Goal: Information Seeking & Learning: Check status

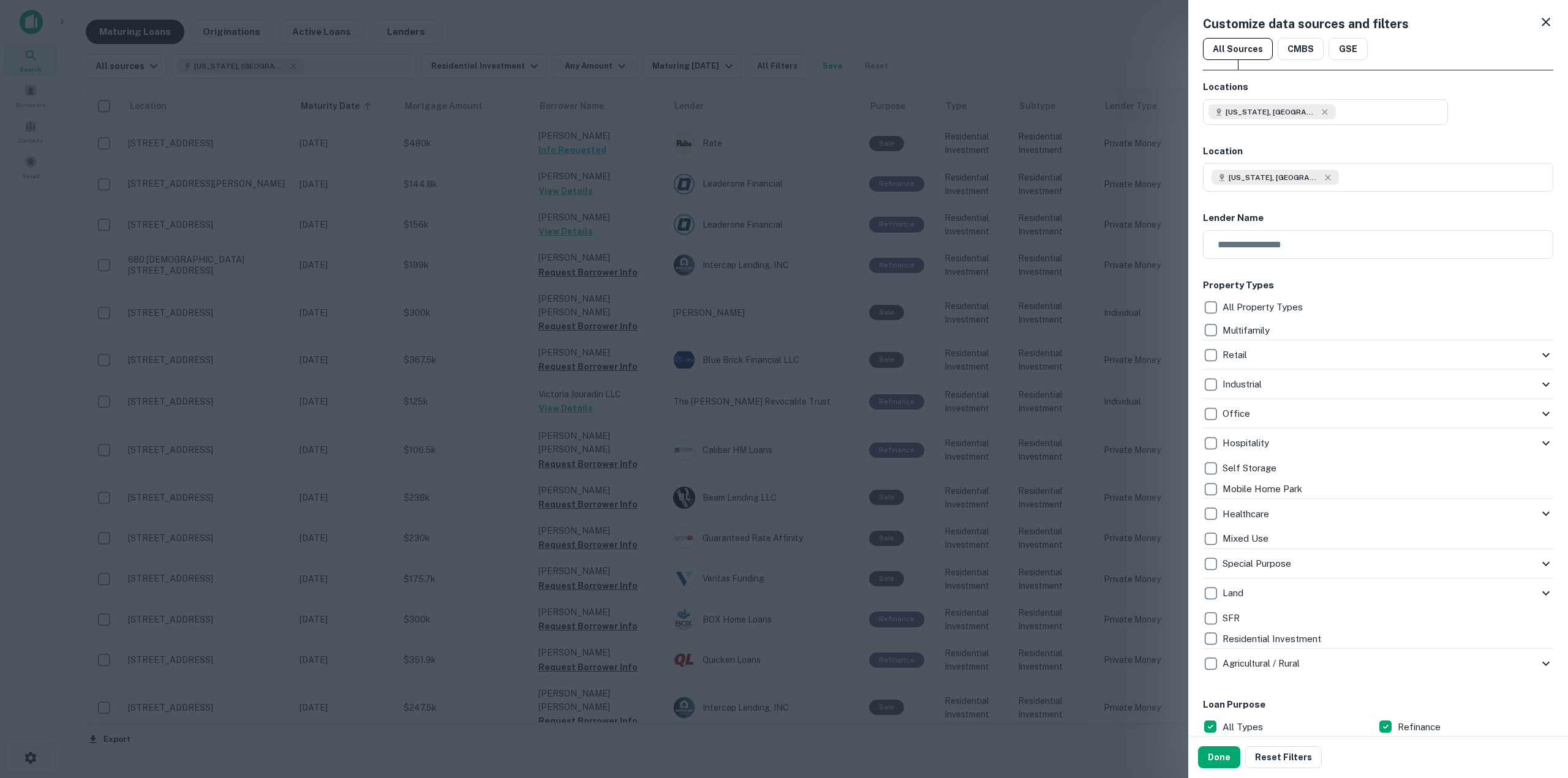
scroll to position [183, 0]
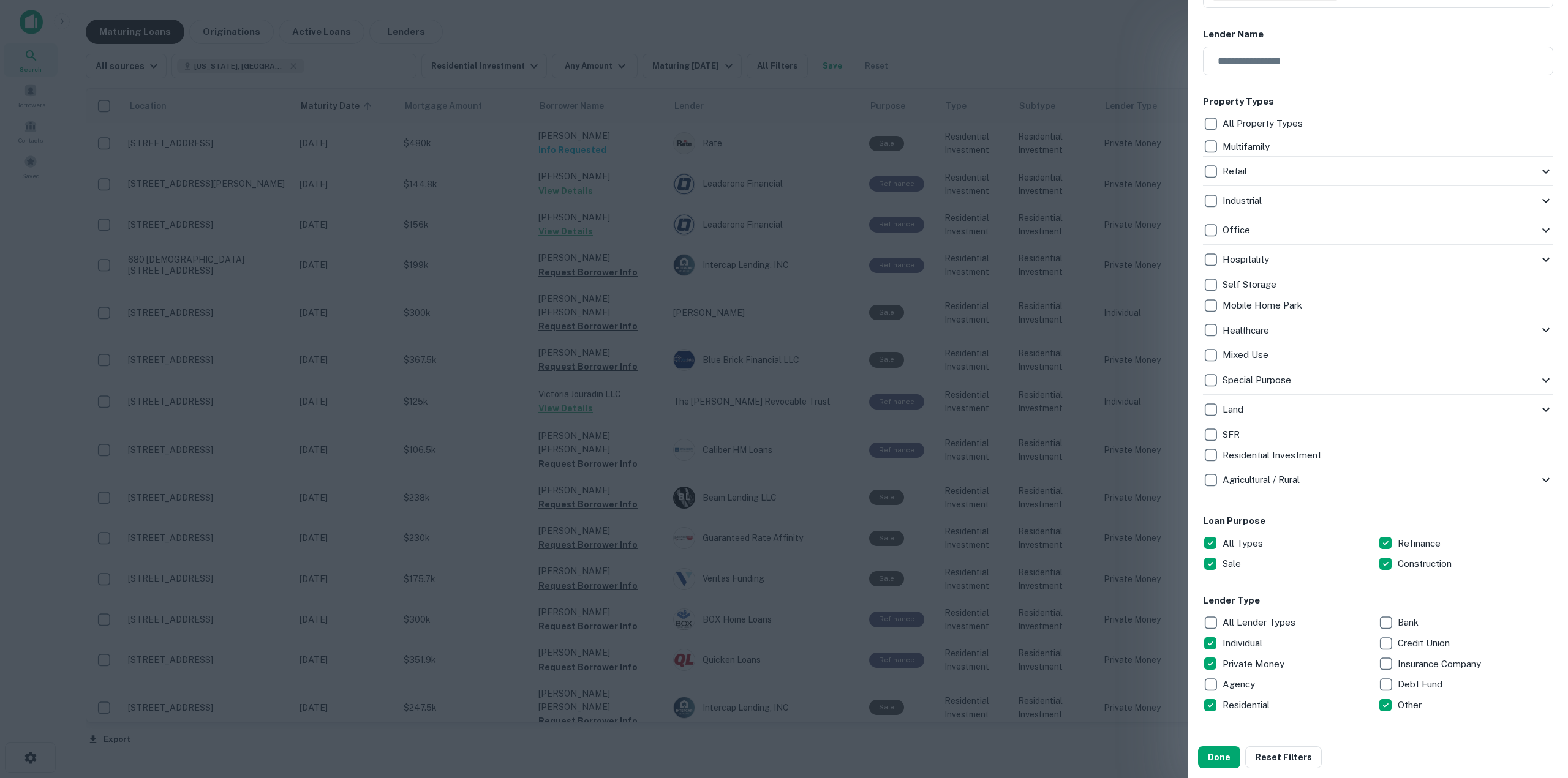
drag, startPoint x: 686, startPoint y: 70, endPoint x: 256, endPoint y: 37, distance: 431.3
click at [686, 69] on div at bounding box center [784, 389] width 1568 height 778
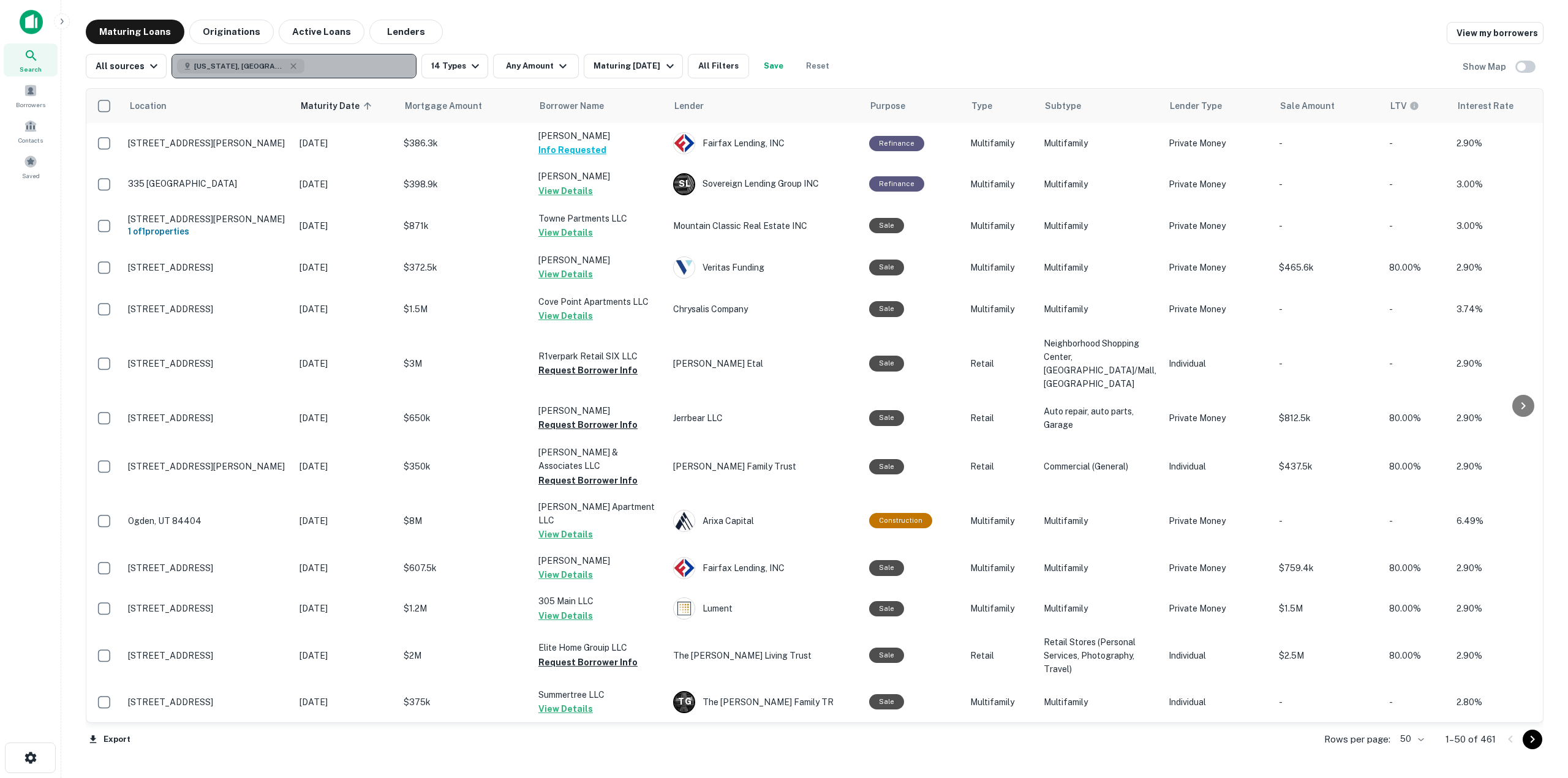
click at [248, 63] on div "[US_STATE], [GEOGRAPHIC_DATA]" at bounding box center [240, 66] width 127 height 15
click at [288, 69] on icon "button" at bounding box center [293, 66] width 10 height 10
click at [244, 65] on p "Enter addresses, locations or lender names" at bounding box center [280, 66] width 198 height 15
type input "****"
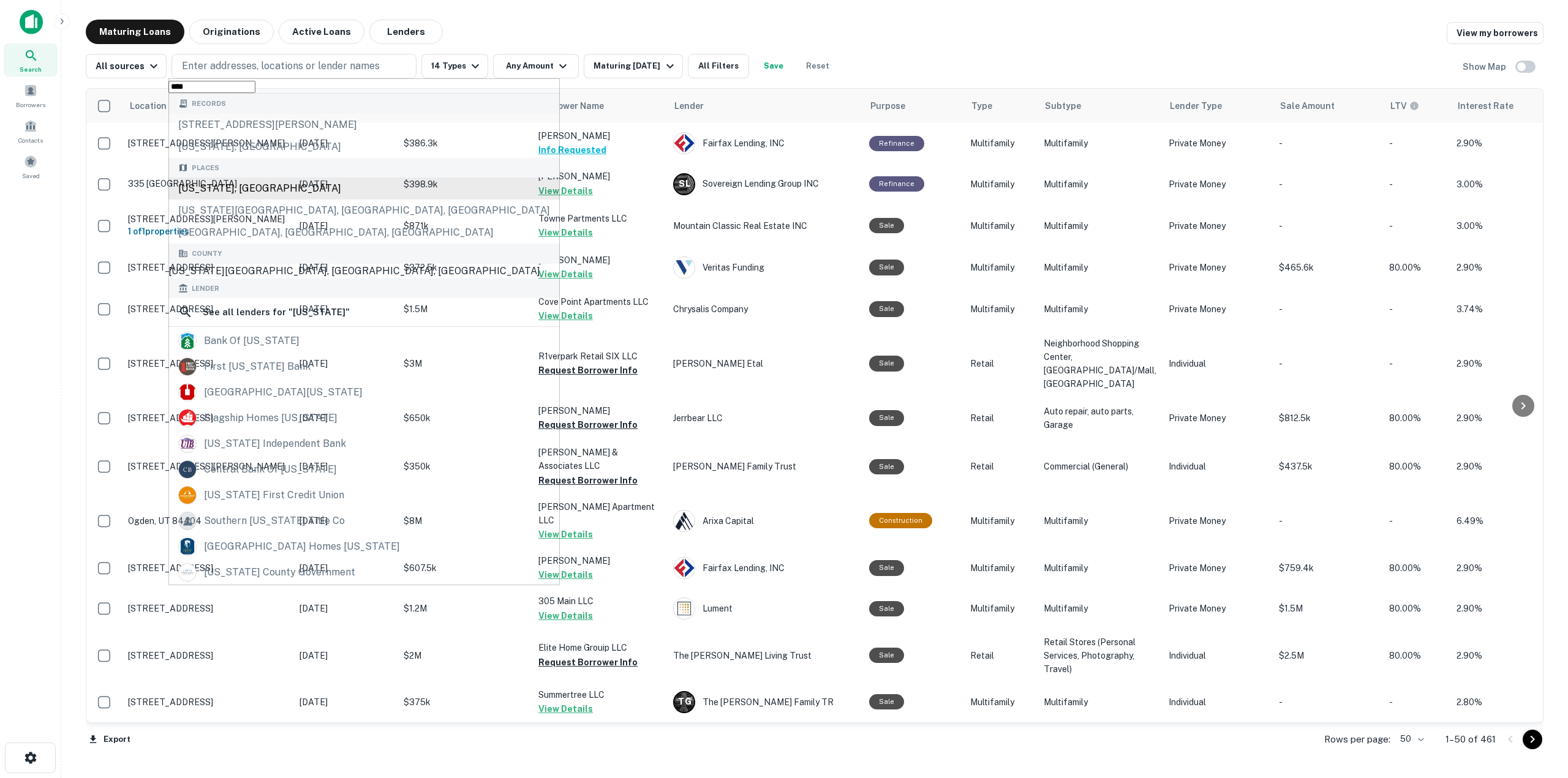
click at [247, 200] on div "[US_STATE], [GEOGRAPHIC_DATA]" at bounding box center [364, 188] width 391 height 22
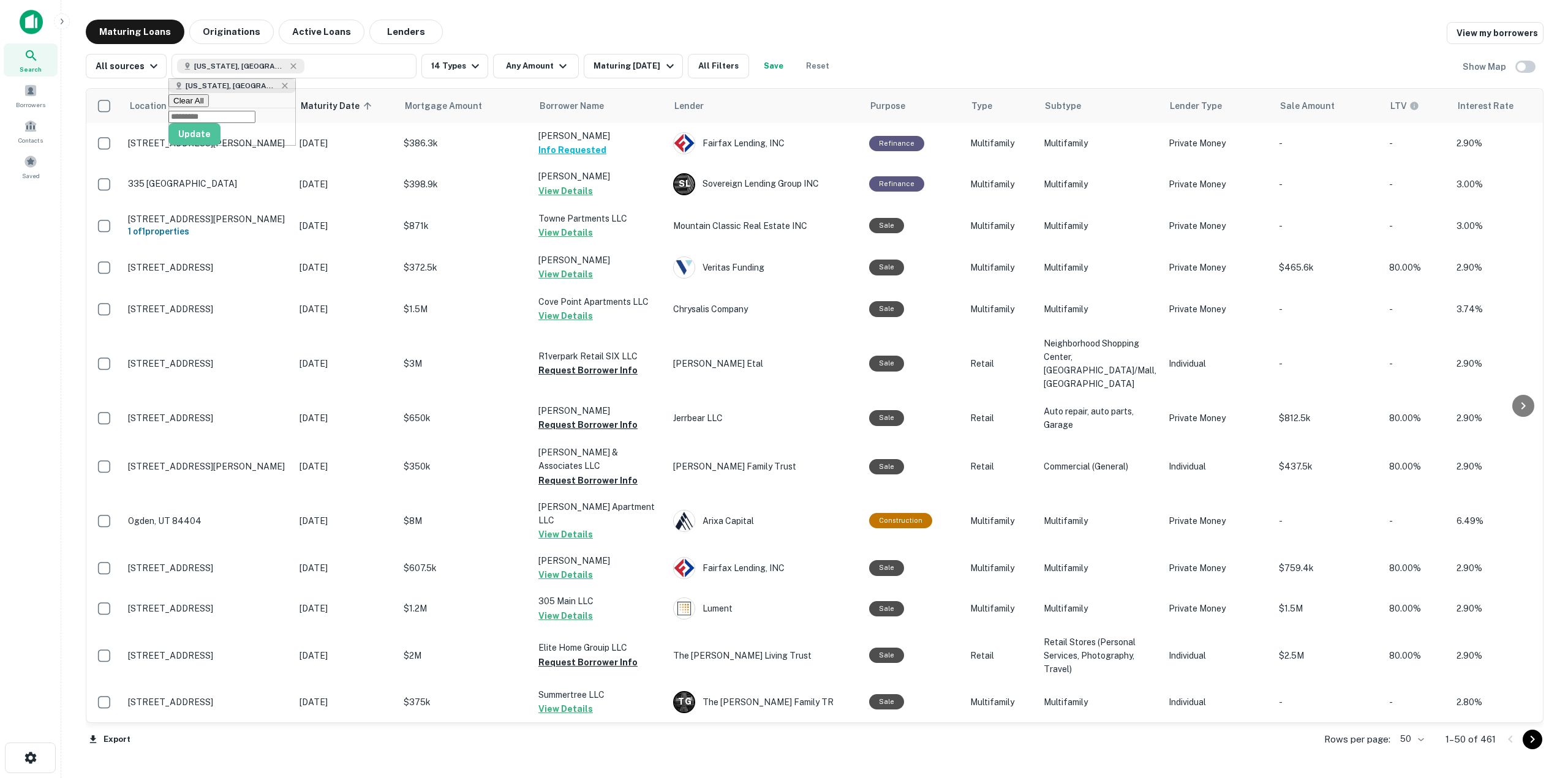
drag, startPoint x: 388, startPoint y: 159, endPoint x: 700, endPoint y: 87, distance: 320.2
click at [220, 145] on button "Update" at bounding box center [194, 133] width 52 height 22
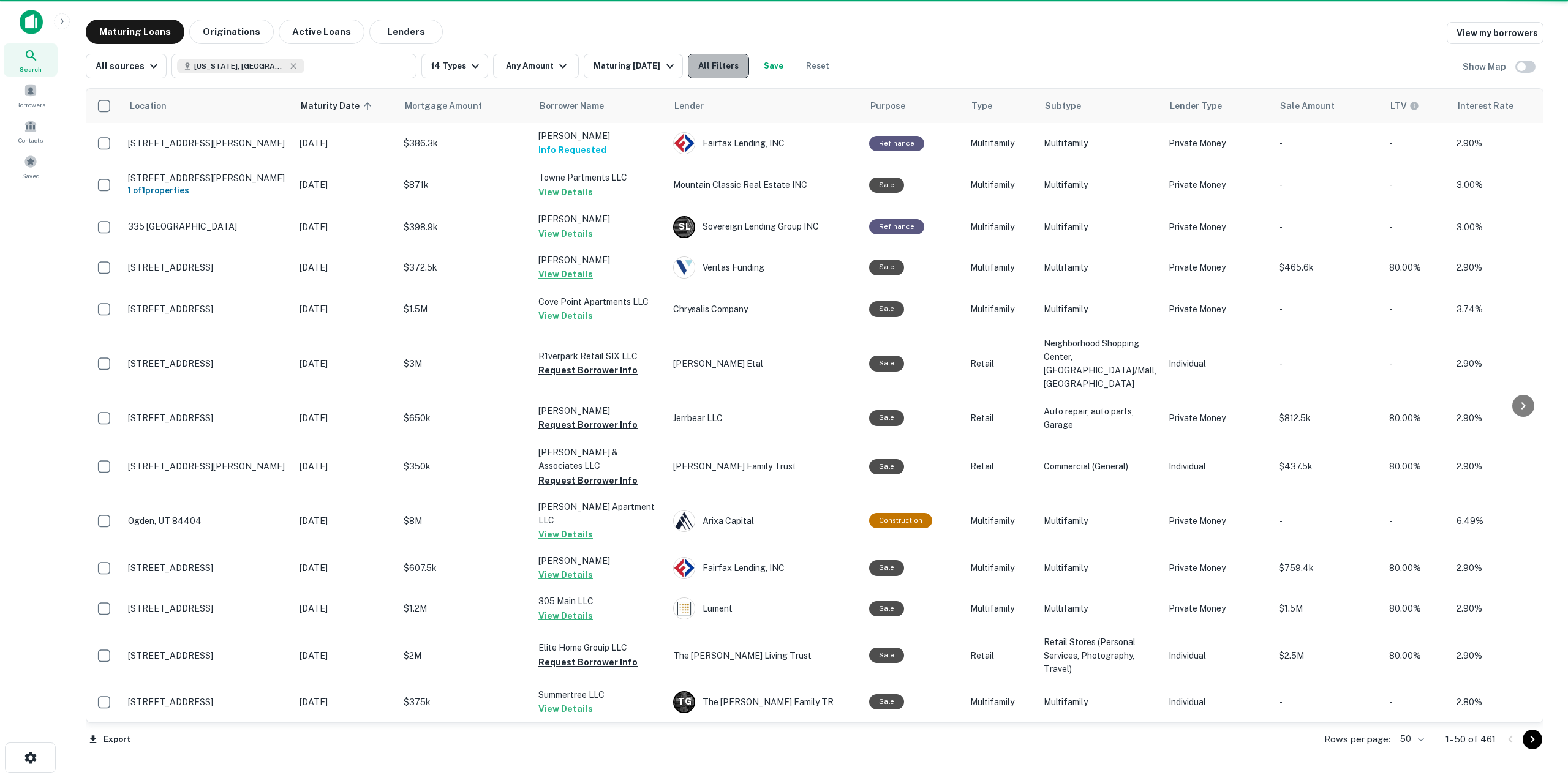
click at [720, 64] on button "All Filters" at bounding box center [718, 66] width 61 height 25
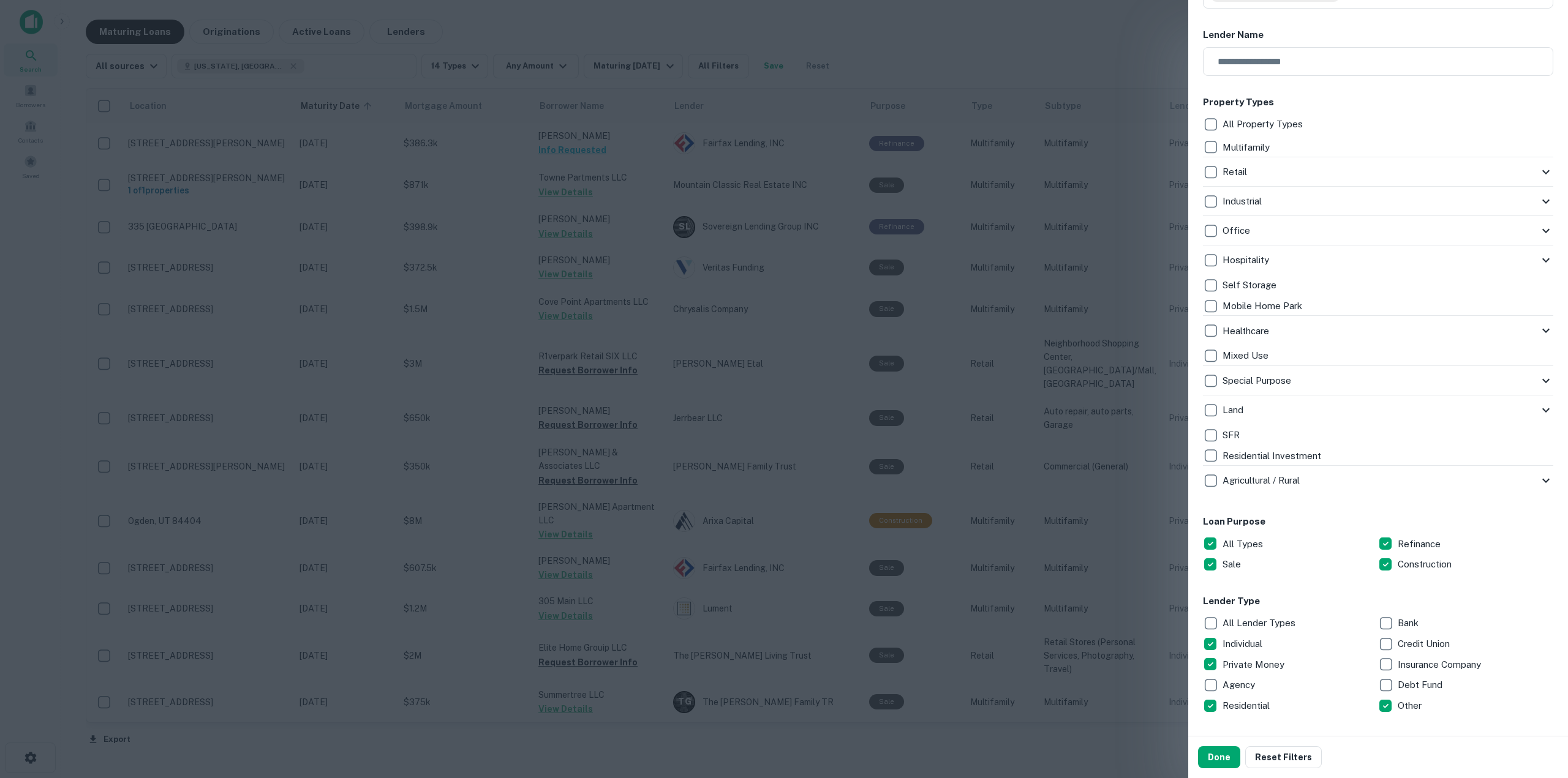
scroll to position [306, 0]
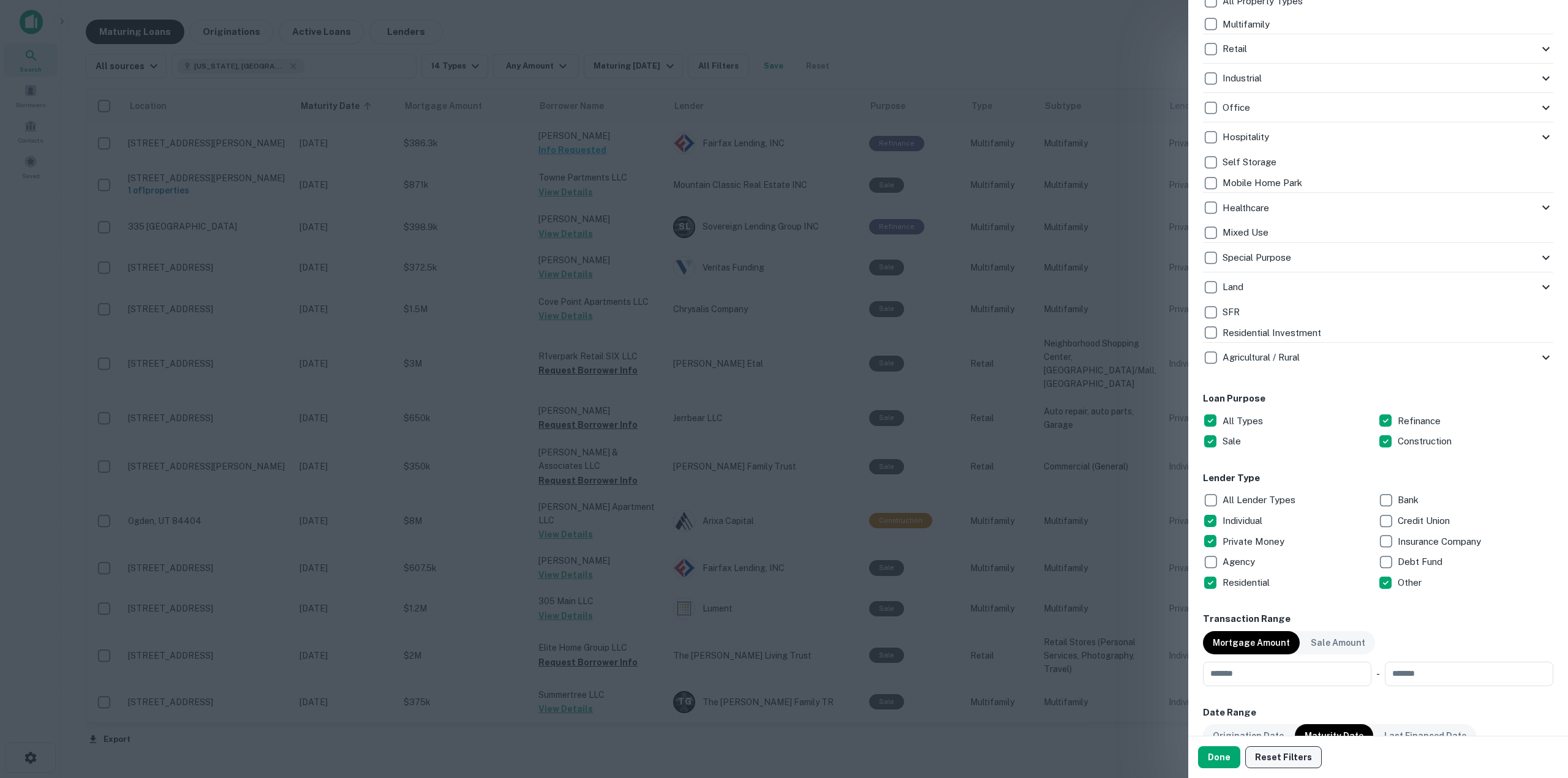
click at [1279, 751] on button "Reset Filters" at bounding box center [1283, 757] width 77 height 22
click at [1229, 759] on button "Done" at bounding box center [1218, 757] width 42 height 22
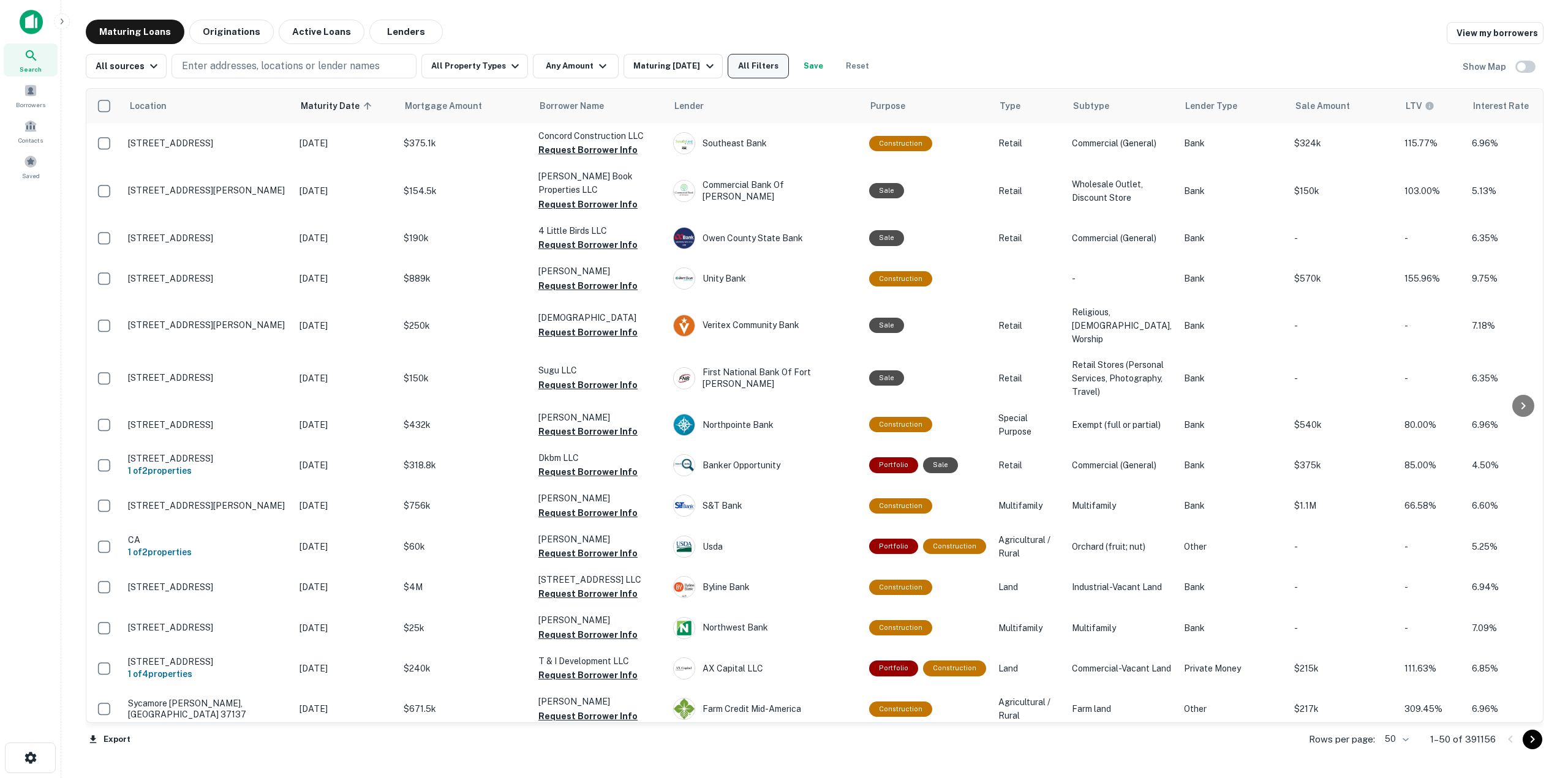
click at [776, 69] on button "All Filters" at bounding box center [758, 66] width 61 height 25
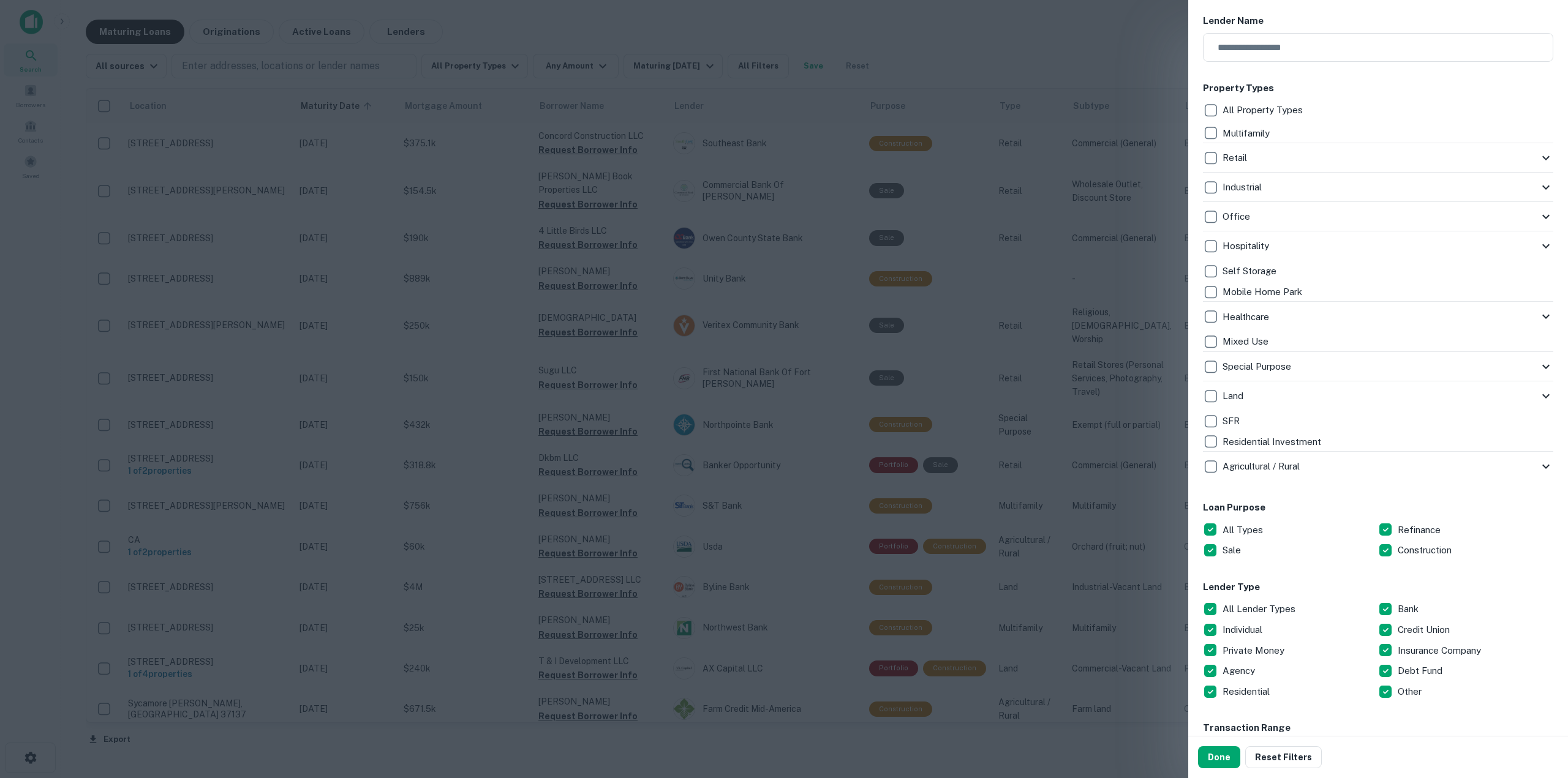
scroll to position [245, 0]
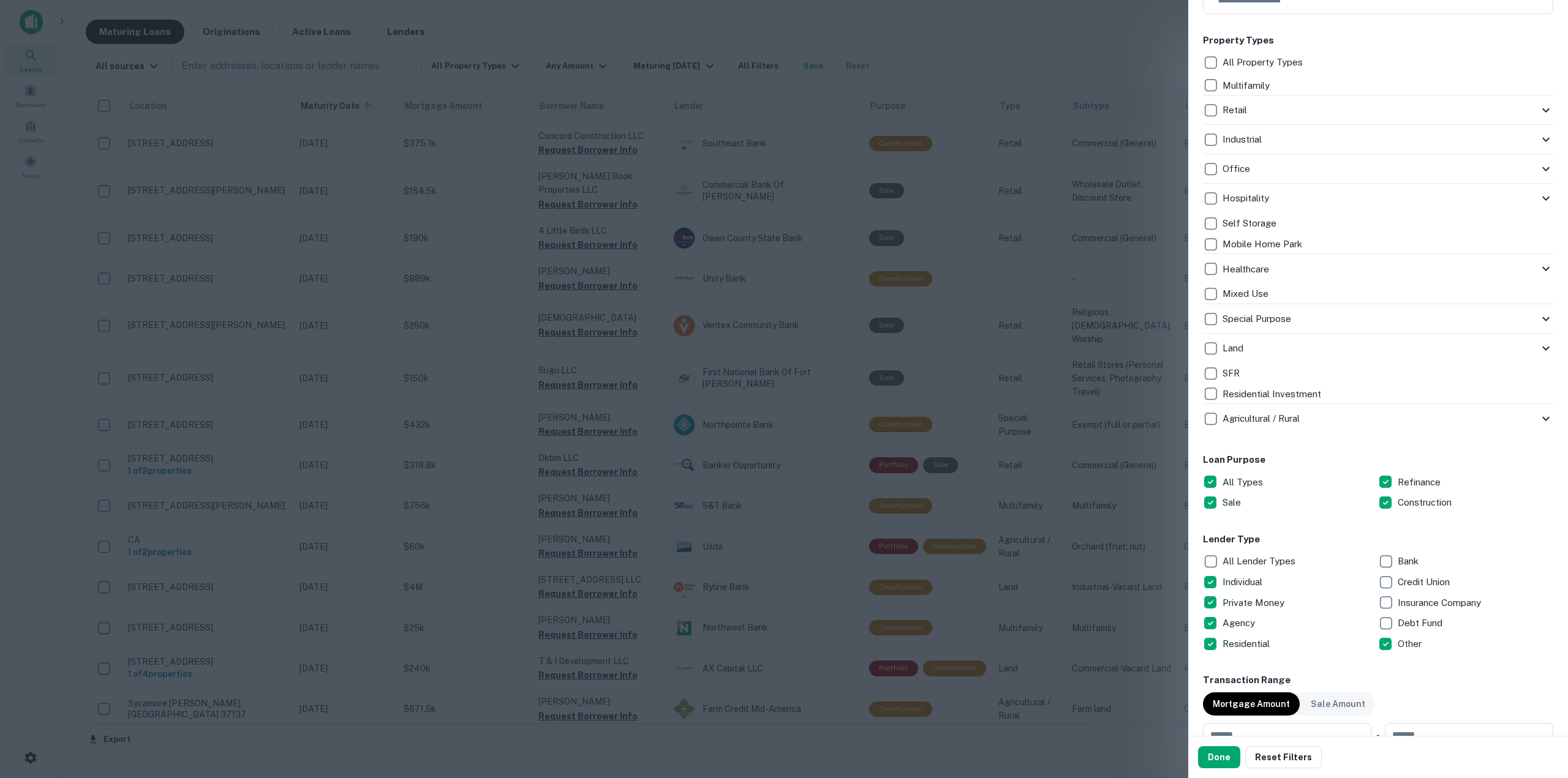
click at [485, 166] on div at bounding box center [784, 389] width 1568 height 778
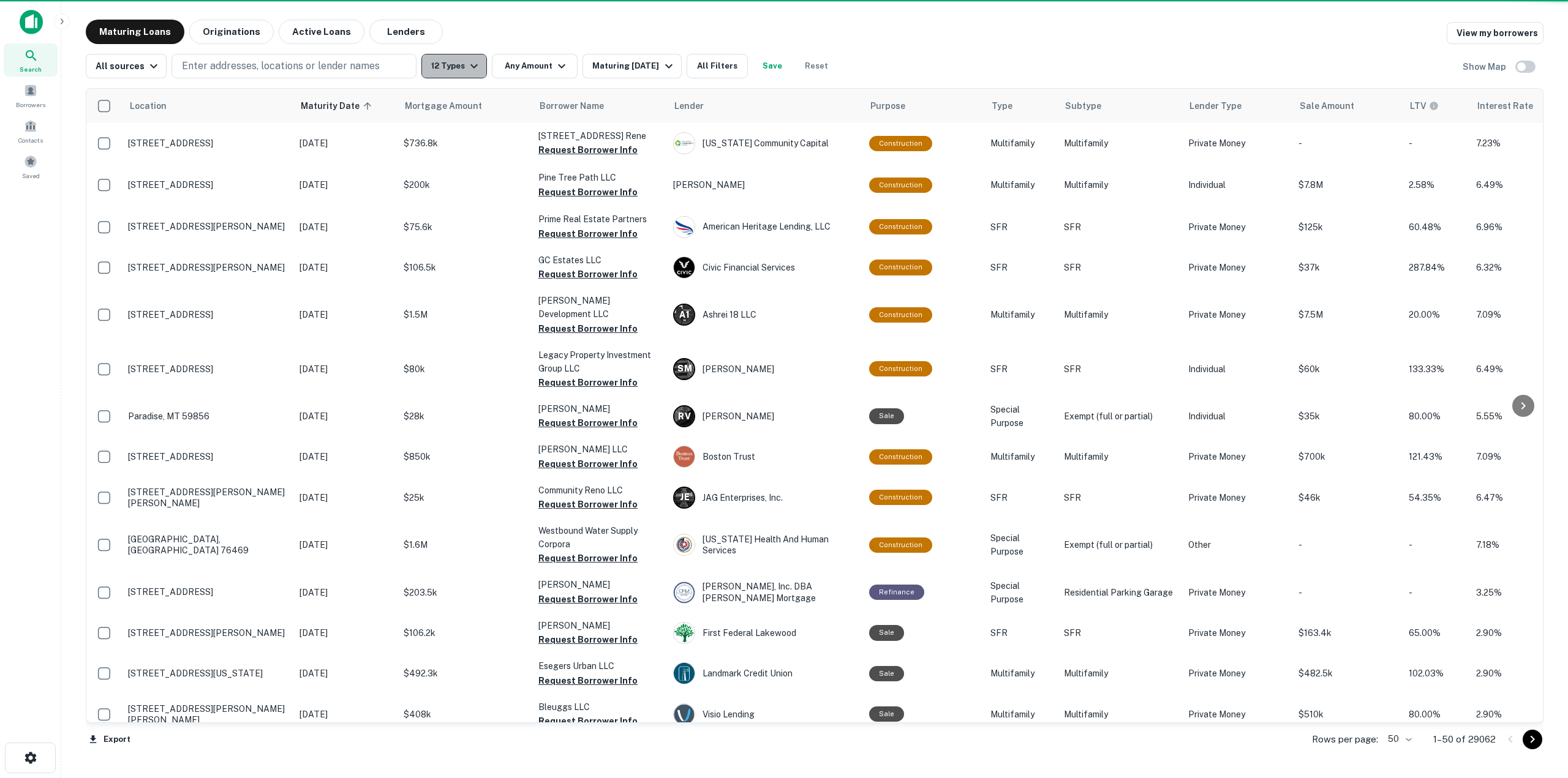
click at [478, 73] on button "12 Types" at bounding box center [454, 66] width 65 height 25
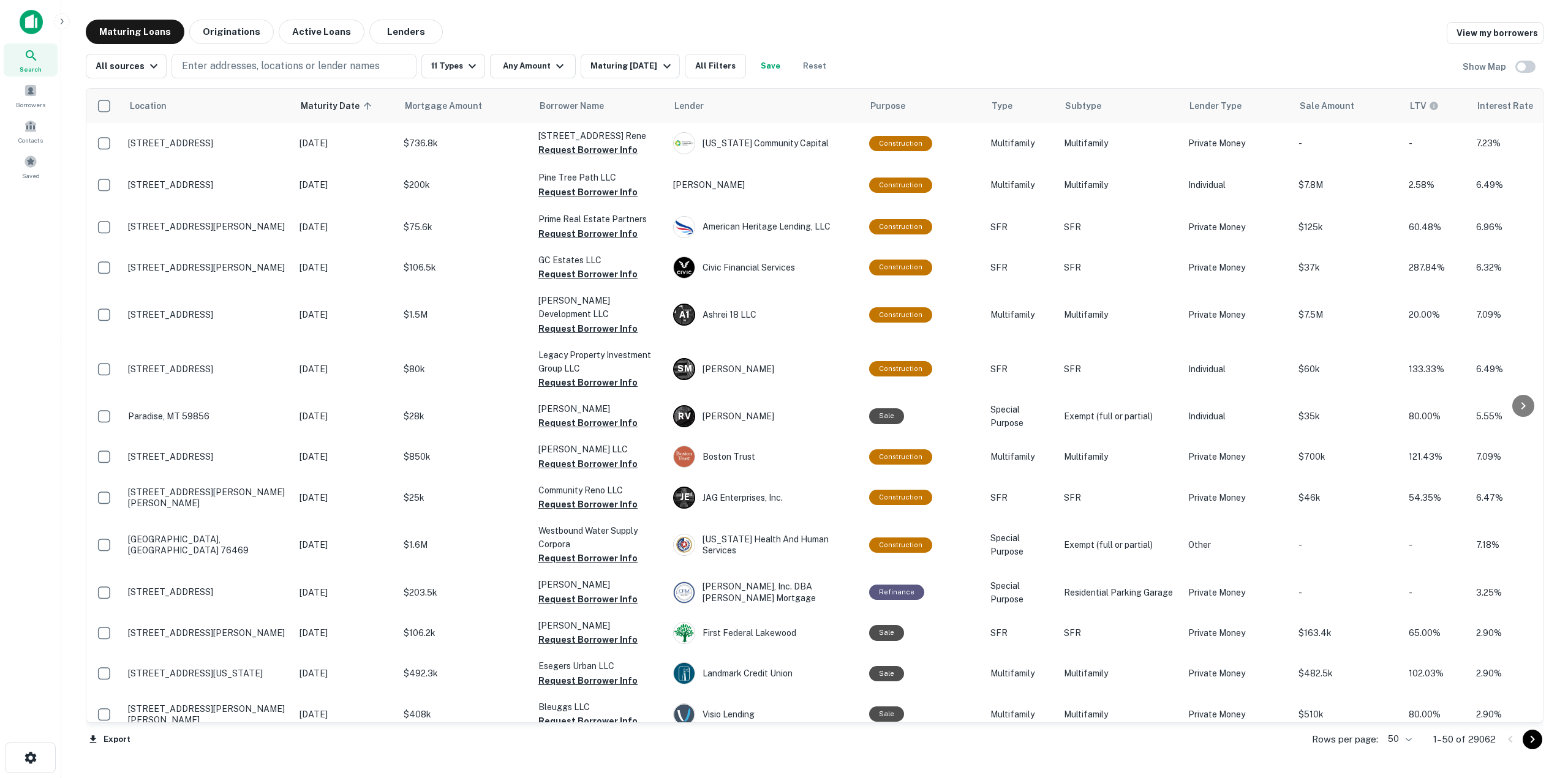
scroll to position [11, 0]
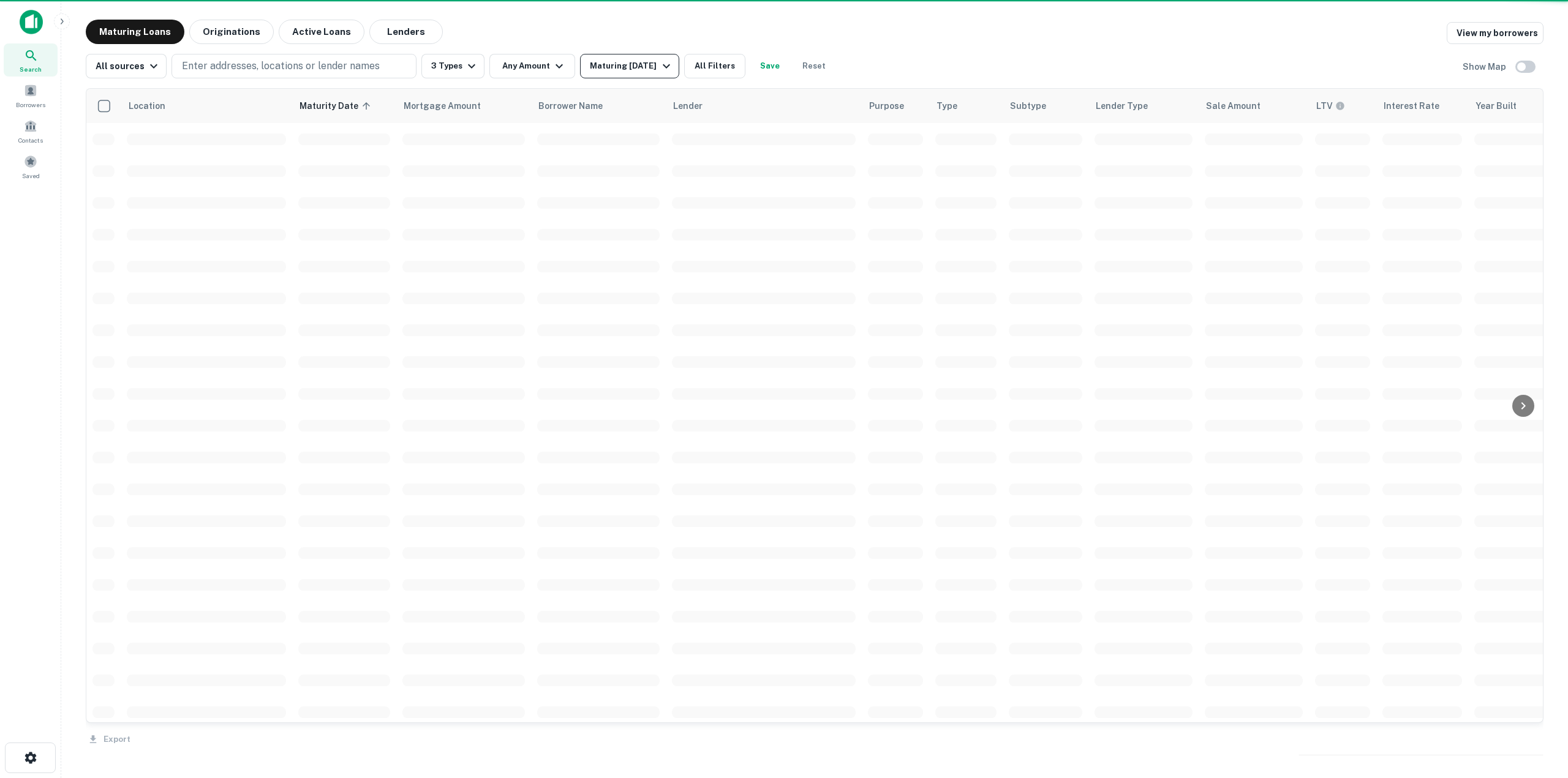
click at [639, 59] on div "Maturing [DATE]" at bounding box center [631, 66] width 83 height 15
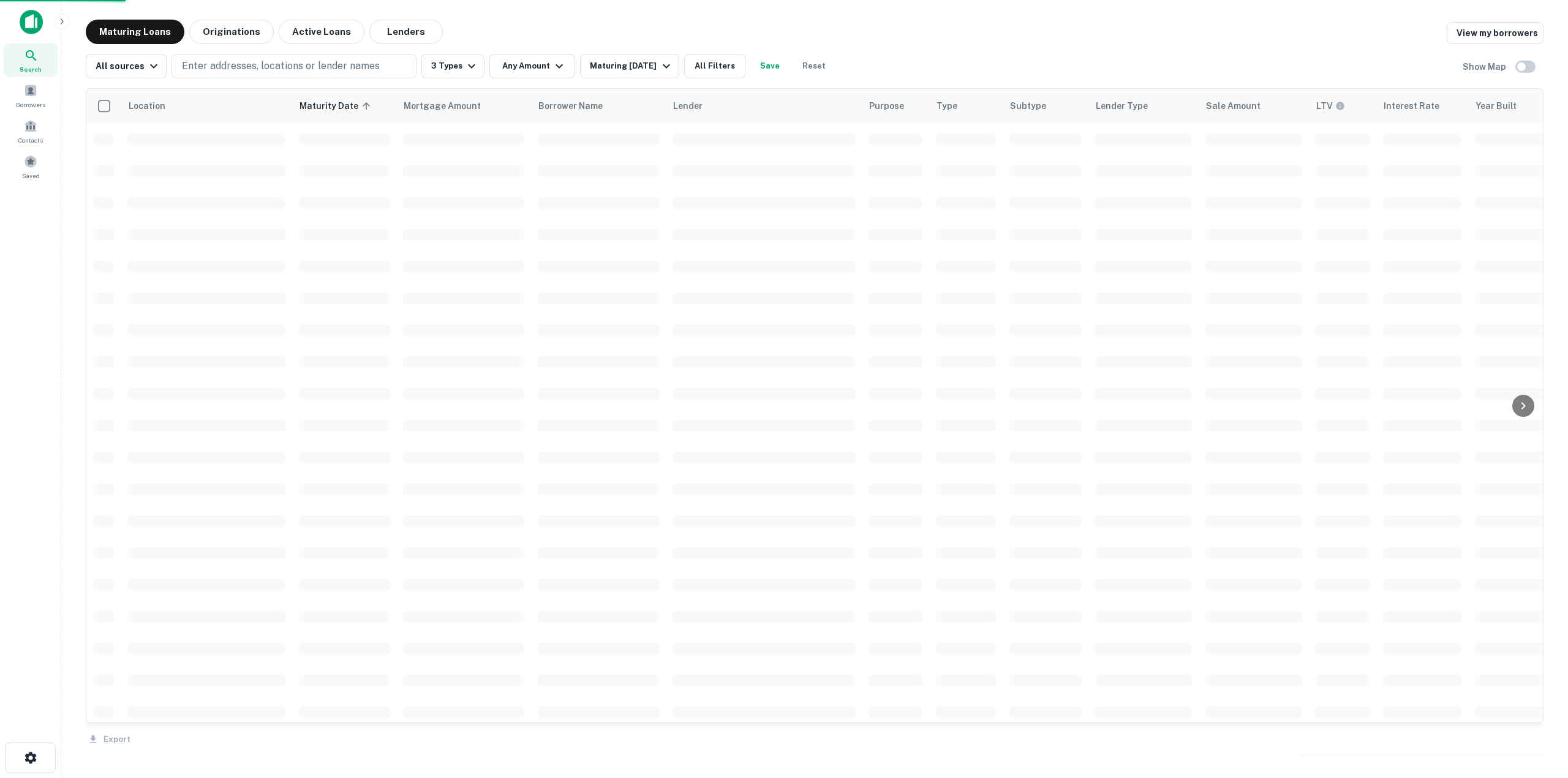
click at [322, 73] on button "Enter addresses, locations or lender names" at bounding box center [294, 66] width 245 height 25
click at [325, 66] on p "Enter addresses, locations or lender names" at bounding box center [280, 66] width 198 height 15
click at [324, 67] on p "Enter addresses, locations or lender names" at bounding box center [280, 66] width 198 height 15
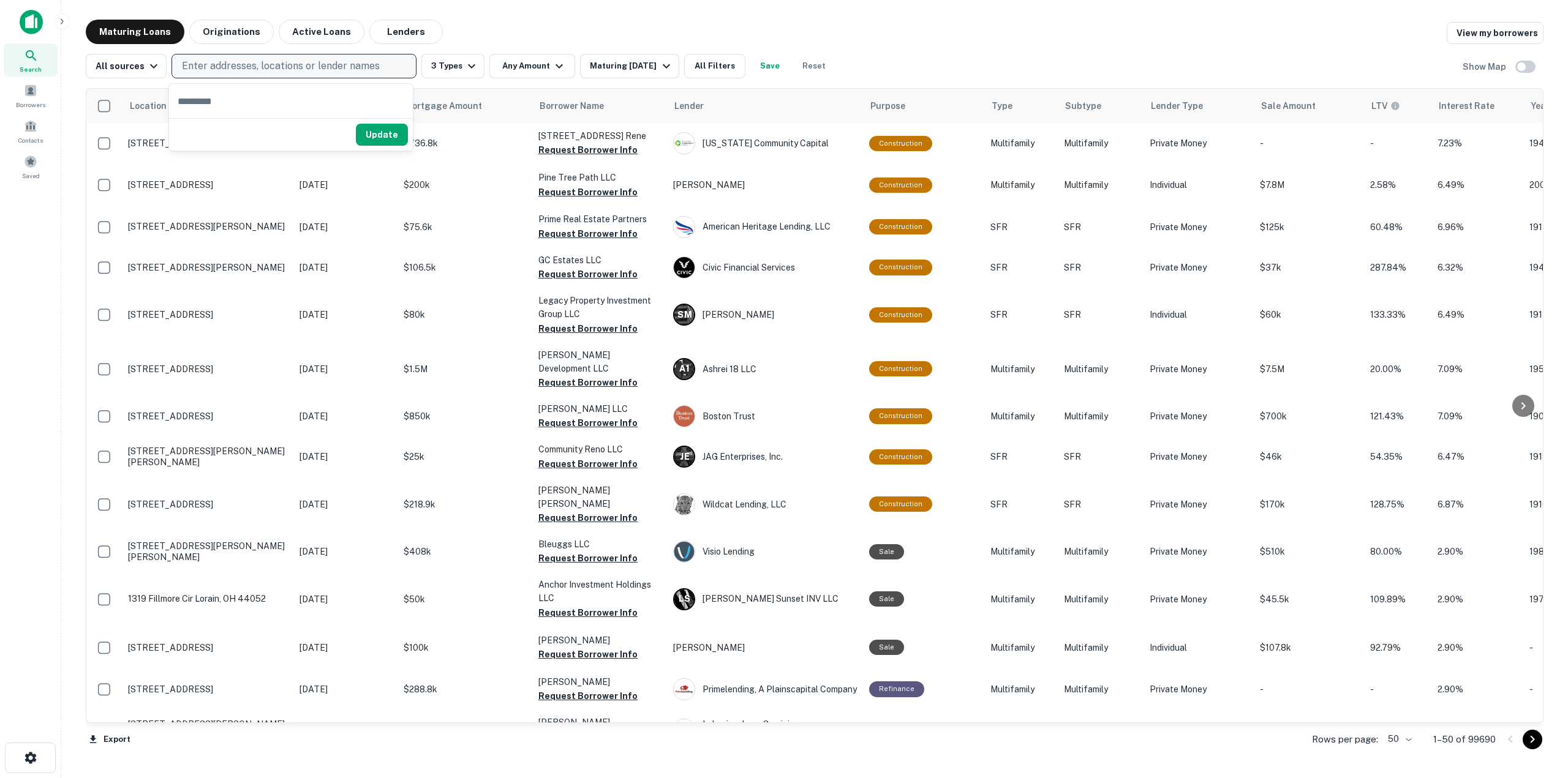
click at [324, 62] on p "Enter addresses, locations or lender names" at bounding box center [280, 66] width 198 height 15
click at [332, 69] on p "Enter addresses, locations or lender names" at bounding box center [280, 66] width 198 height 15
type input "****"
drag, startPoint x: 391, startPoint y: 167, endPoint x: 396, endPoint y: 161, distance: 7.8
click at [396, 161] on button "Update" at bounding box center [382, 164] width 52 height 22
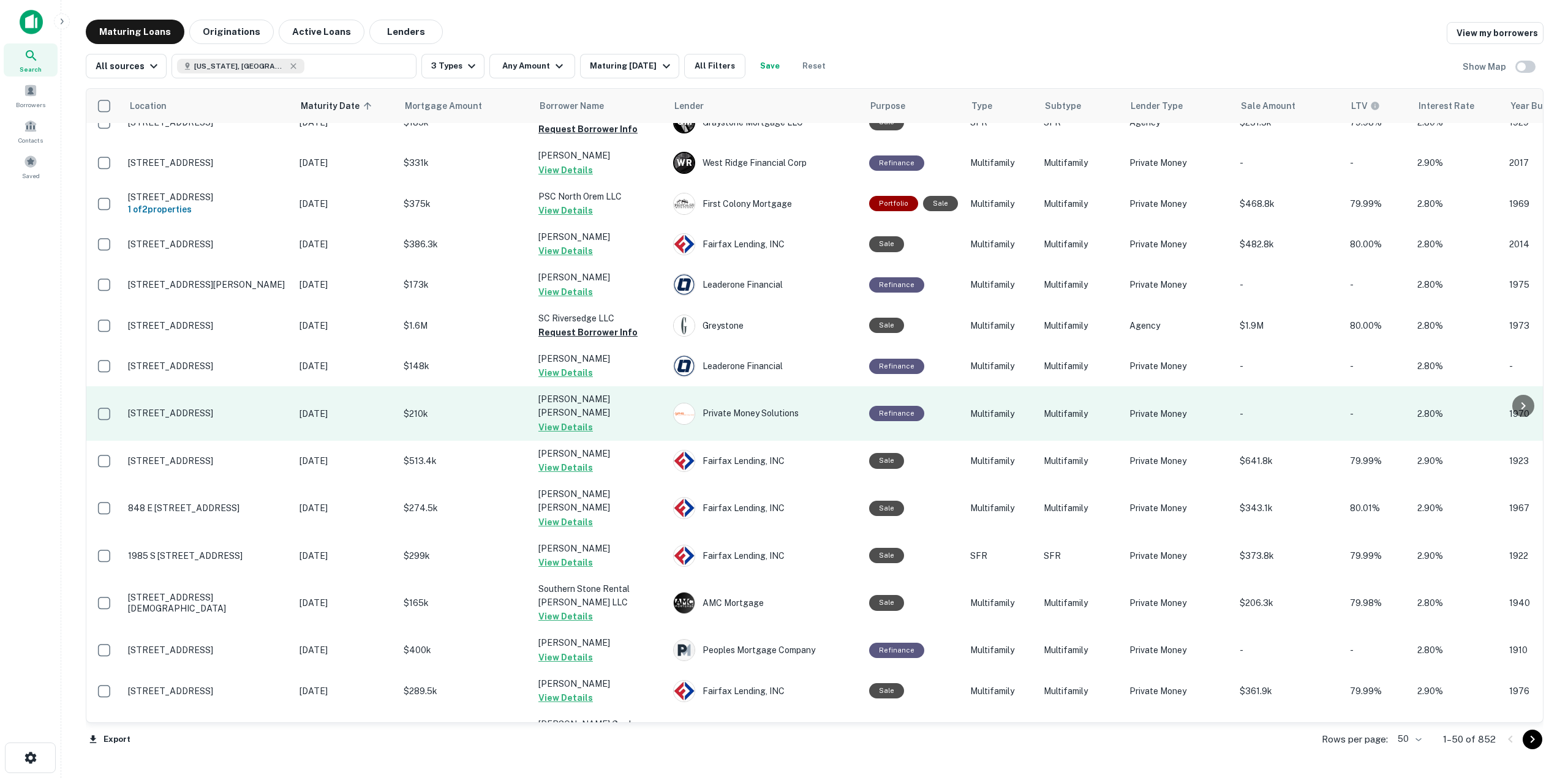
scroll to position [1224, 0]
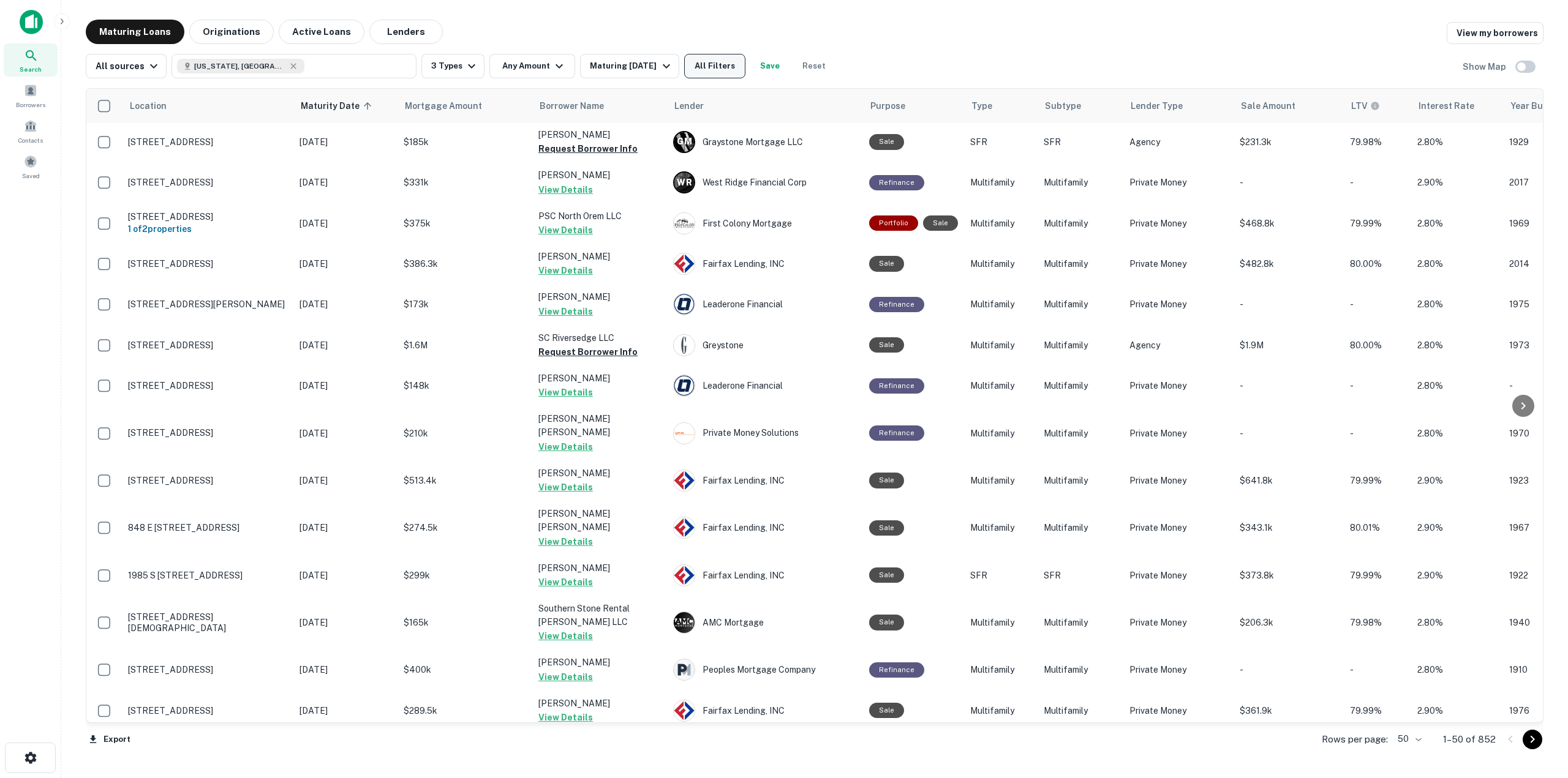
click at [718, 68] on button "All Filters" at bounding box center [715, 66] width 61 height 25
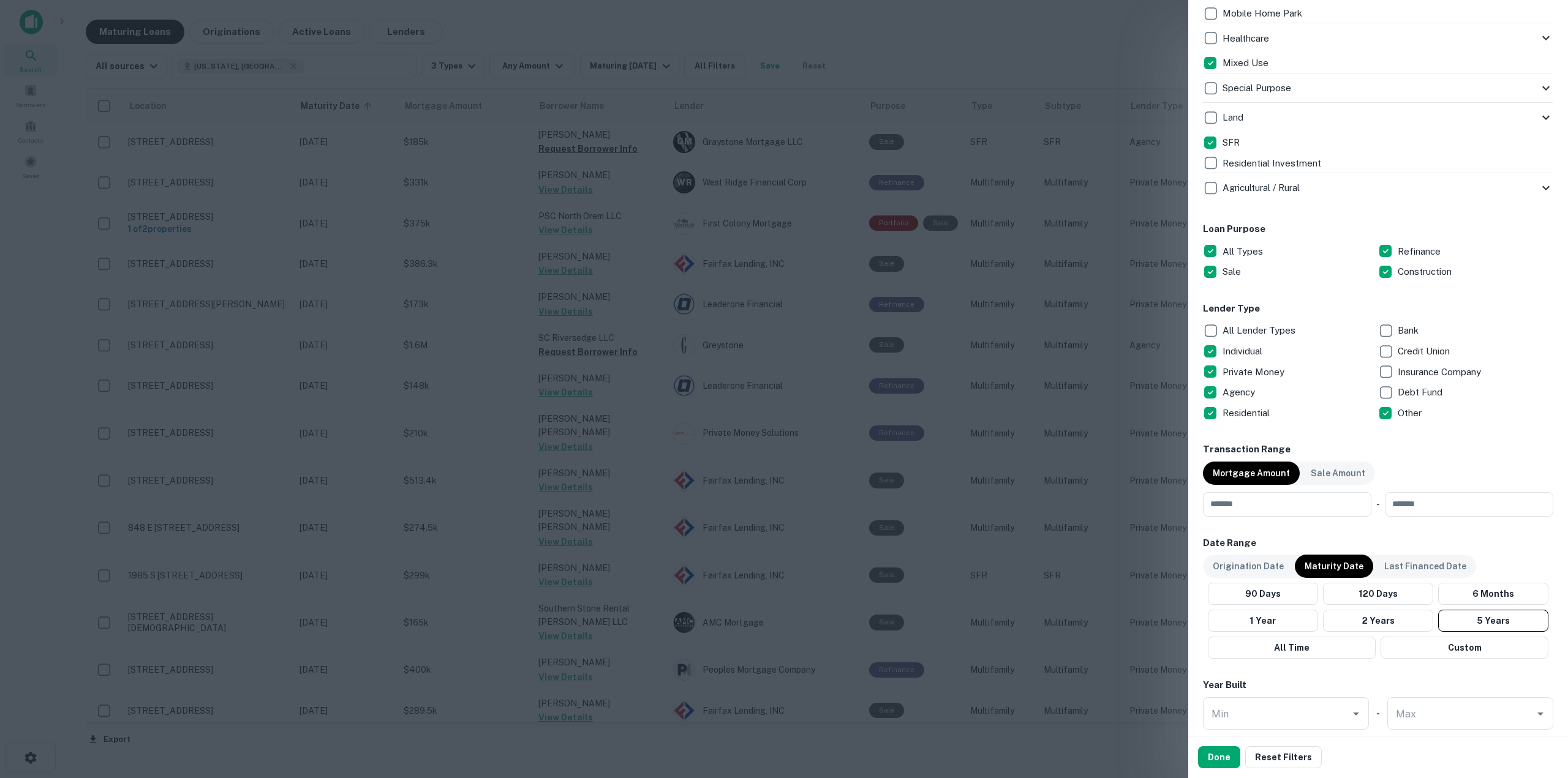
scroll to position [551, 0]
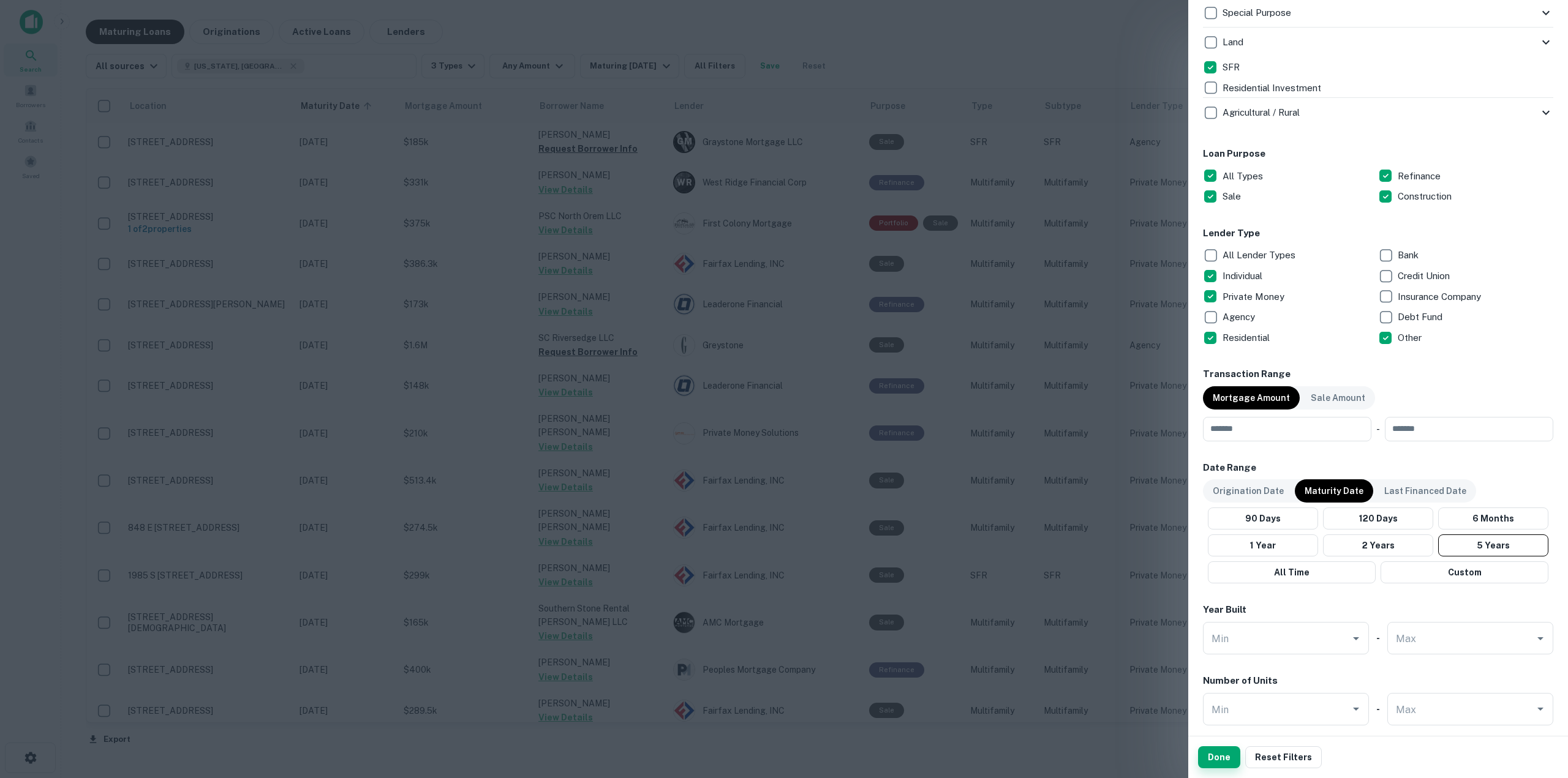
click at [1228, 755] on button "Done" at bounding box center [1218, 757] width 42 height 22
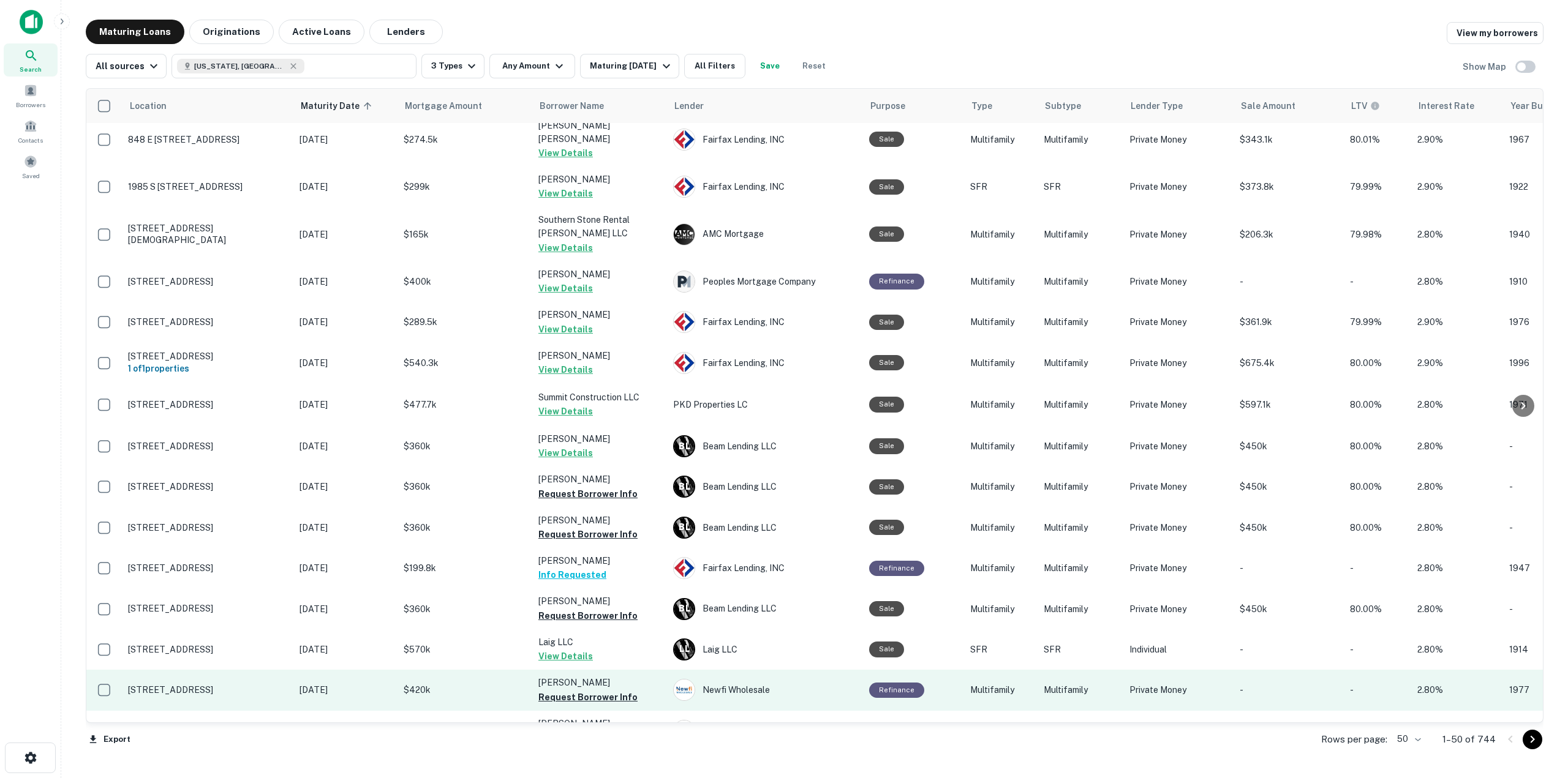
scroll to position [1466, 0]
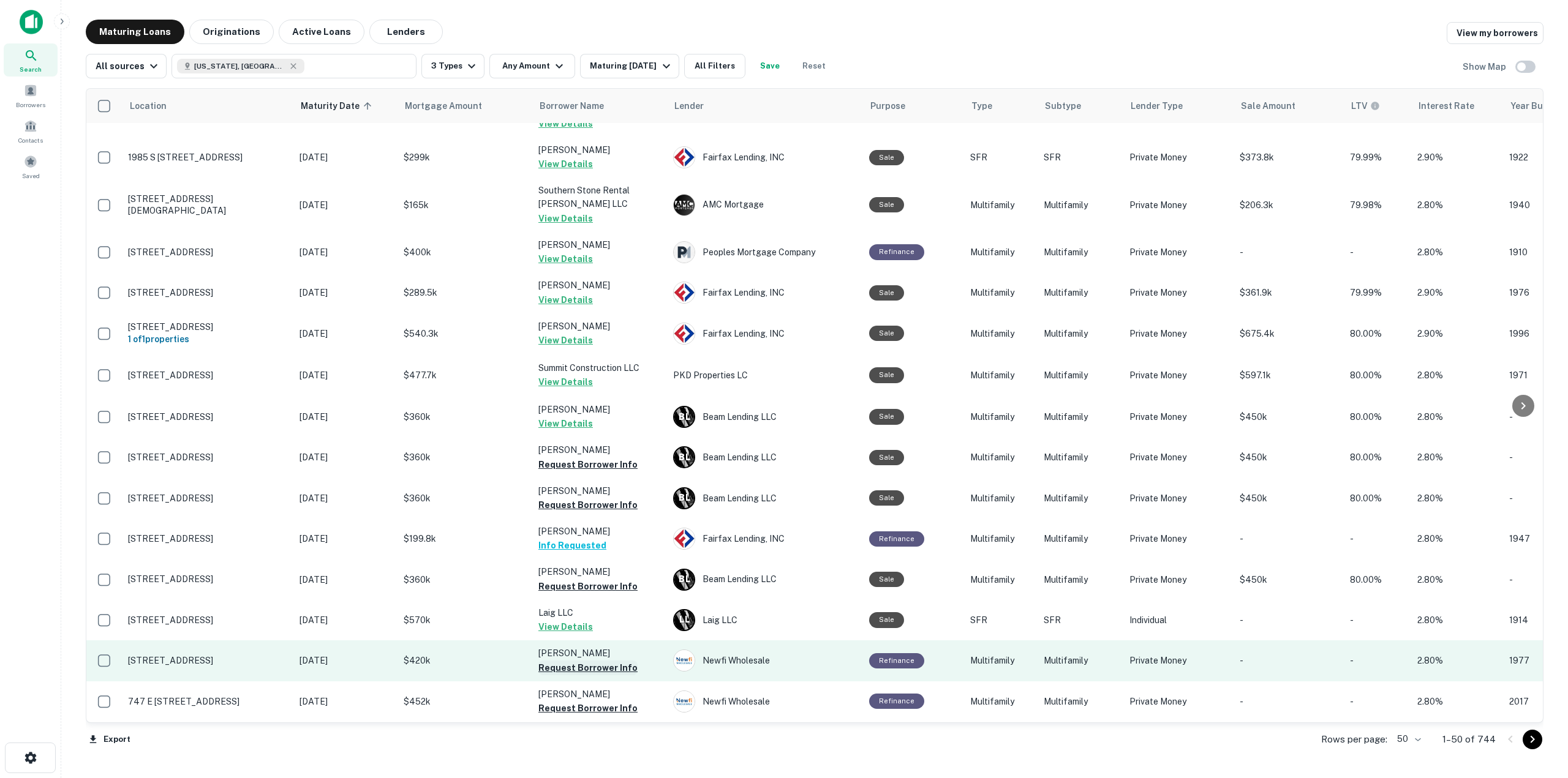
click at [589, 661] on button "Request Borrower Info" at bounding box center [587, 668] width 99 height 15
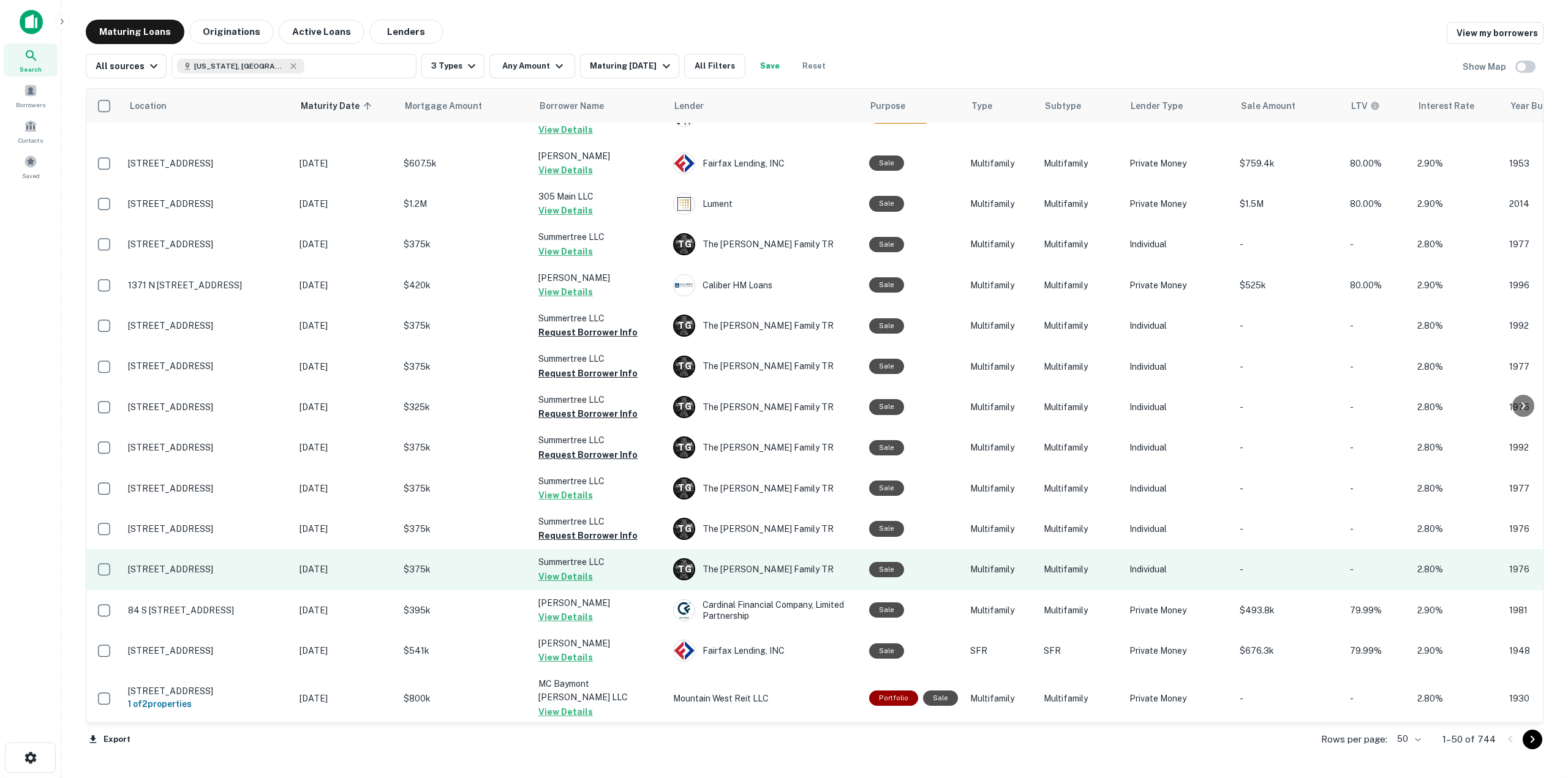
scroll to position [0, 0]
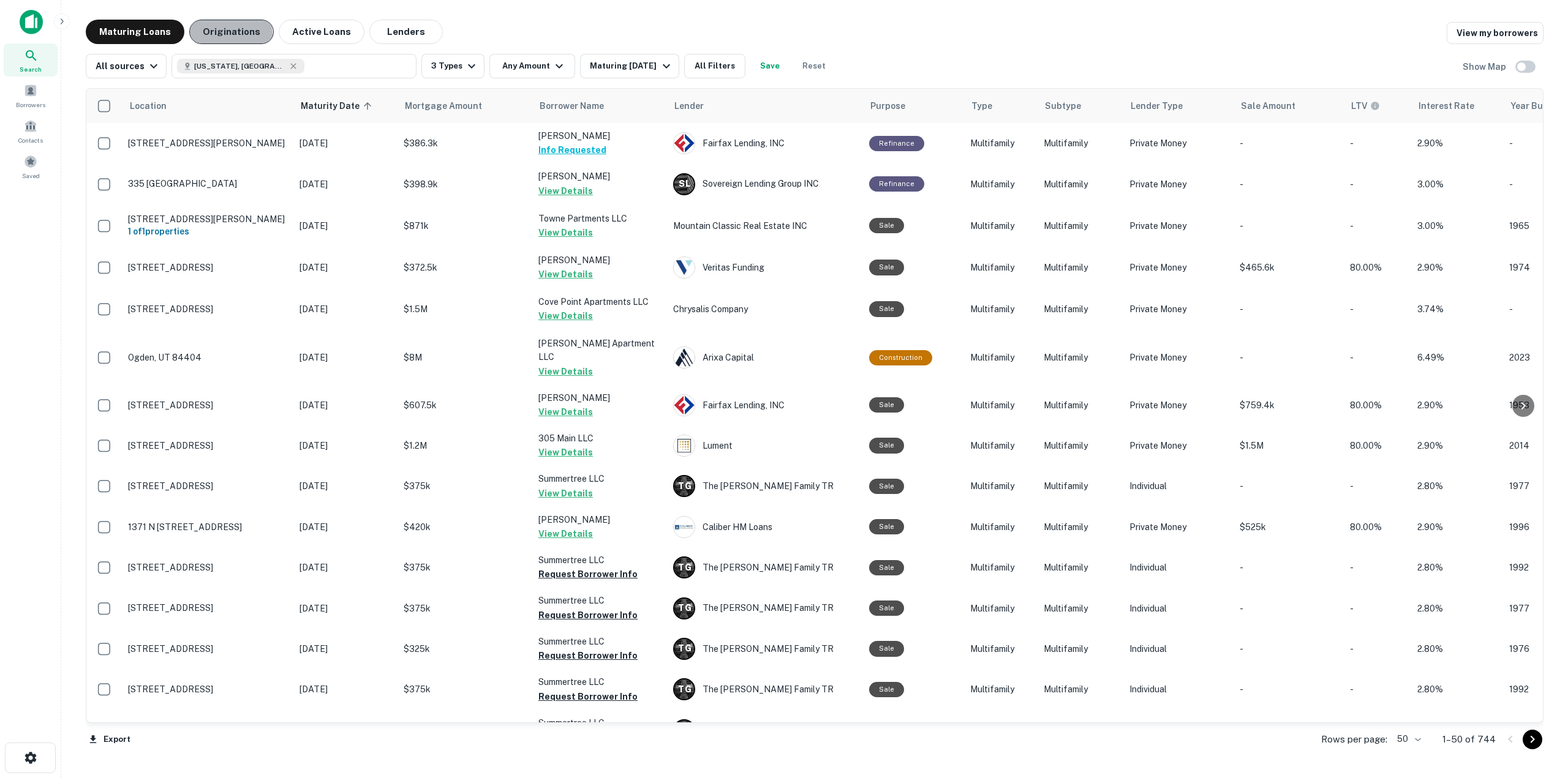
drag, startPoint x: 220, startPoint y: 35, endPoint x: 216, endPoint y: 42, distance: 8.1
click at [220, 34] on button "Originations" at bounding box center [231, 31] width 85 height 25
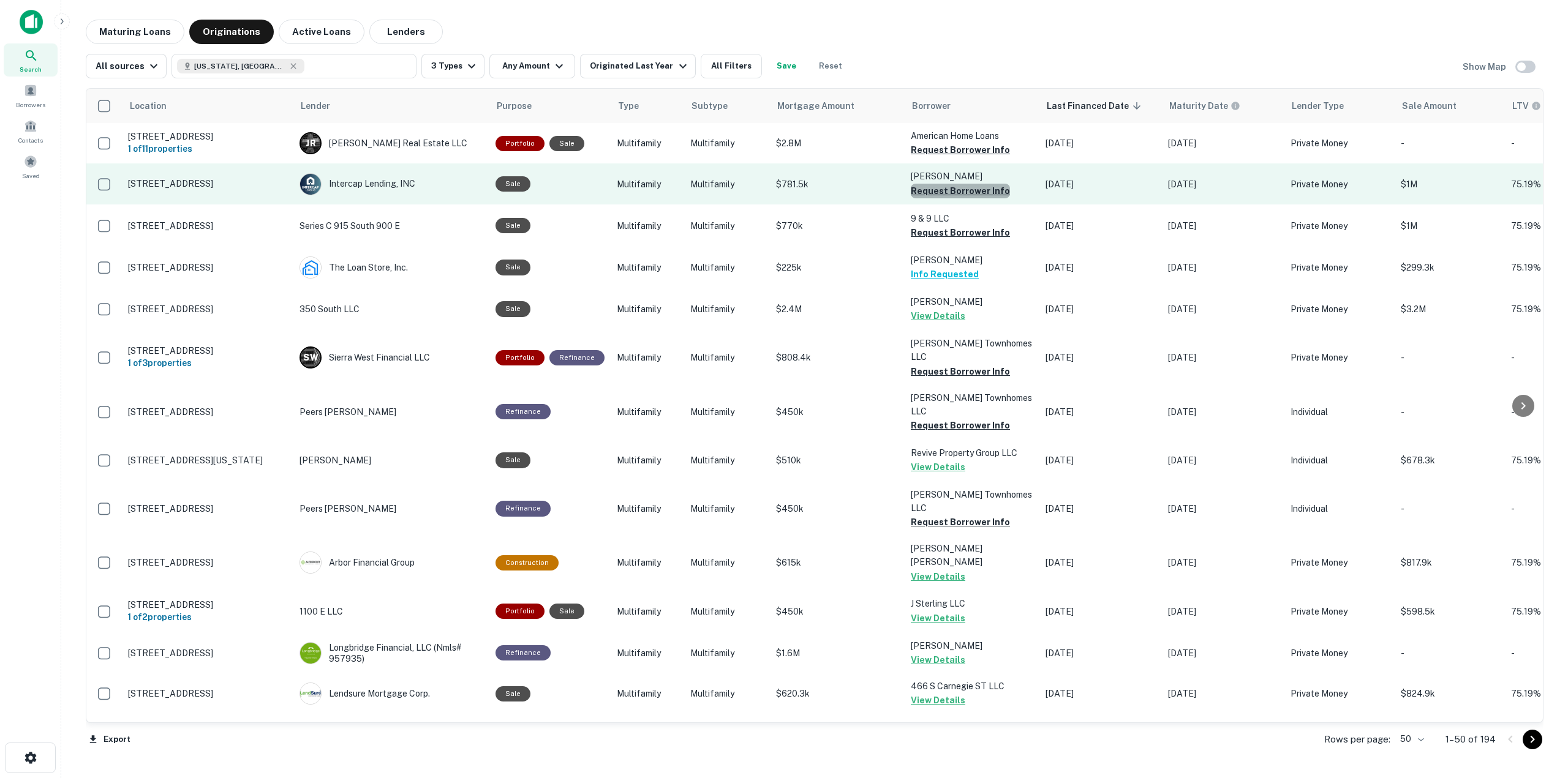
click at [981, 196] on button "Request Borrower Info" at bounding box center [960, 191] width 99 height 15
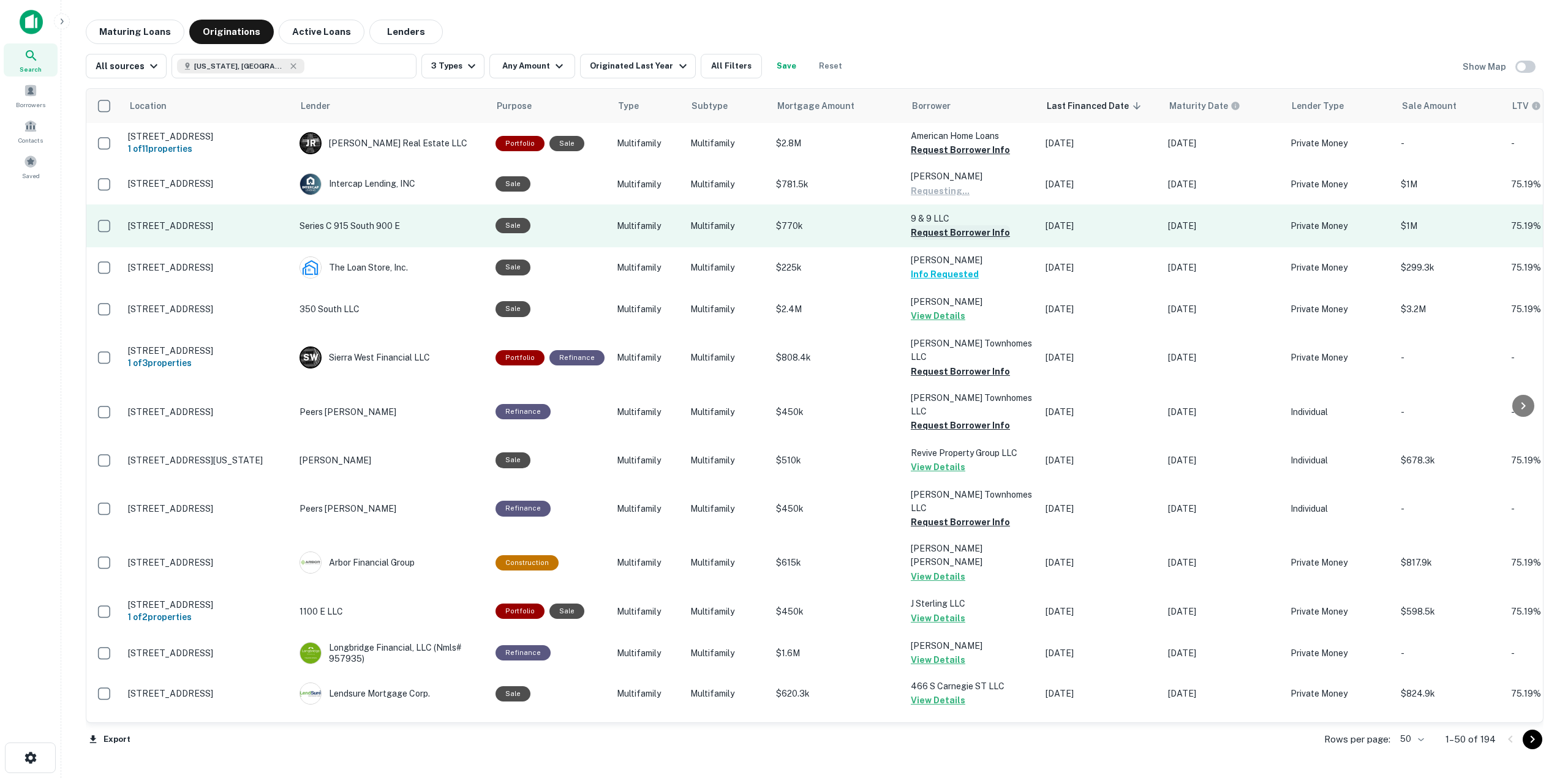
click at [989, 239] on button "Request Borrower Info" at bounding box center [960, 233] width 99 height 15
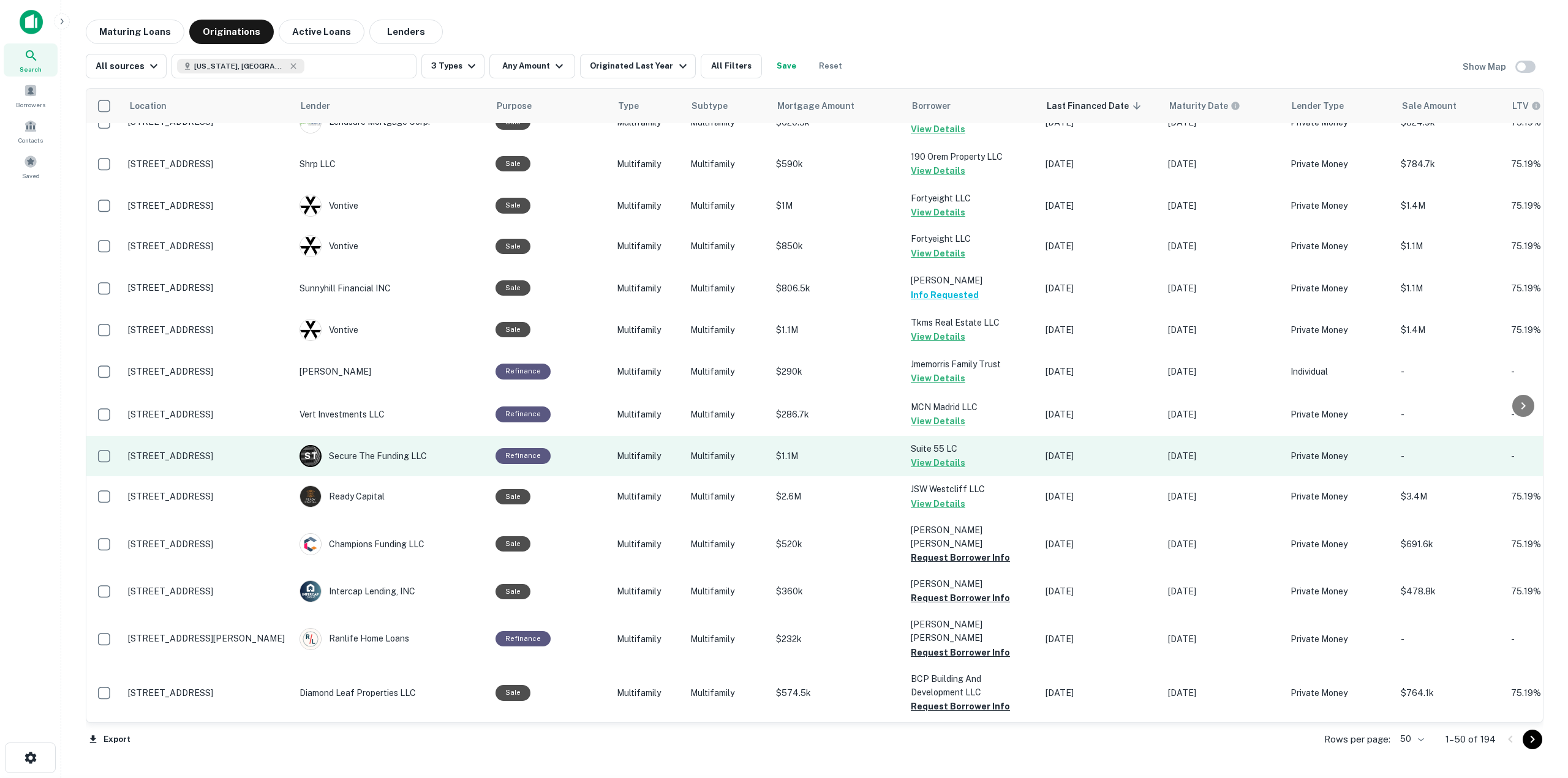
scroll to position [796, 0]
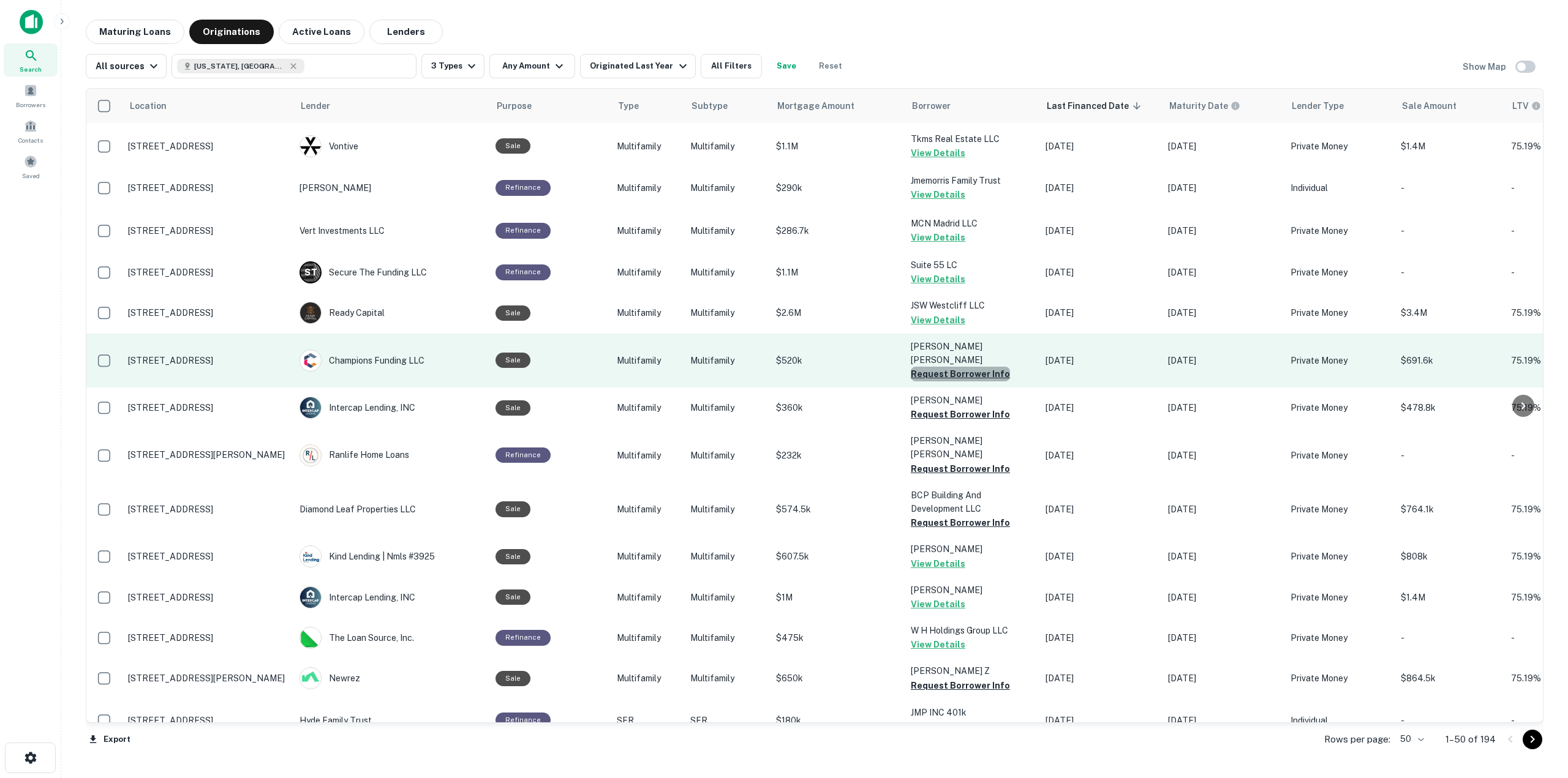
click at [985, 367] on button "Request Borrower Info" at bounding box center [960, 374] width 99 height 15
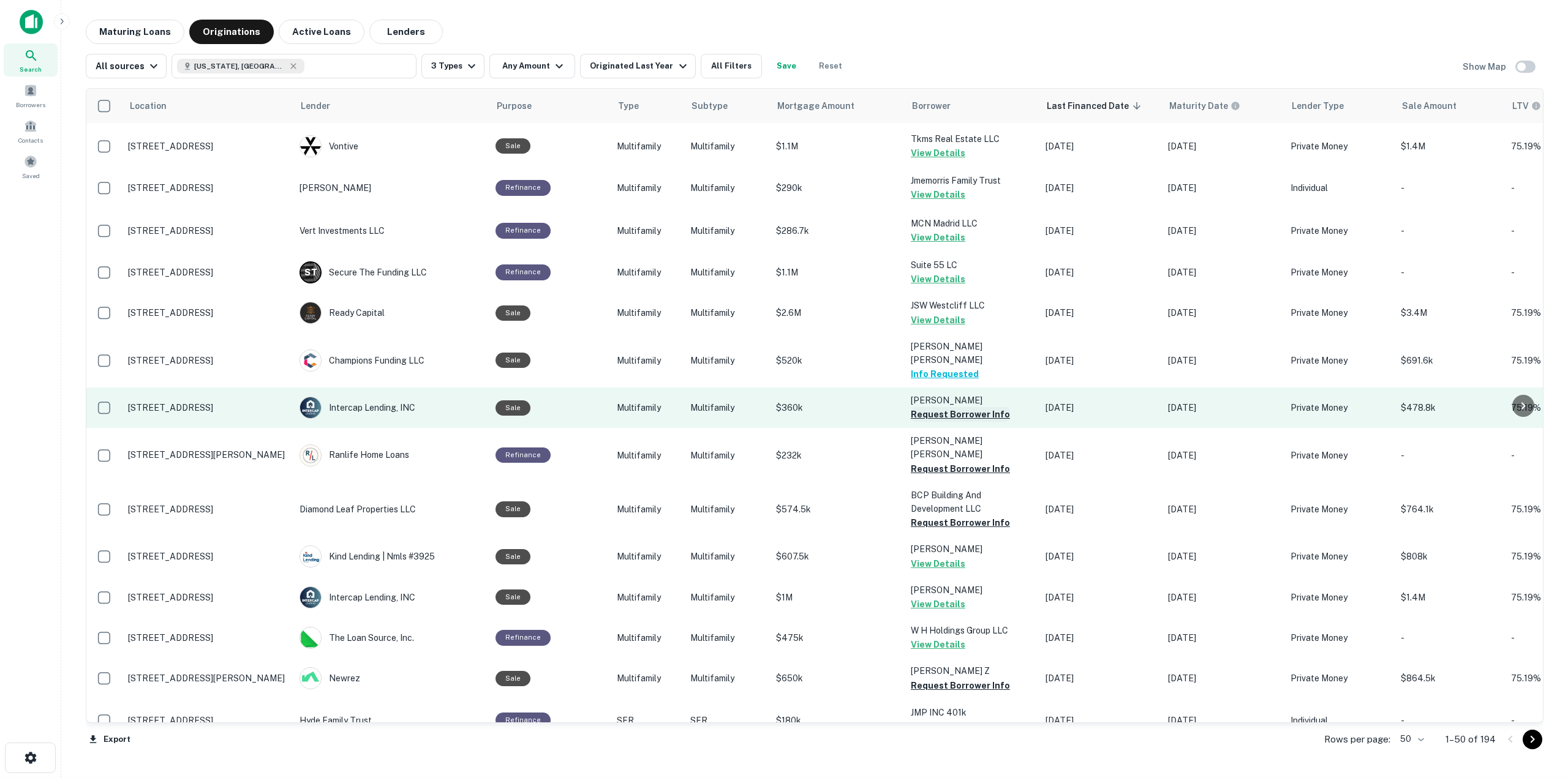
click at [980, 407] on button "Request Borrower Info" at bounding box center [960, 414] width 99 height 15
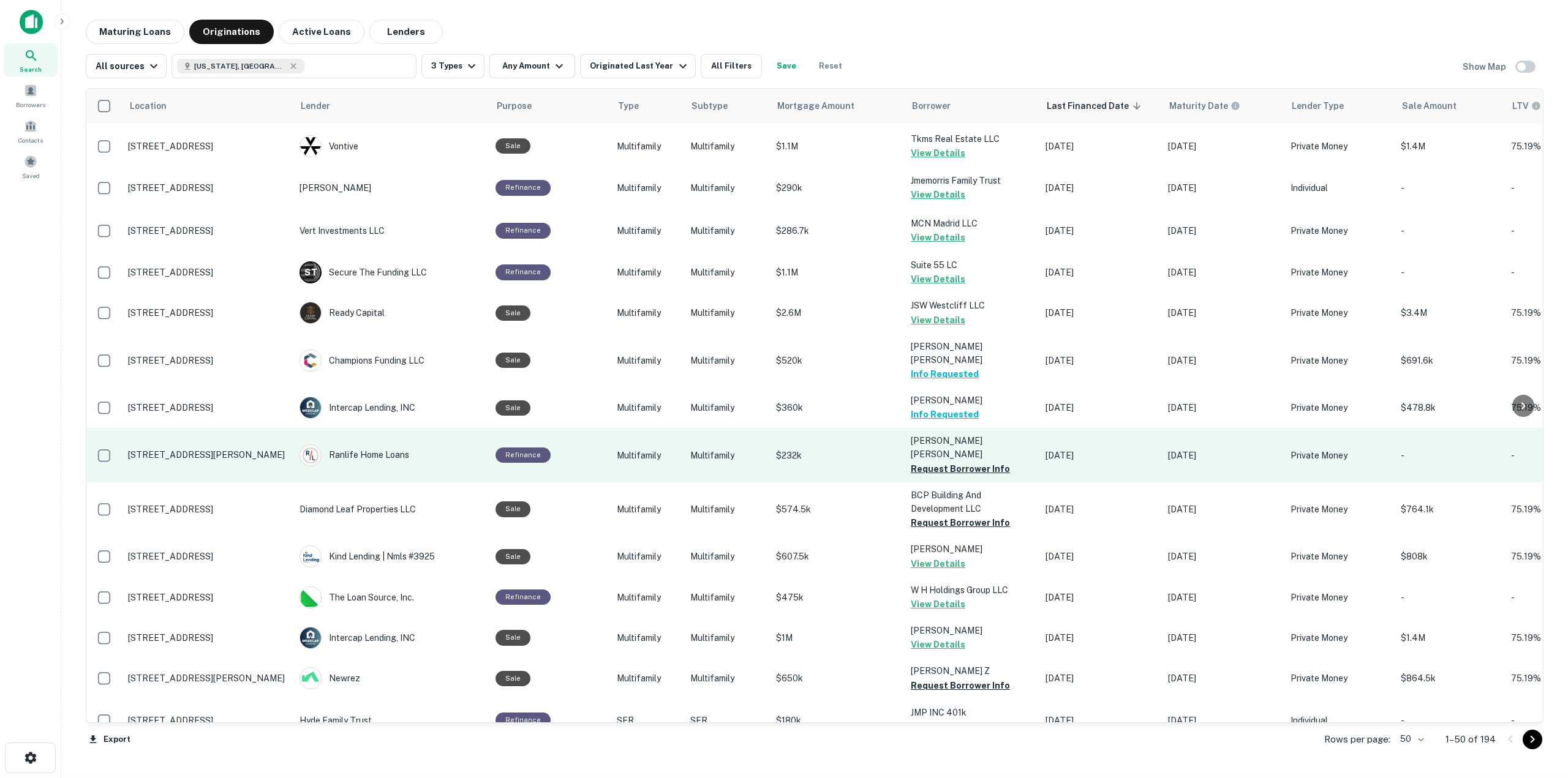
drag, startPoint x: 982, startPoint y: 396, endPoint x: 983, endPoint y: 411, distance: 15.0
click at [982, 462] on button "Request Borrower Info" at bounding box center [960, 469] width 99 height 15
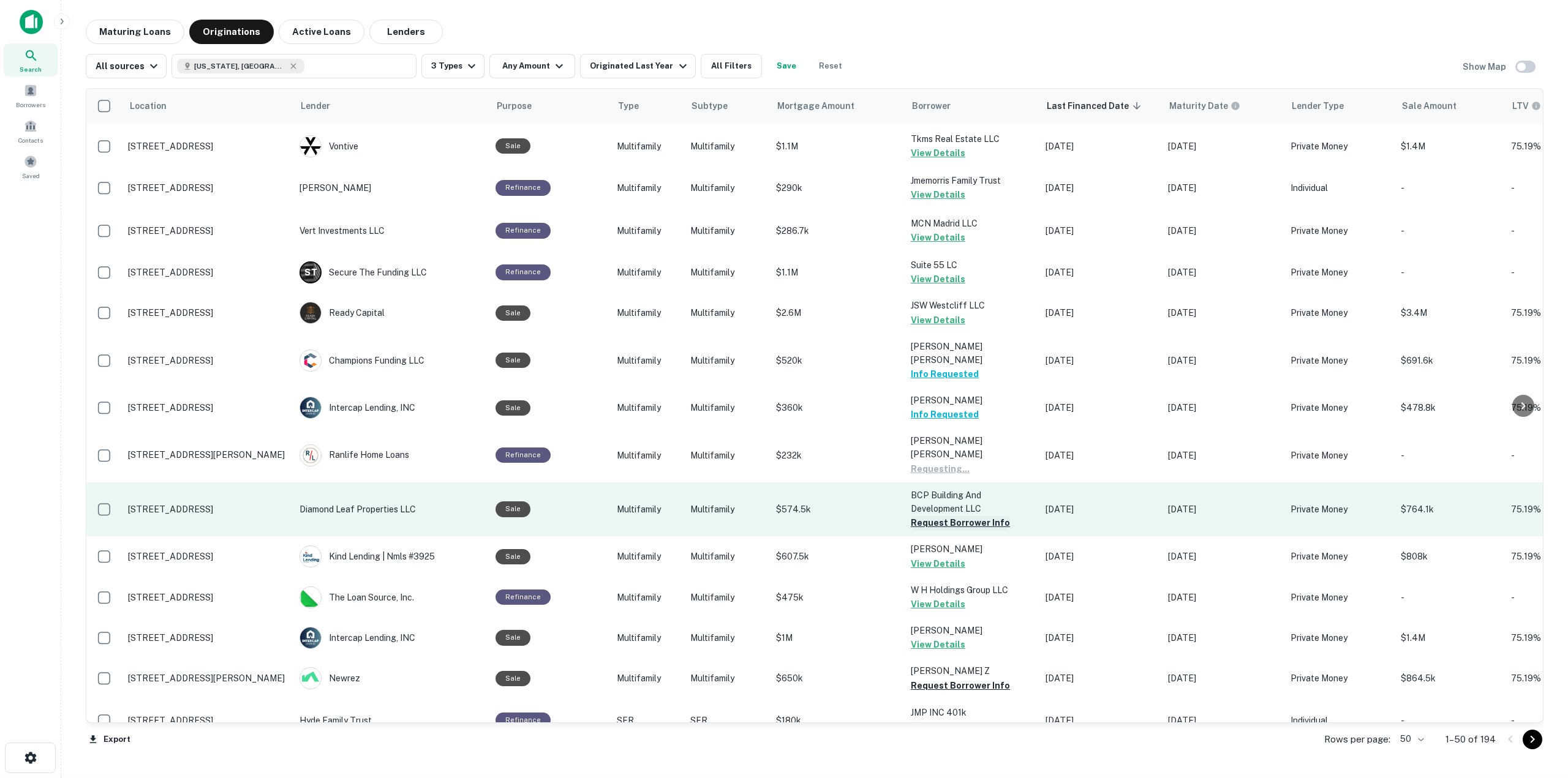
click at [984, 515] on button "Request Borrower Info" at bounding box center [960, 522] width 99 height 15
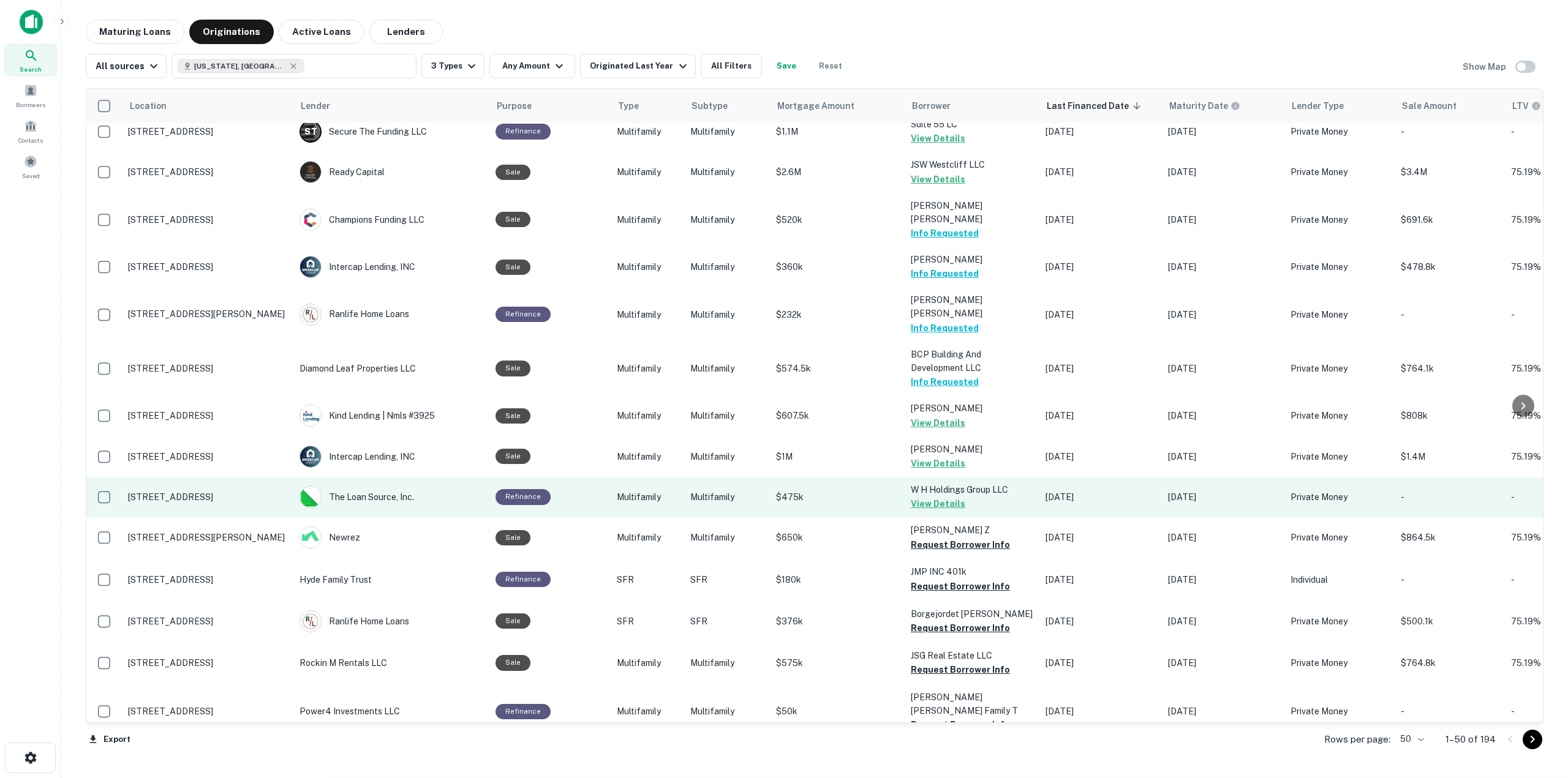
scroll to position [980, 0]
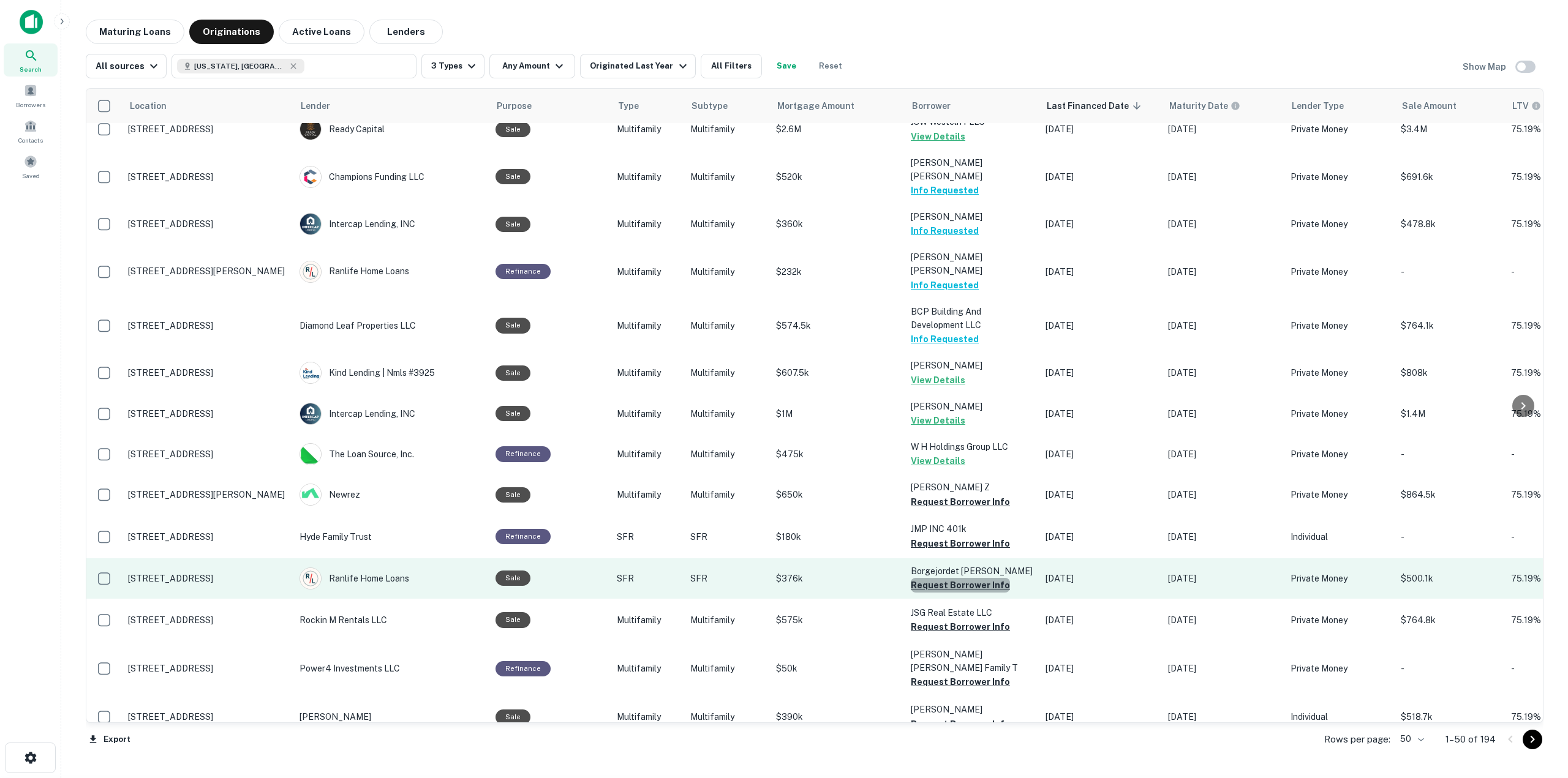
click at [977, 578] on button "Request Borrower Info" at bounding box center [960, 585] width 99 height 15
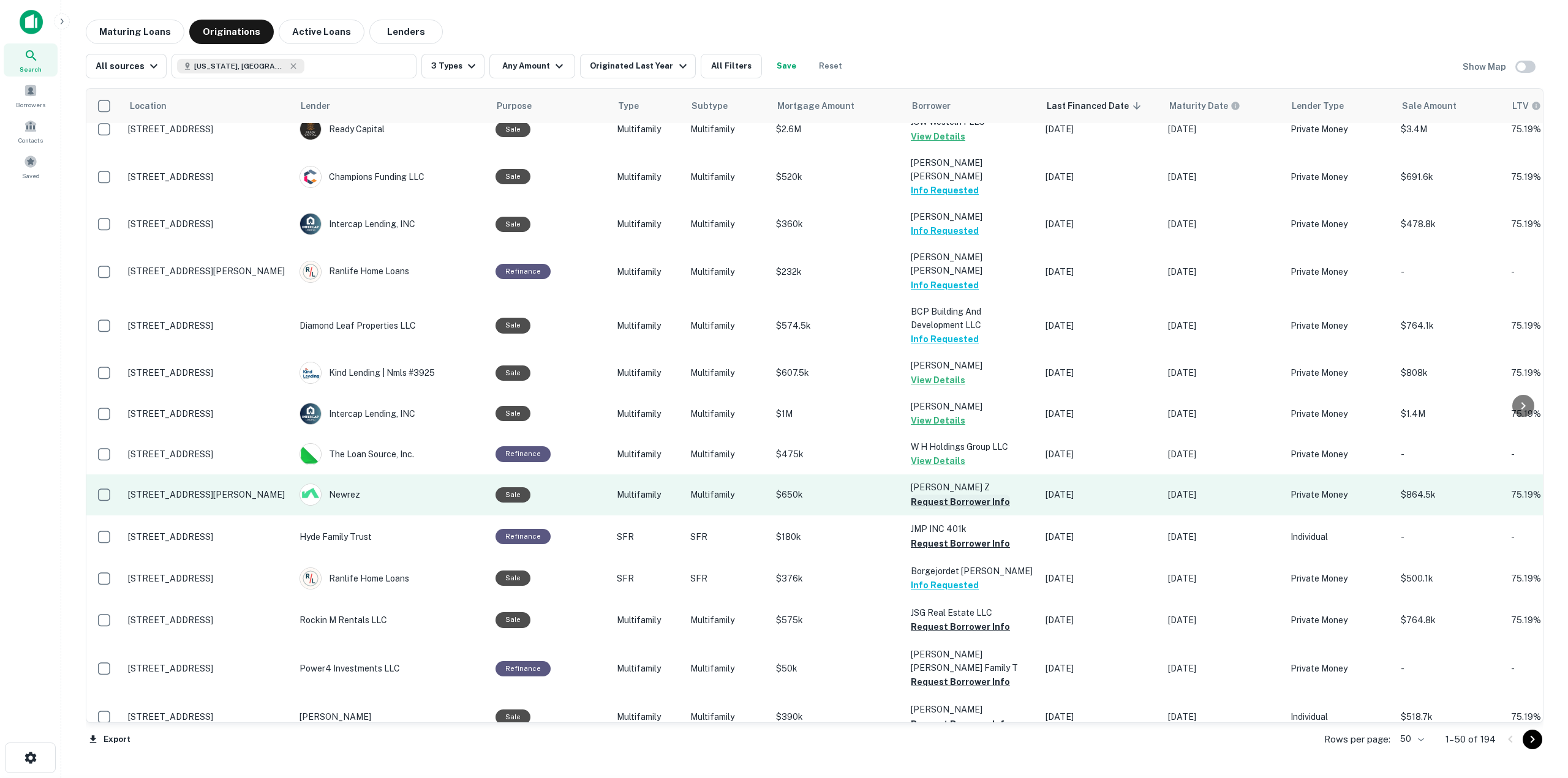
click at [979, 494] on button "Request Borrower Info" at bounding box center [960, 502] width 99 height 15
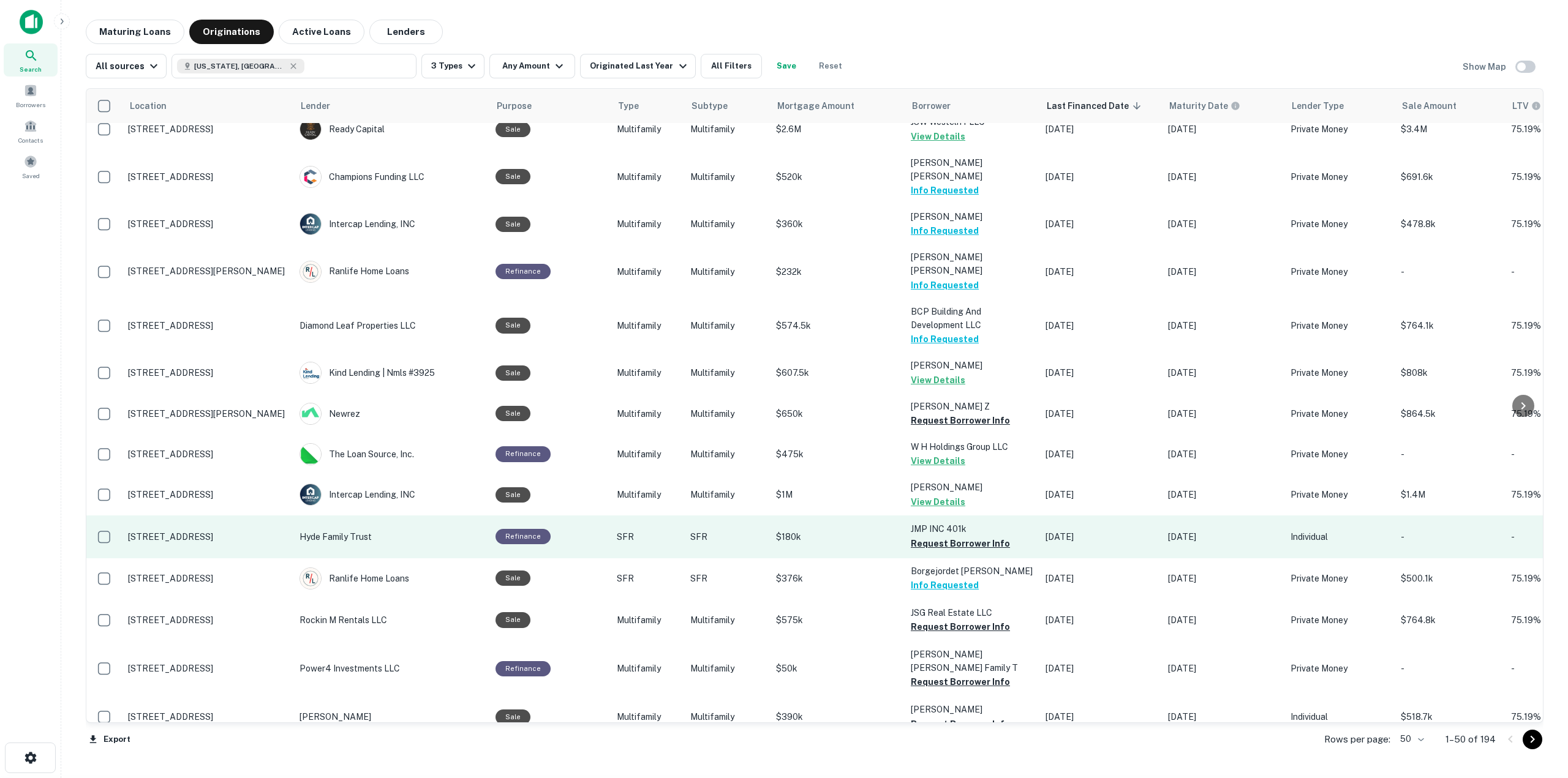
click at [977, 536] on button "Request Borrower Info" at bounding box center [960, 544] width 99 height 15
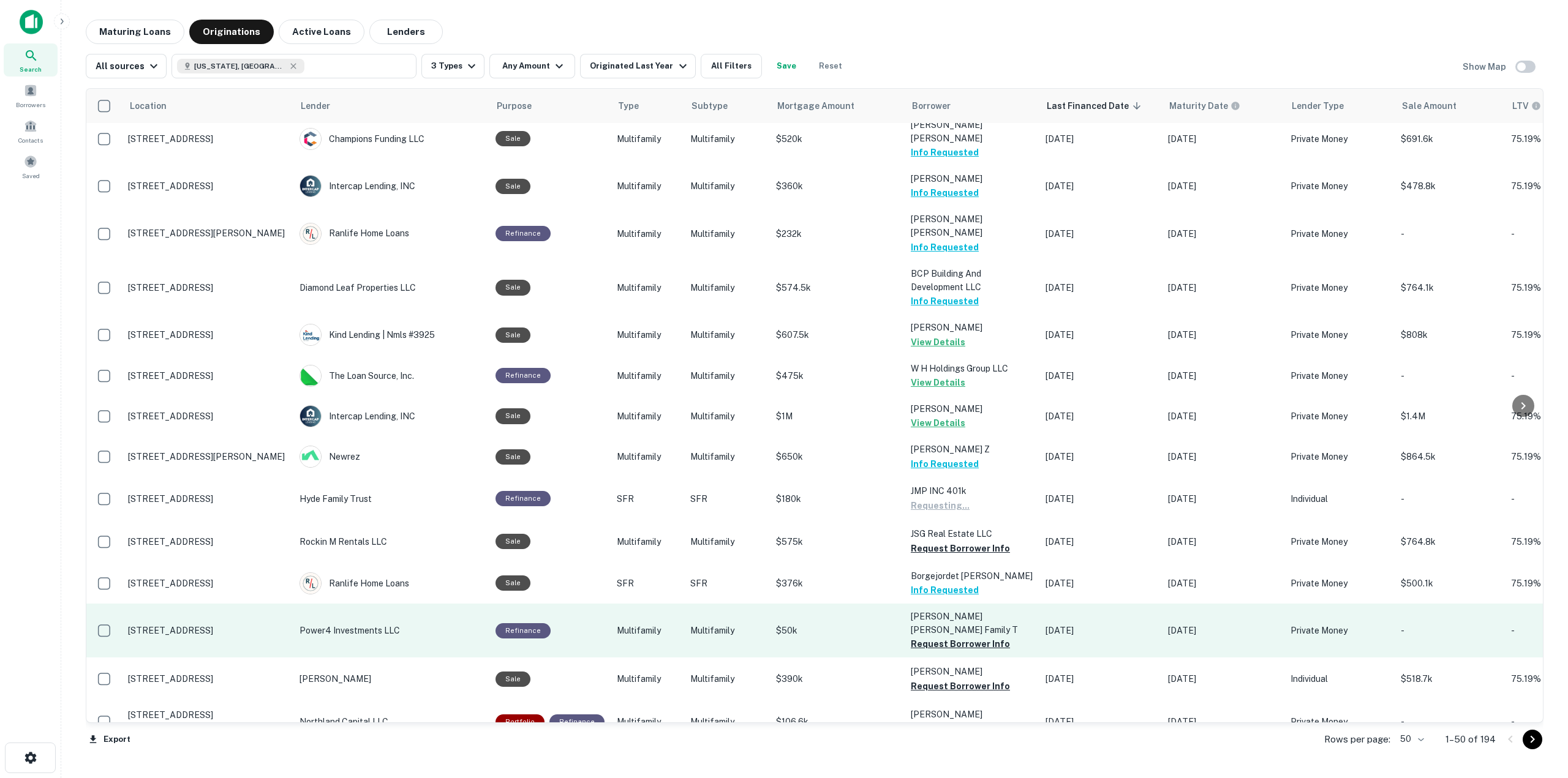
scroll to position [1102, 0]
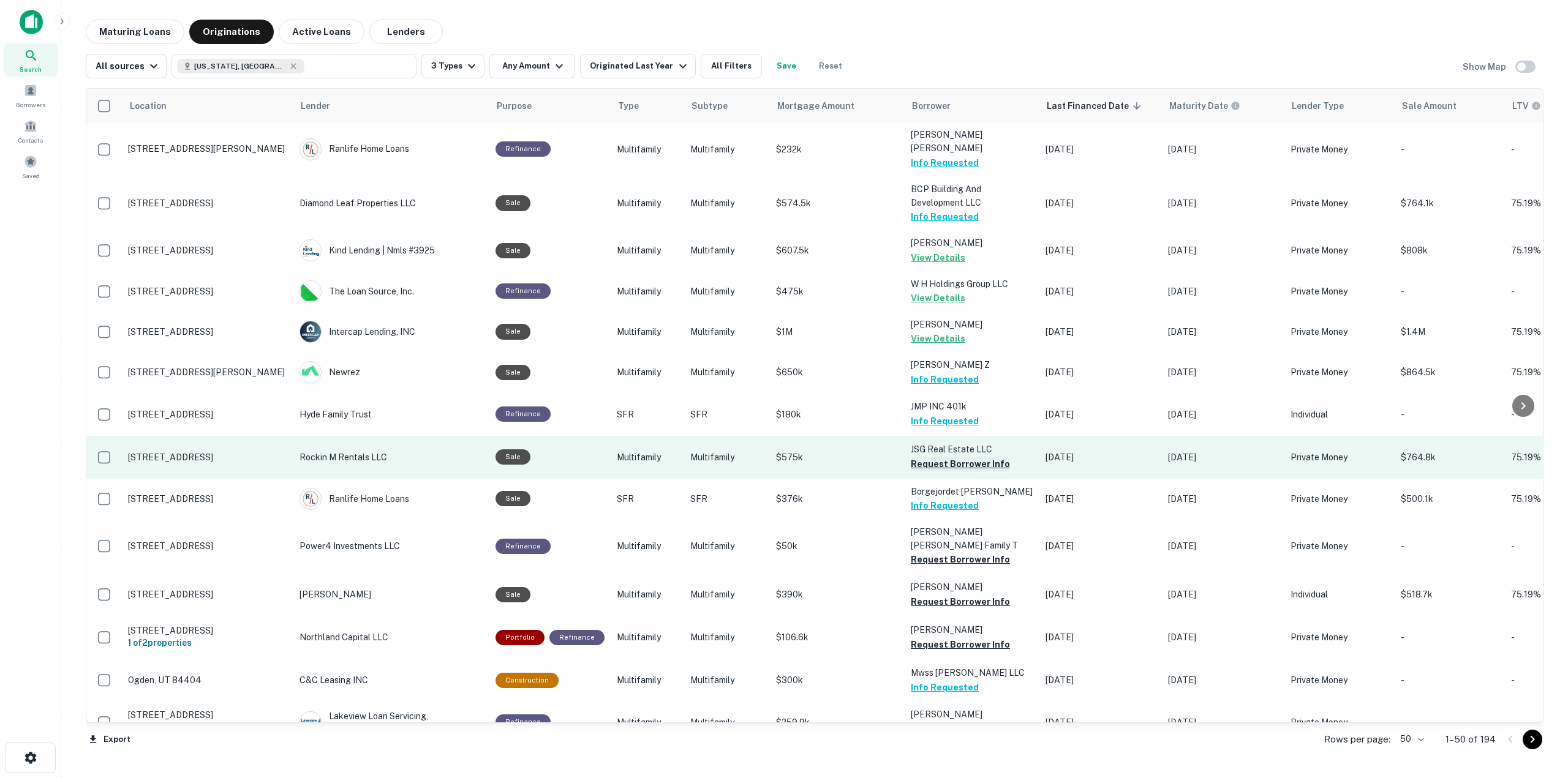
click at [970, 456] on button "Request Borrower Info" at bounding box center [960, 464] width 99 height 15
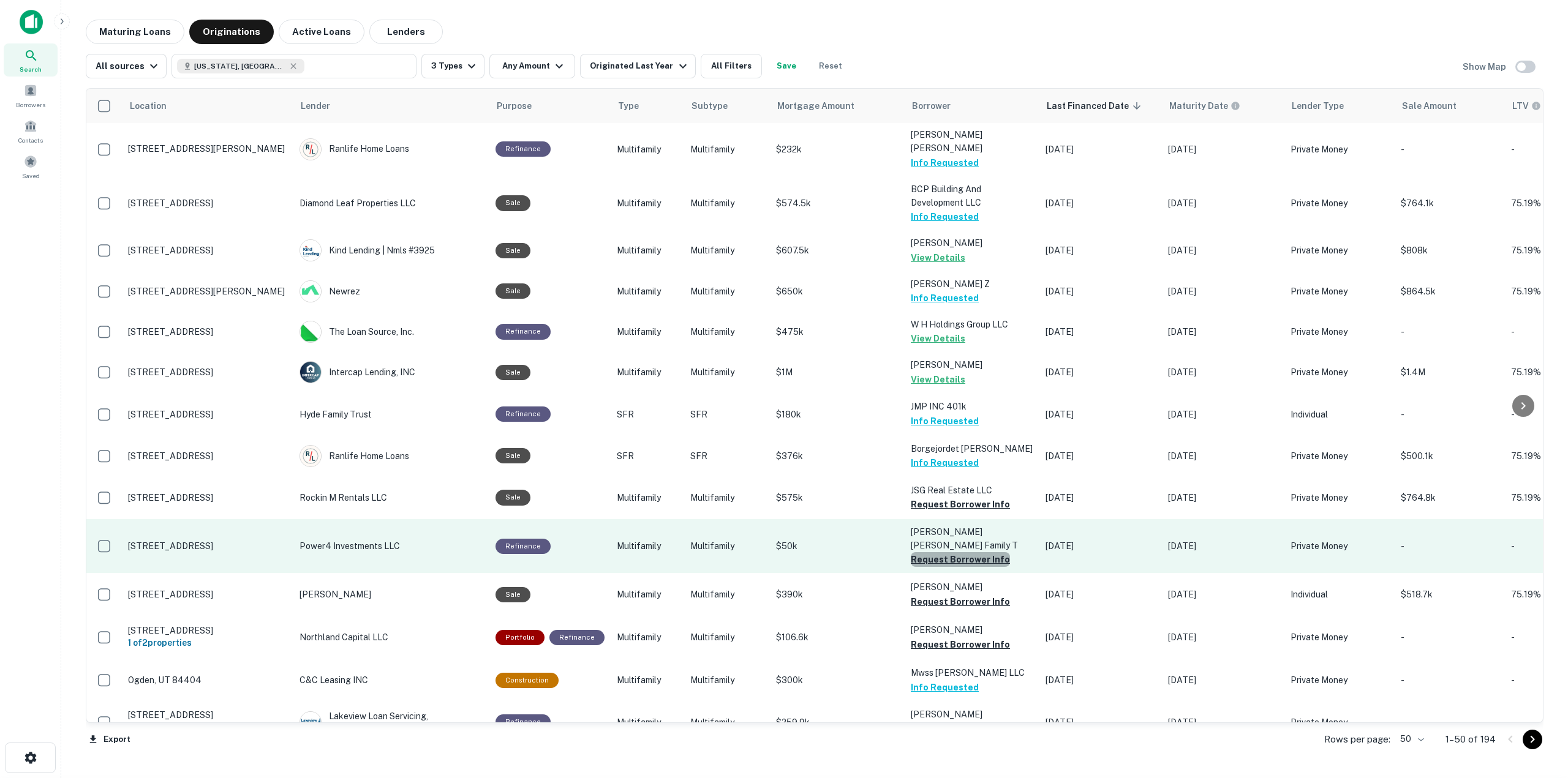
click at [978, 552] on button "Request Borrower Info" at bounding box center [960, 559] width 99 height 15
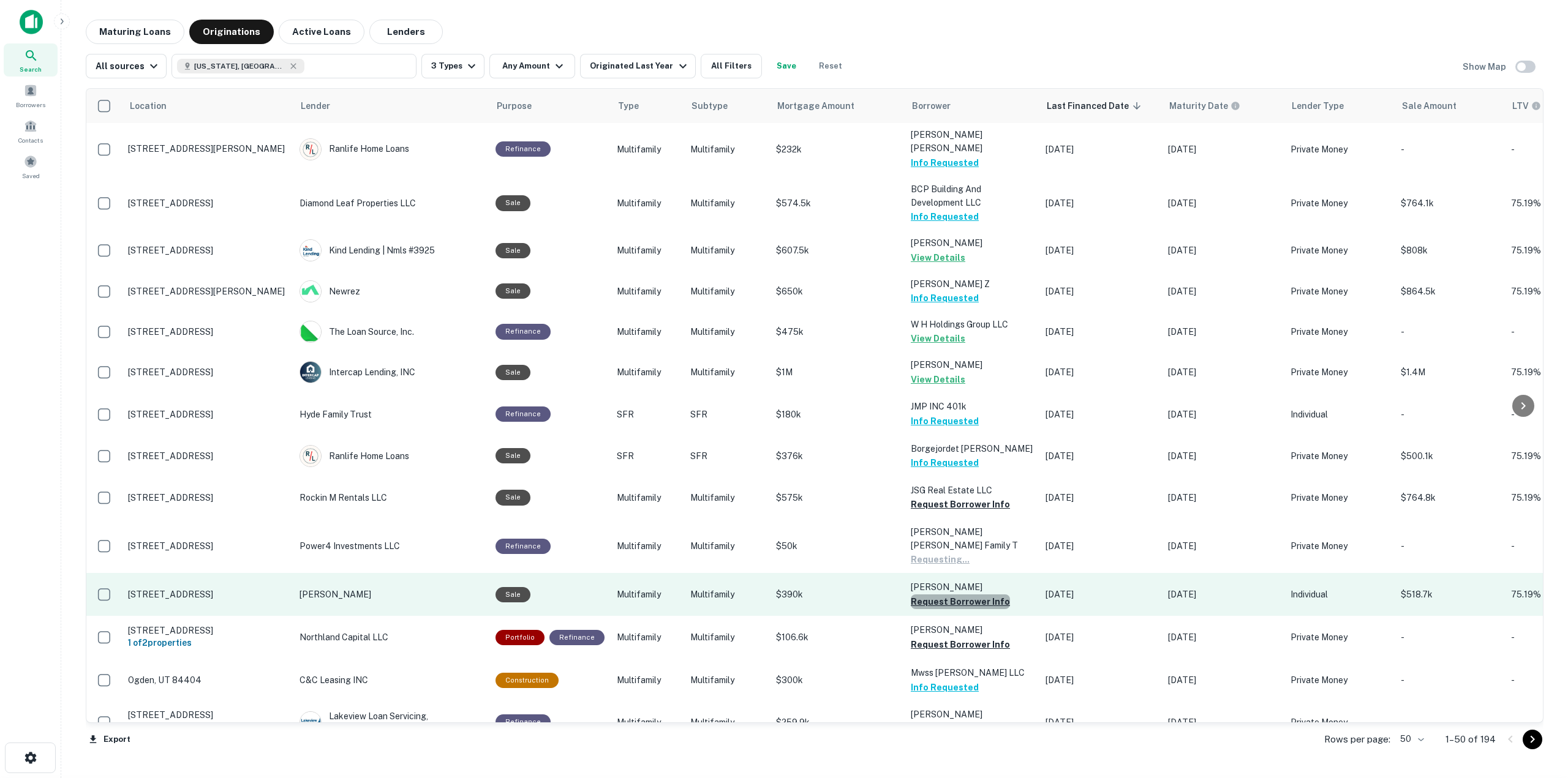
click at [980, 595] on button "Request Borrower Info" at bounding box center [960, 602] width 99 height 15
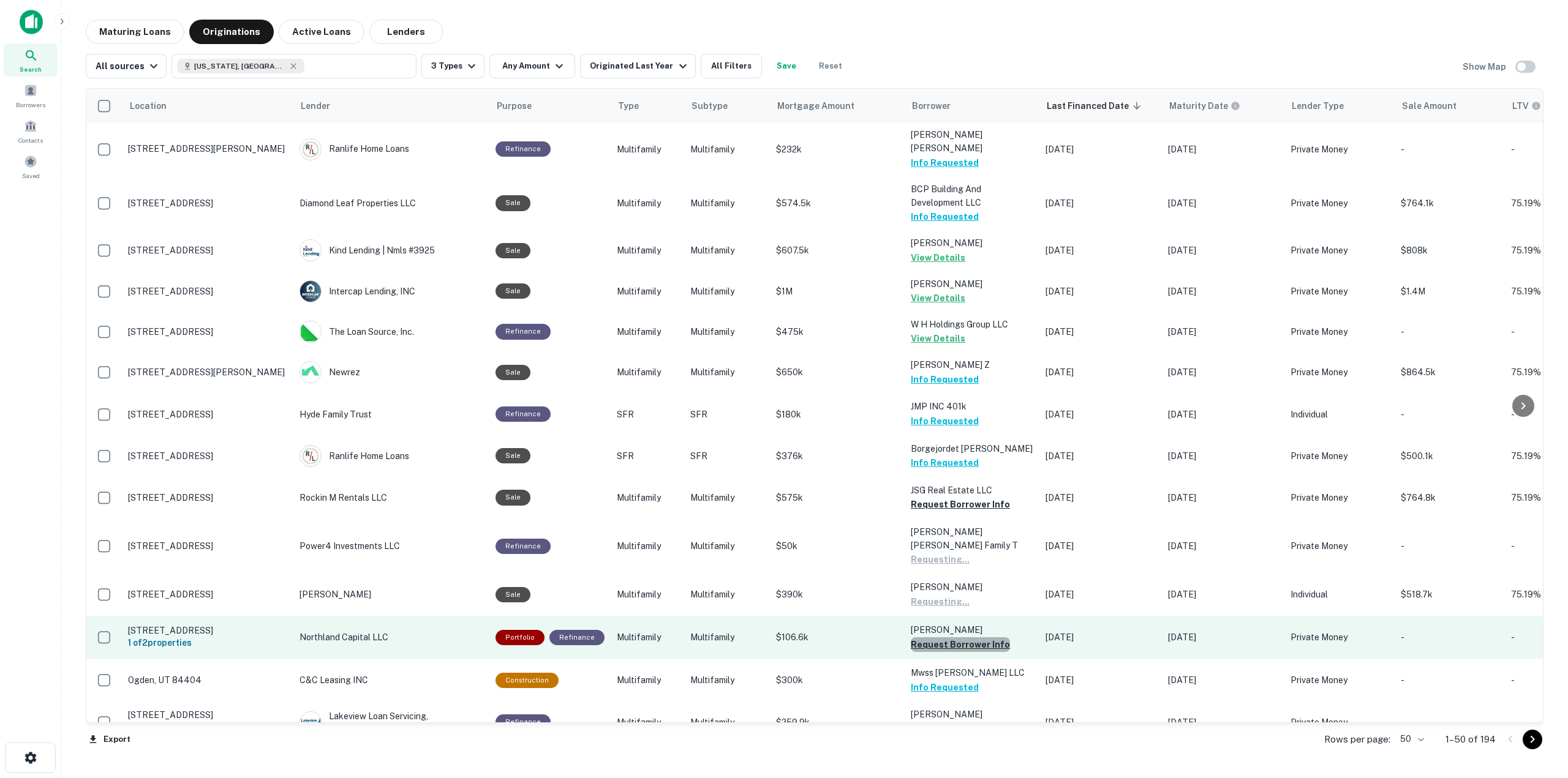
click at [973, 637] on button "Request Borrower Info" at bounding box center [960, 645] width 99 height 15
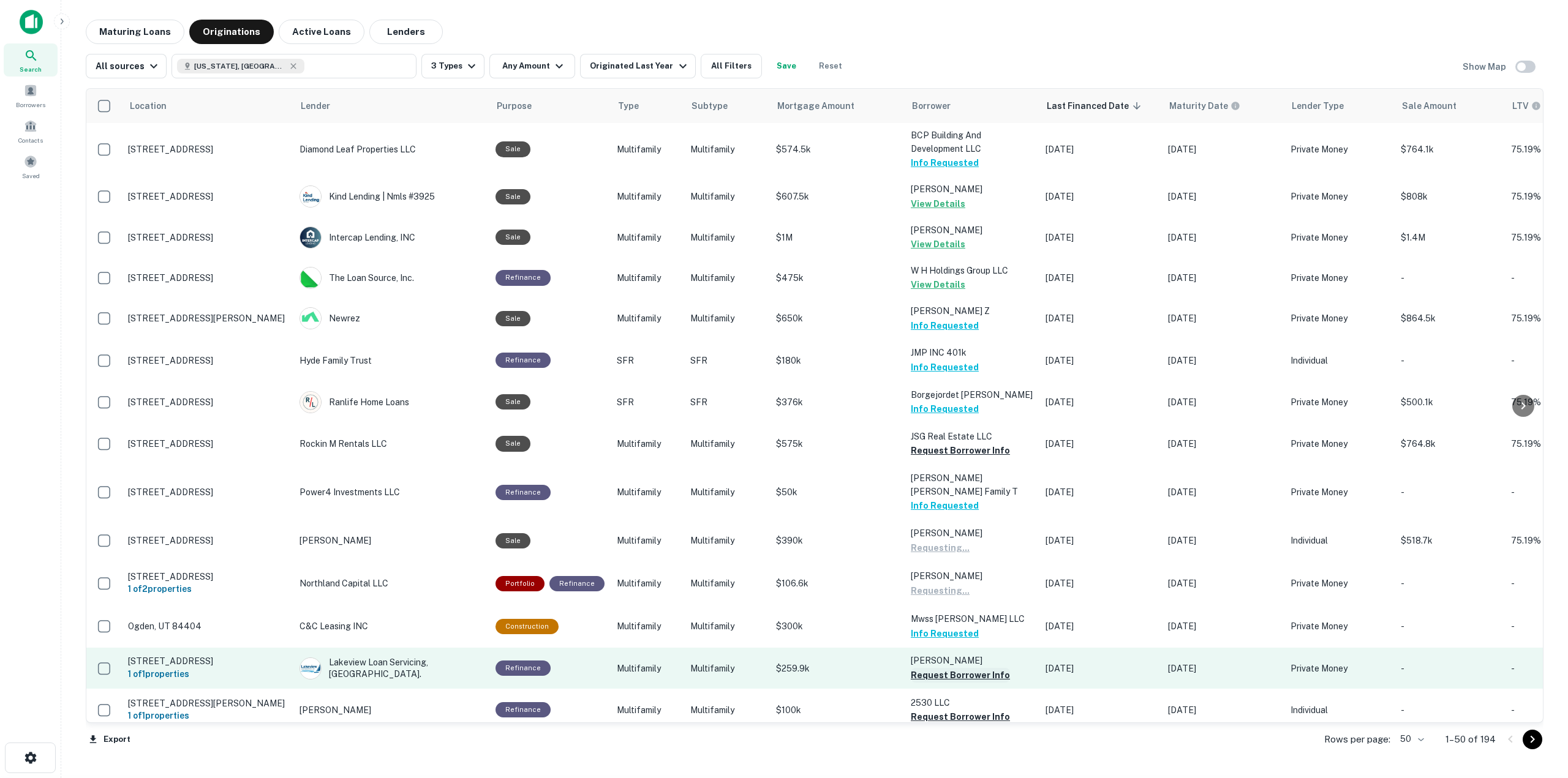
scroll to position [1224, 0]
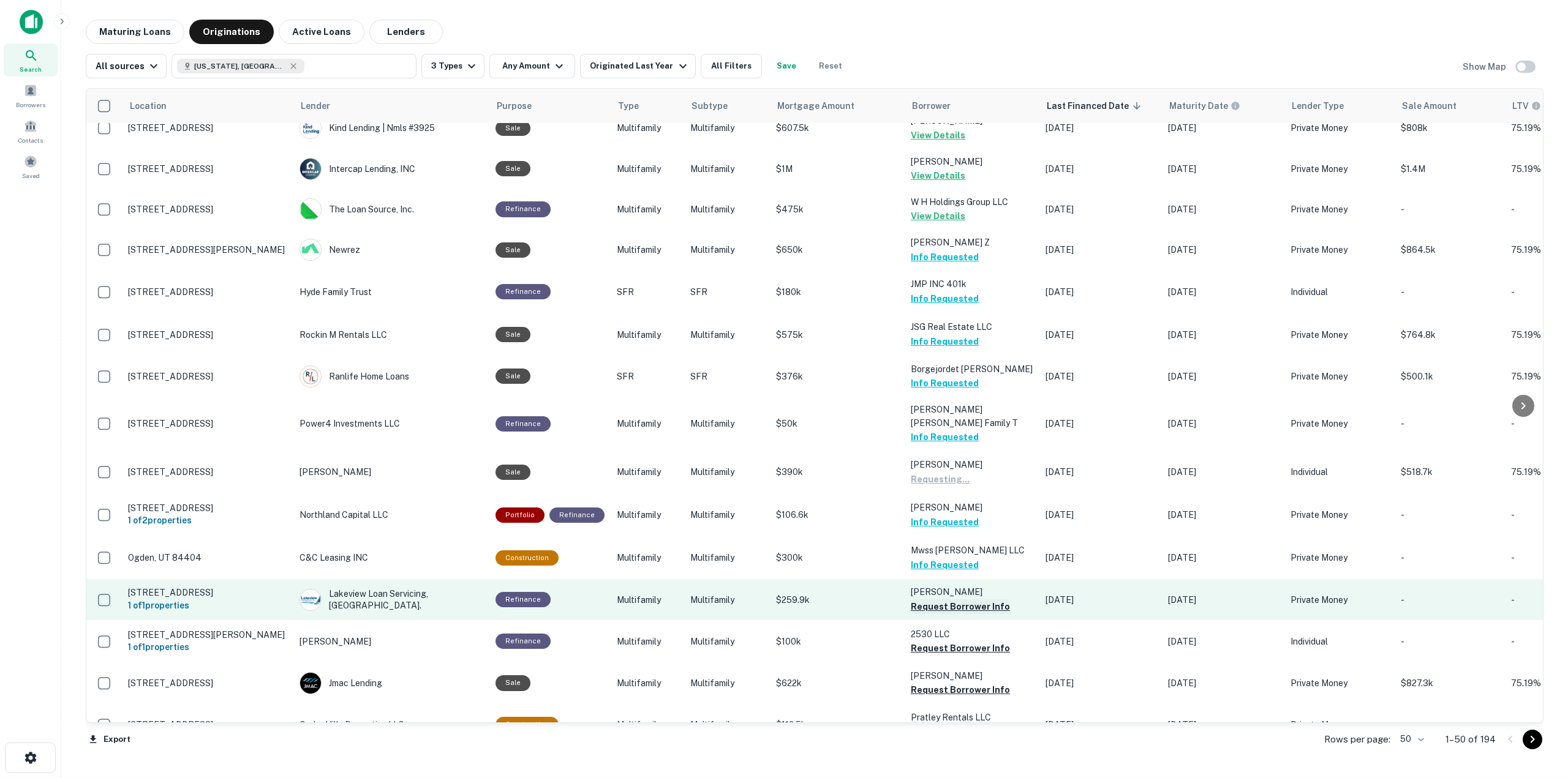
click at [974, 599] on button "Request Borrower Info" at bounding box center [960, 607] width 99 height 15
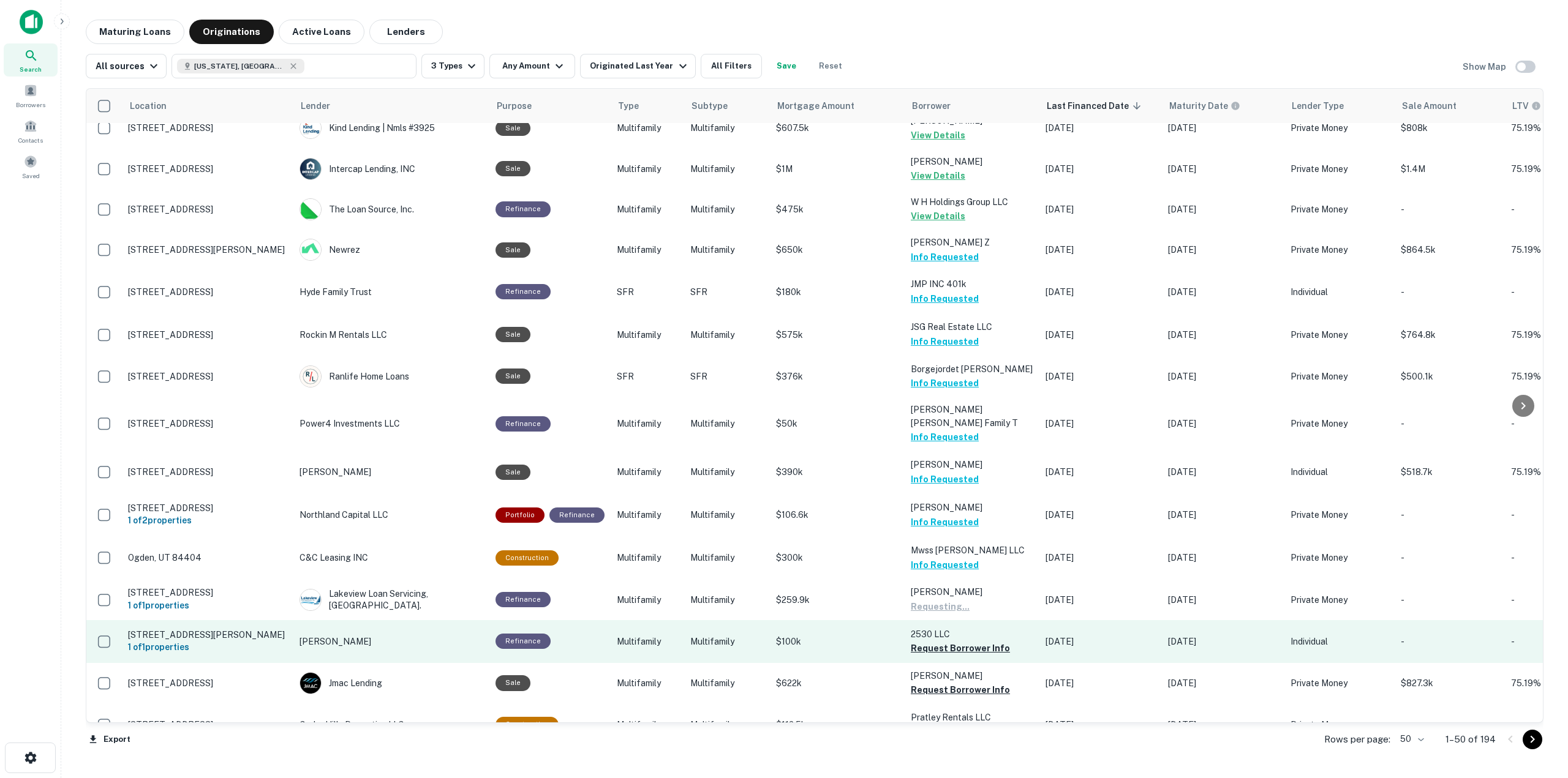
drag, startPoint x: 977, startPoint y: 567, endPoint x: 983, endPoint y: 562, distance: 7.8
click at [977, 641] on button "Request Borrower Info" at bounding box center [960, 649] width 99 height 15
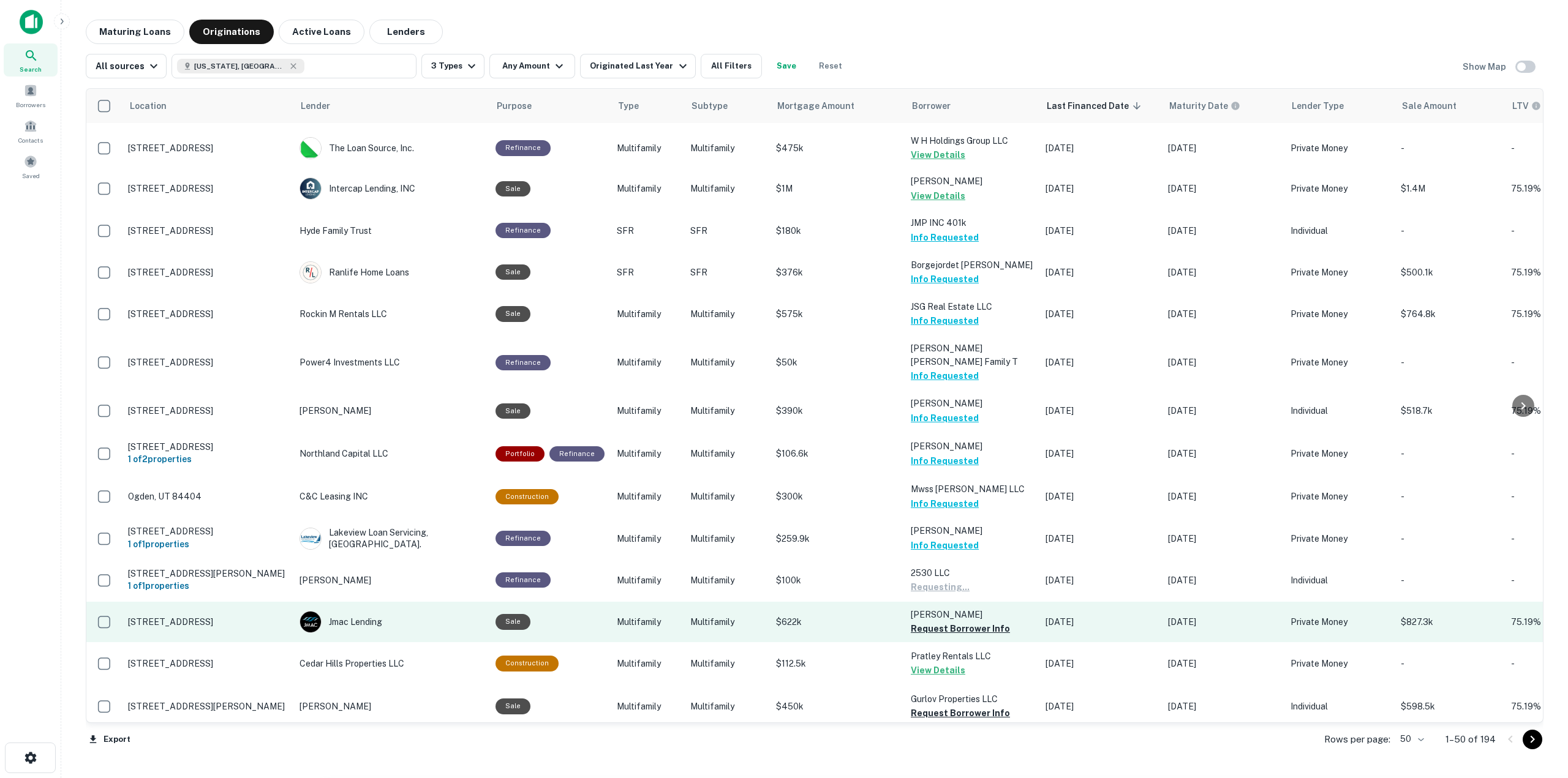
click at [977, 621] on button "Request Borrower Info" at bounding box center [960, 629] width 99 height 15
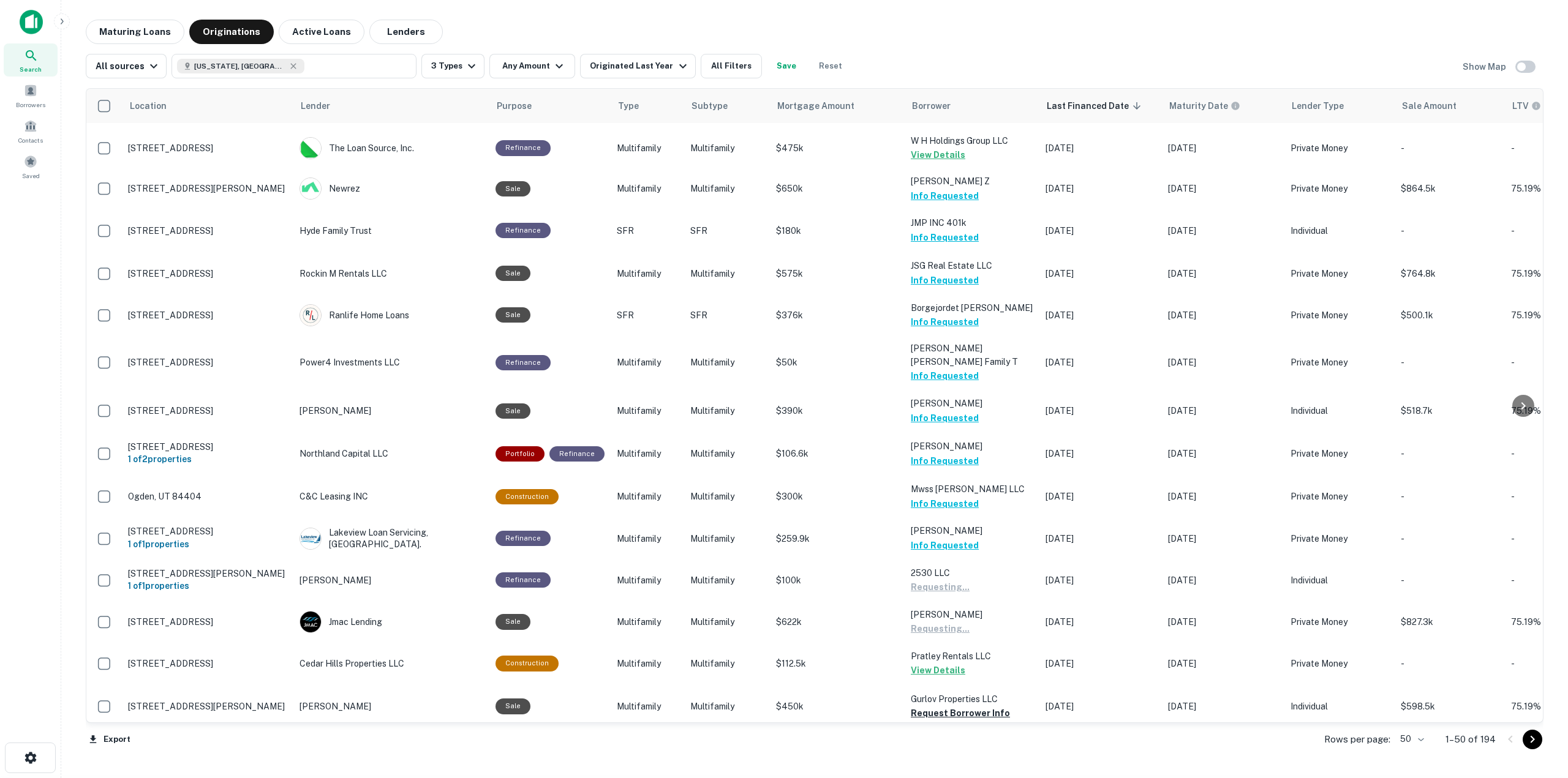
scroll to position [1408, 0]
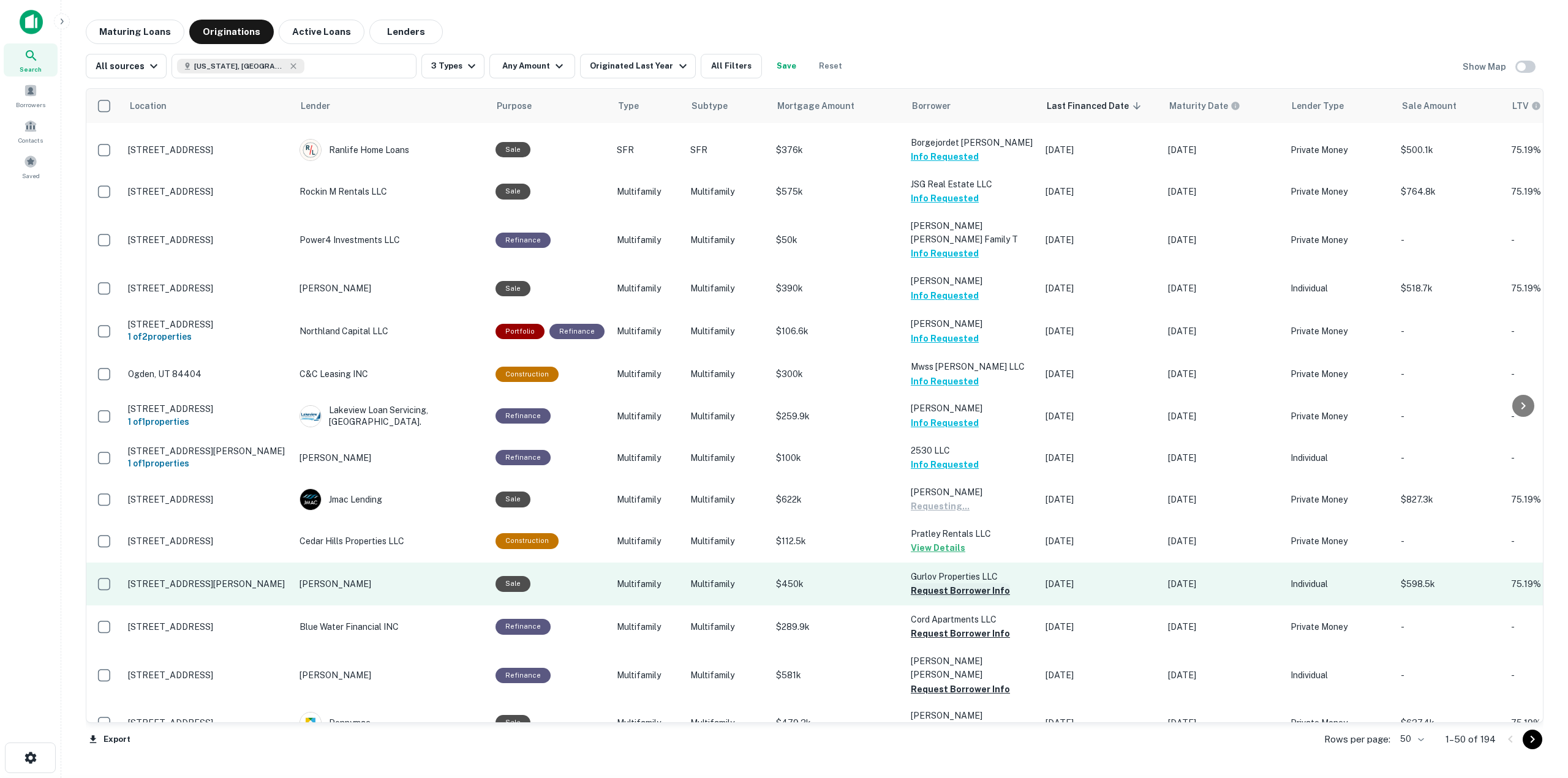
click at [969, 583] on button "Request Borrower Info" at bounding box center [960, 591] width 99 height 15
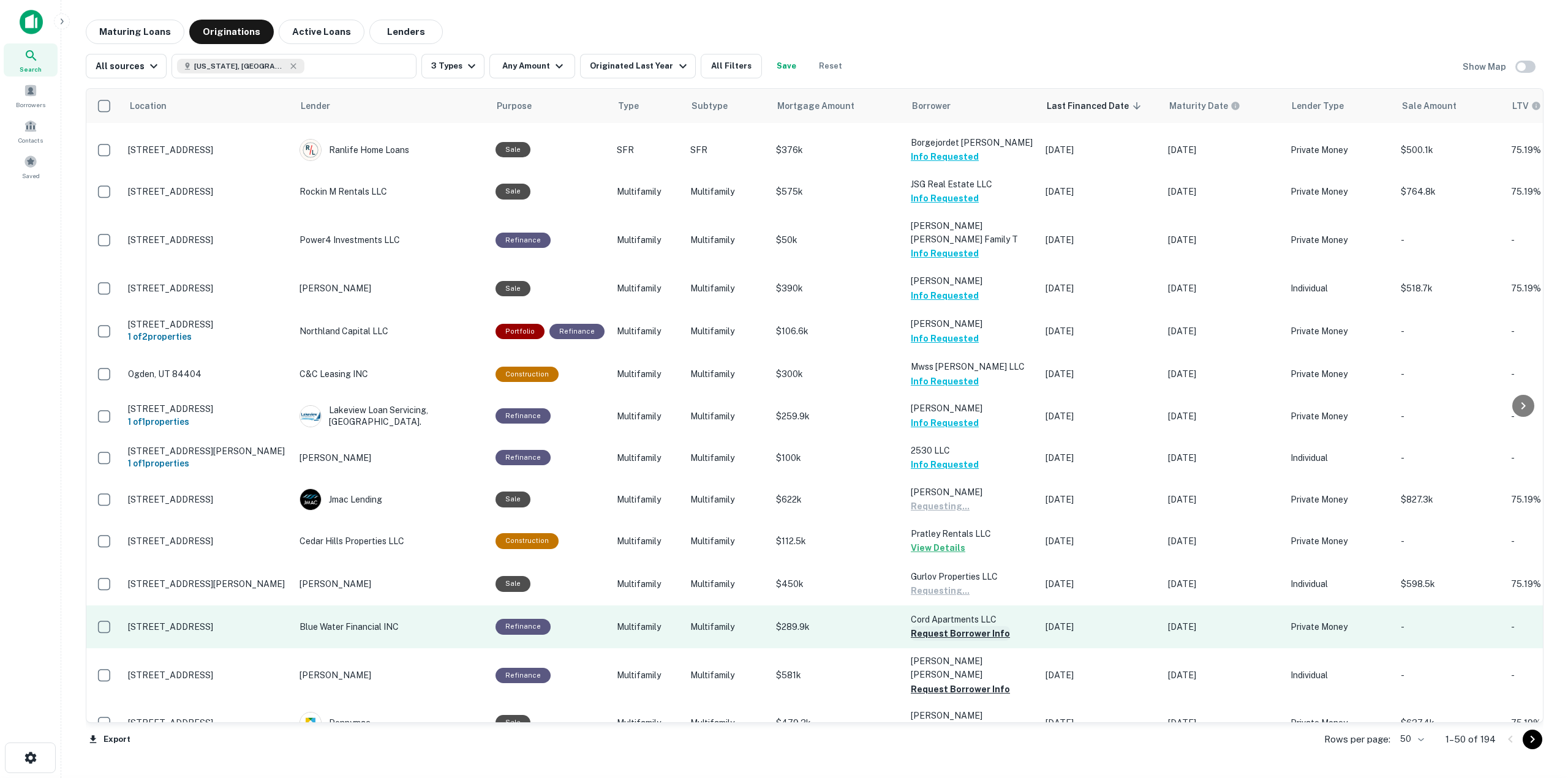
click at [964, 627] on button "Request Borrower Info" at bounding box center [960, 634] width 99 height 15
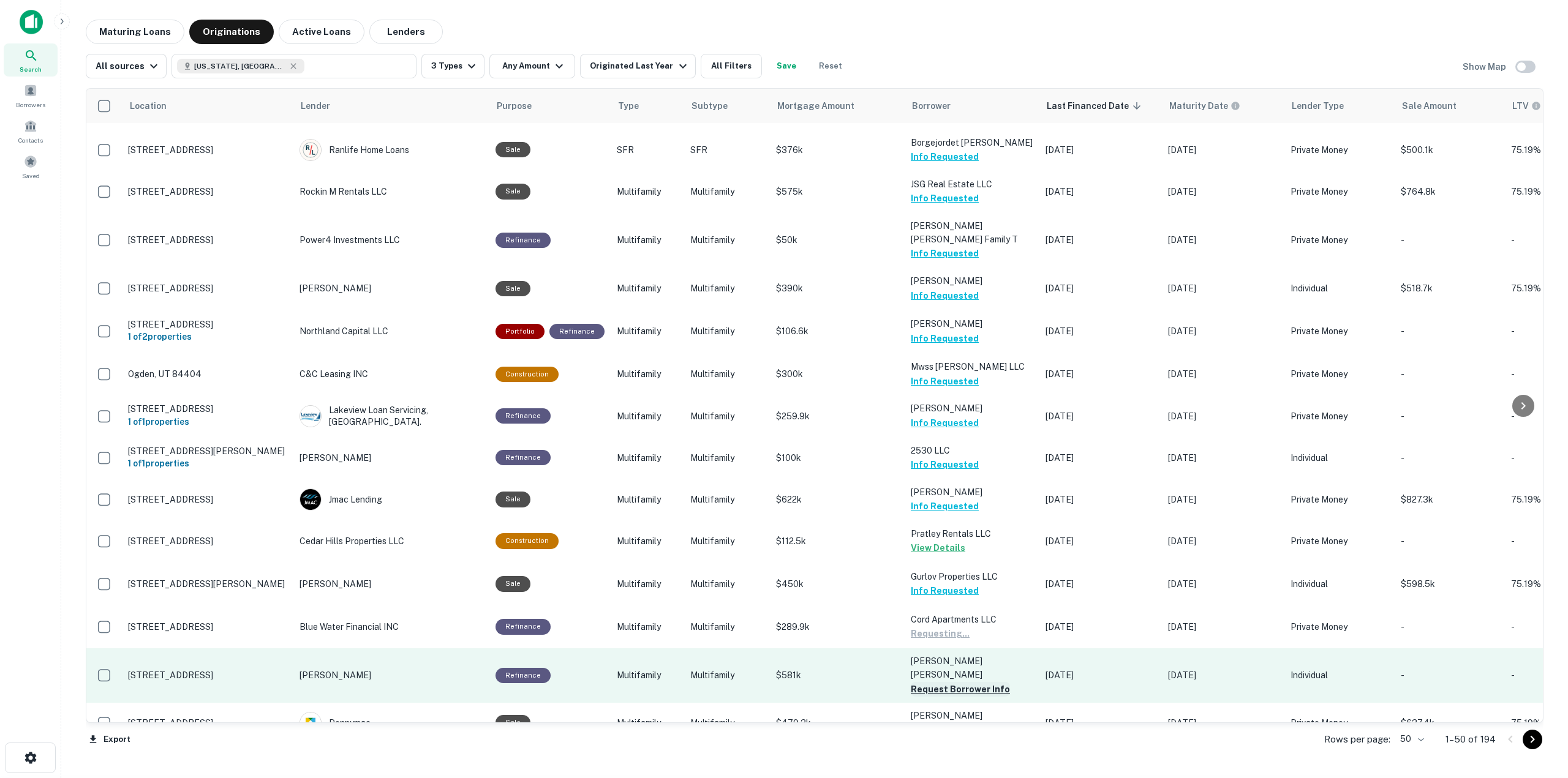
click at [977, 682] on button "Request Borrower Info" at bounding box center [960, 689] width 99 height 15
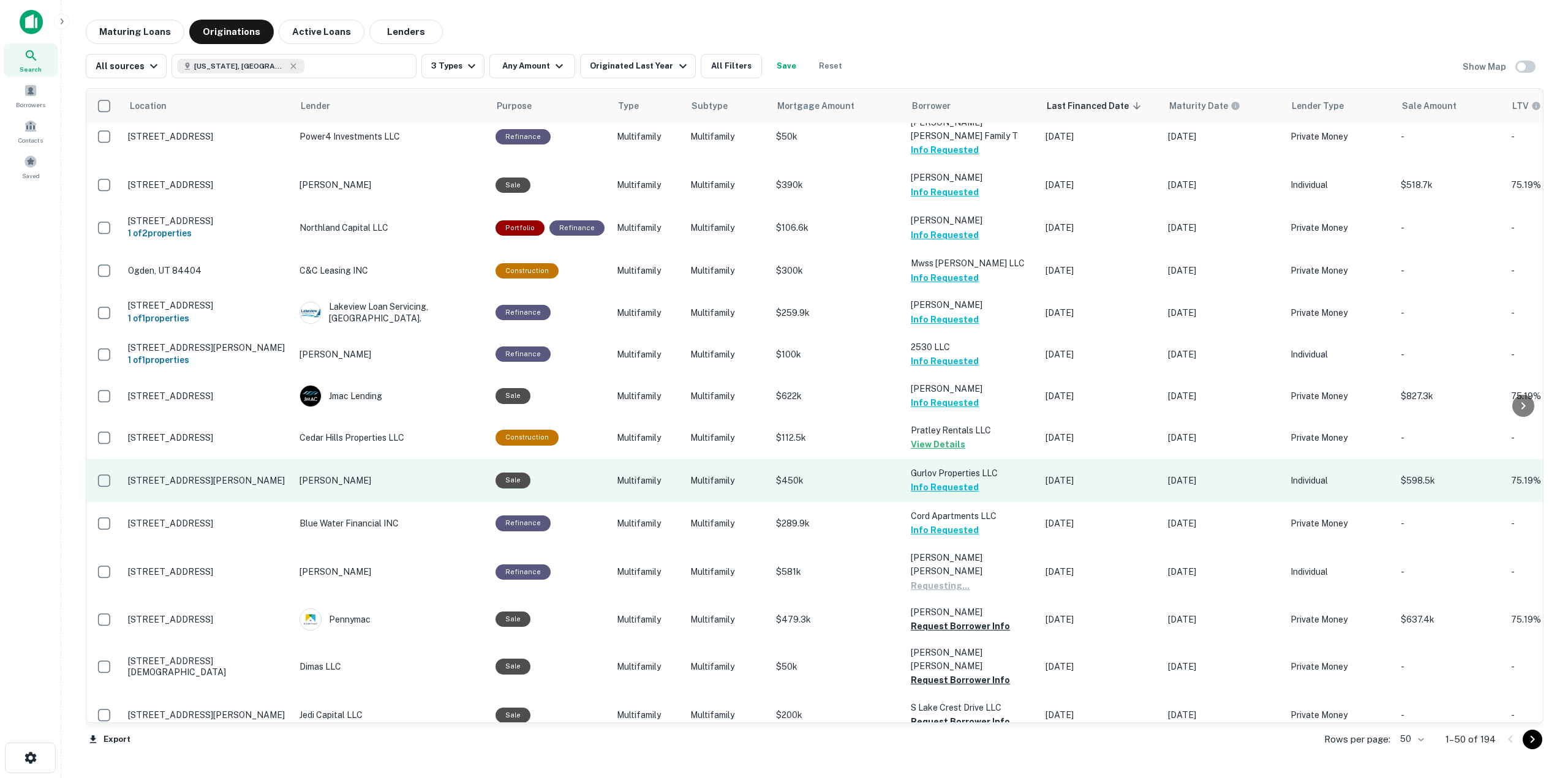
scroll to position [1515, 0]
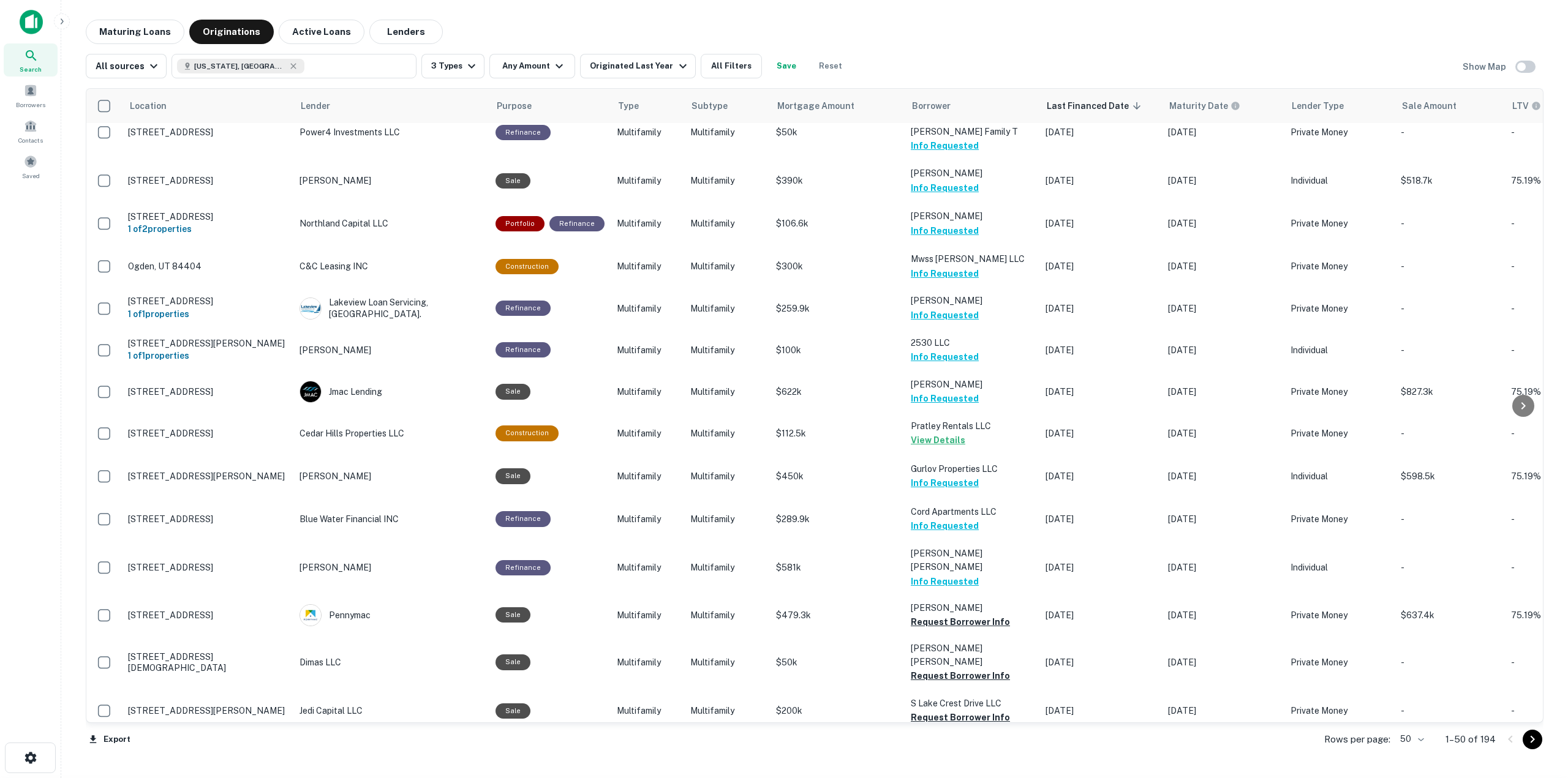
click at [954, 766] on button "Request Borrower Info" at bounding box center [960, 773] width 99 height 15
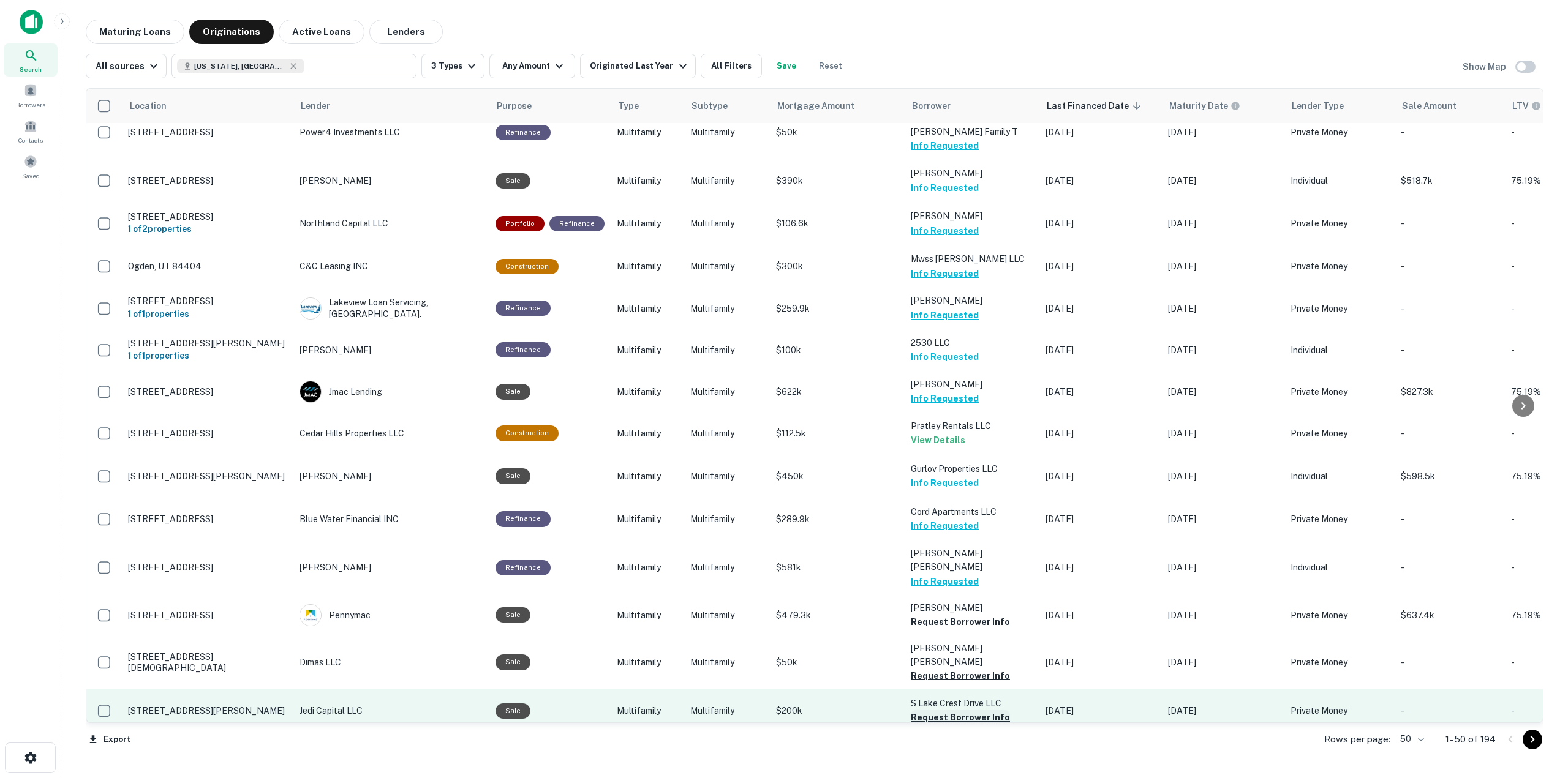
click at [960, 710] on button "Request Borrower Info" at bounding box center [960, 717] width 99 height 15
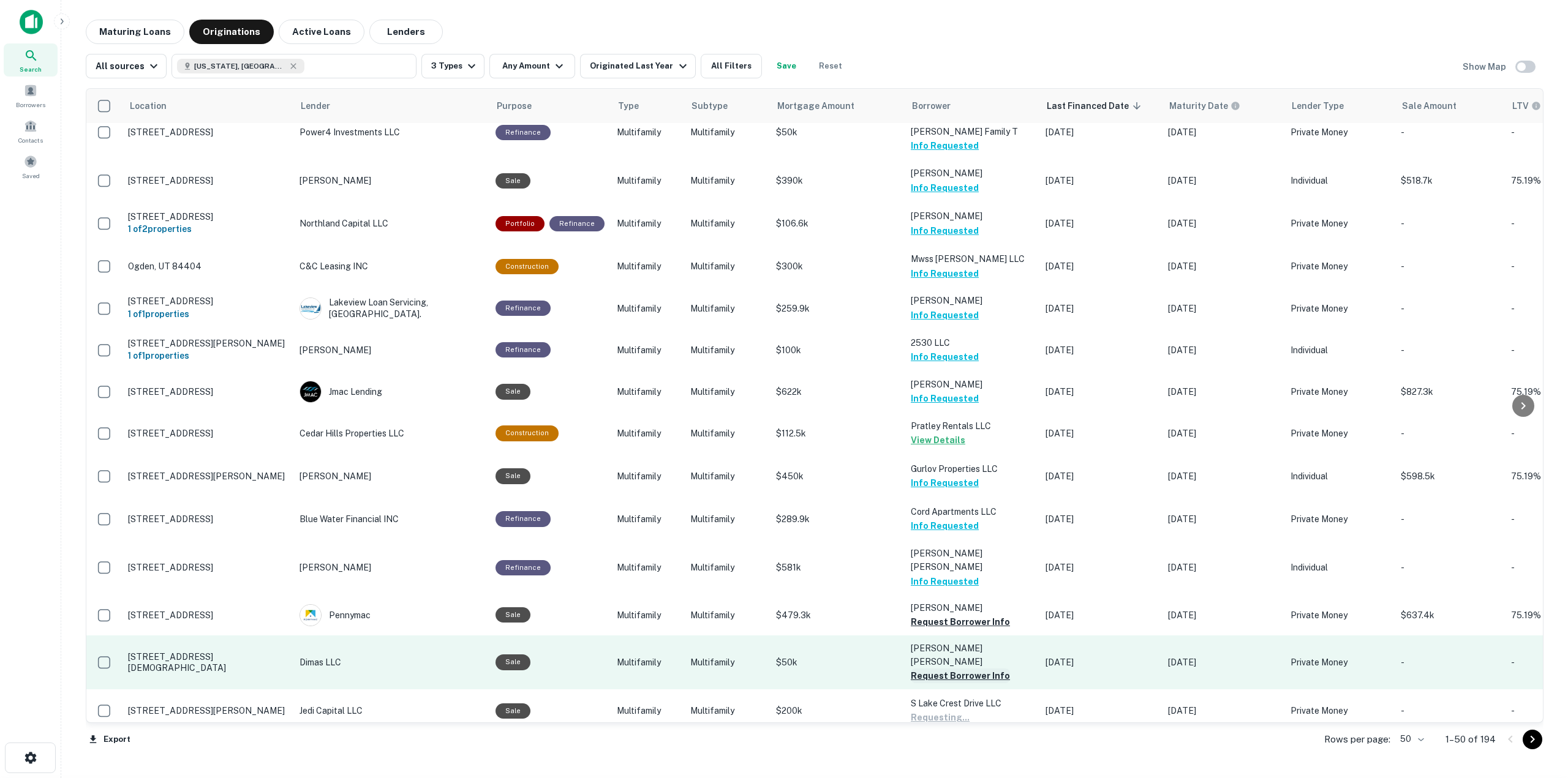
click at [959, 669] on button "Request Borrower Info" at bounding box center [960, 676] width 99 height 15
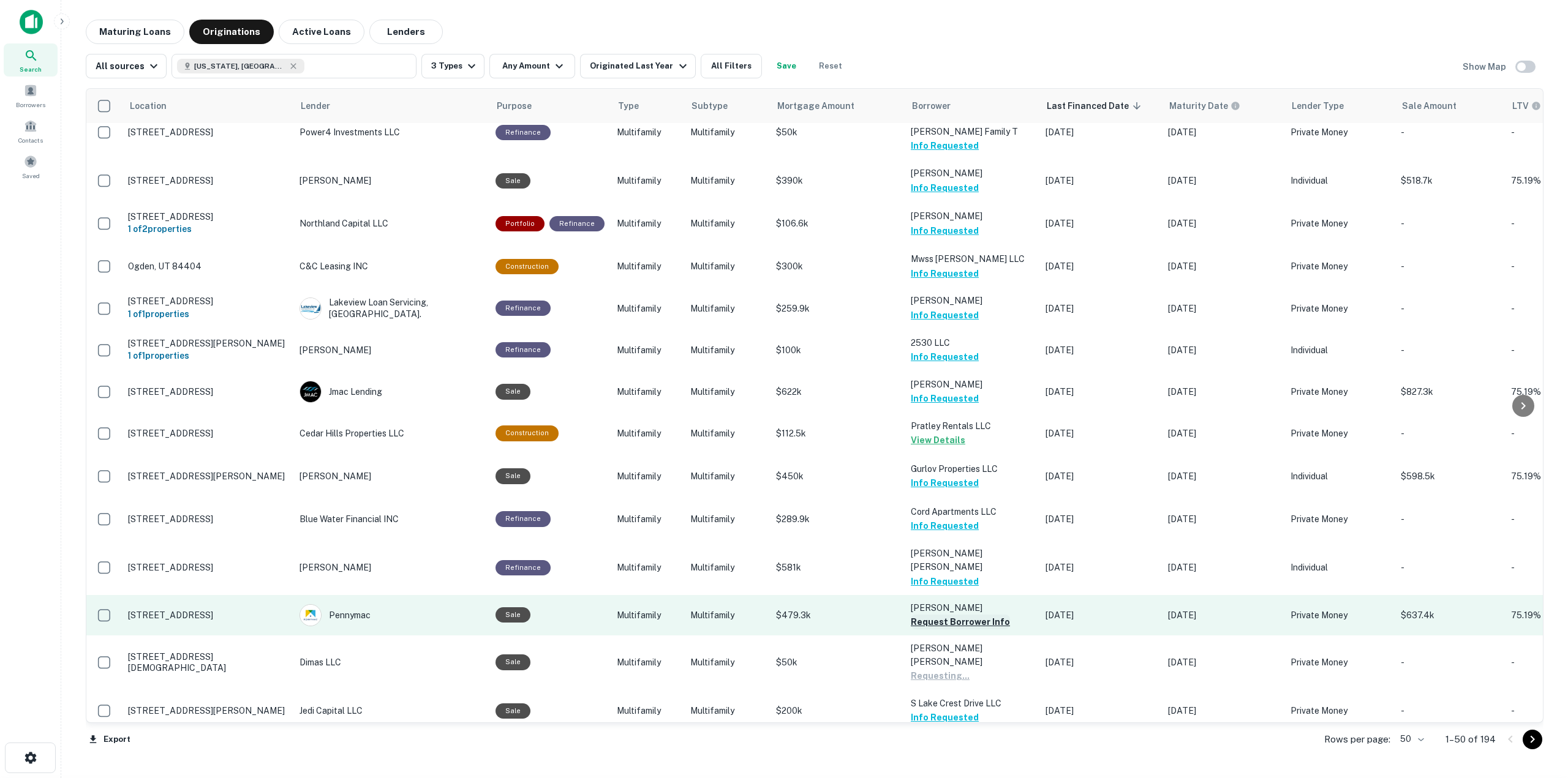
click at [962, 615] on button "Request Borrower Info" at bounding box center [960, 622] width 99 height 15
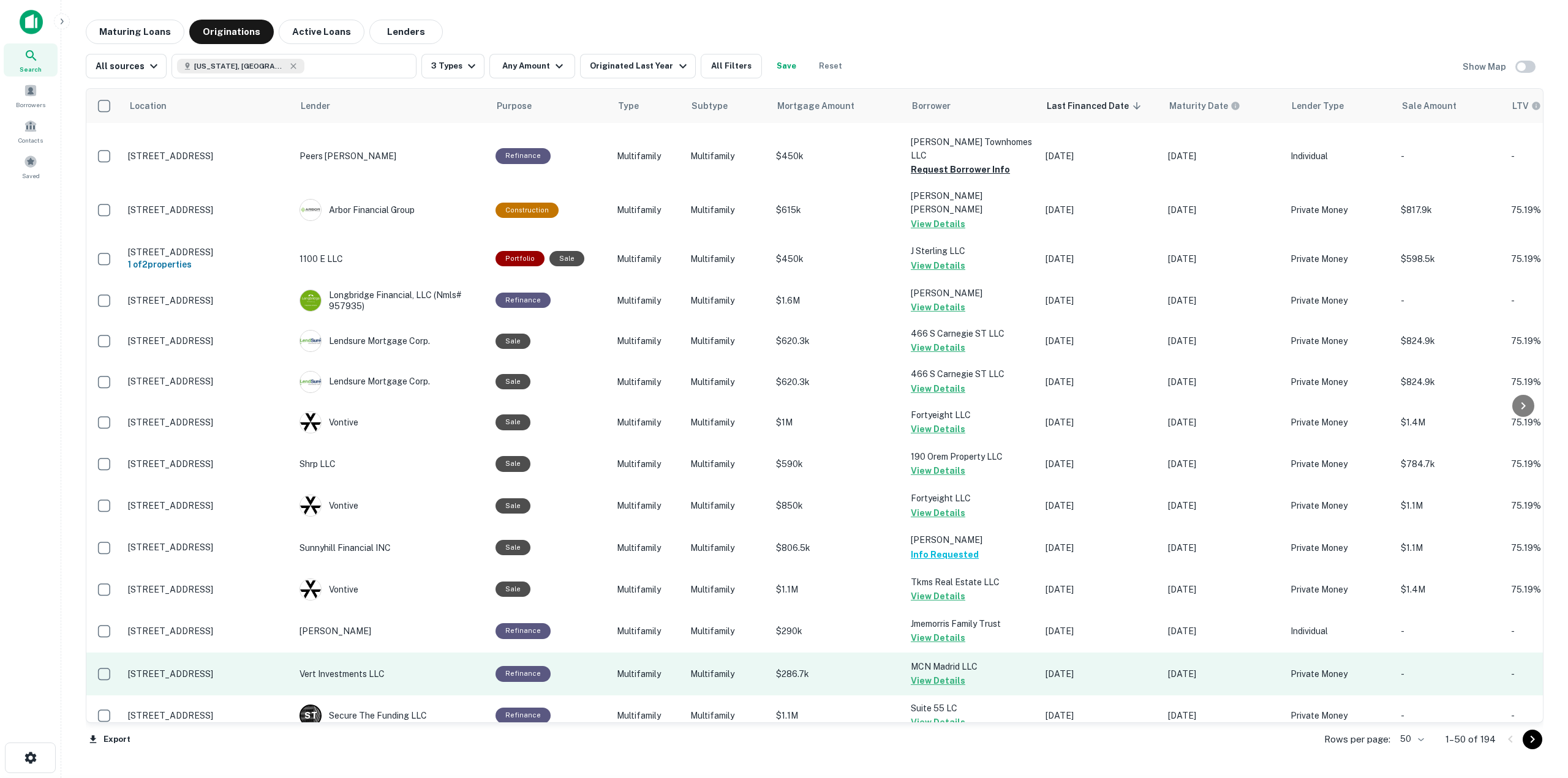
scroll to position [0, 0]
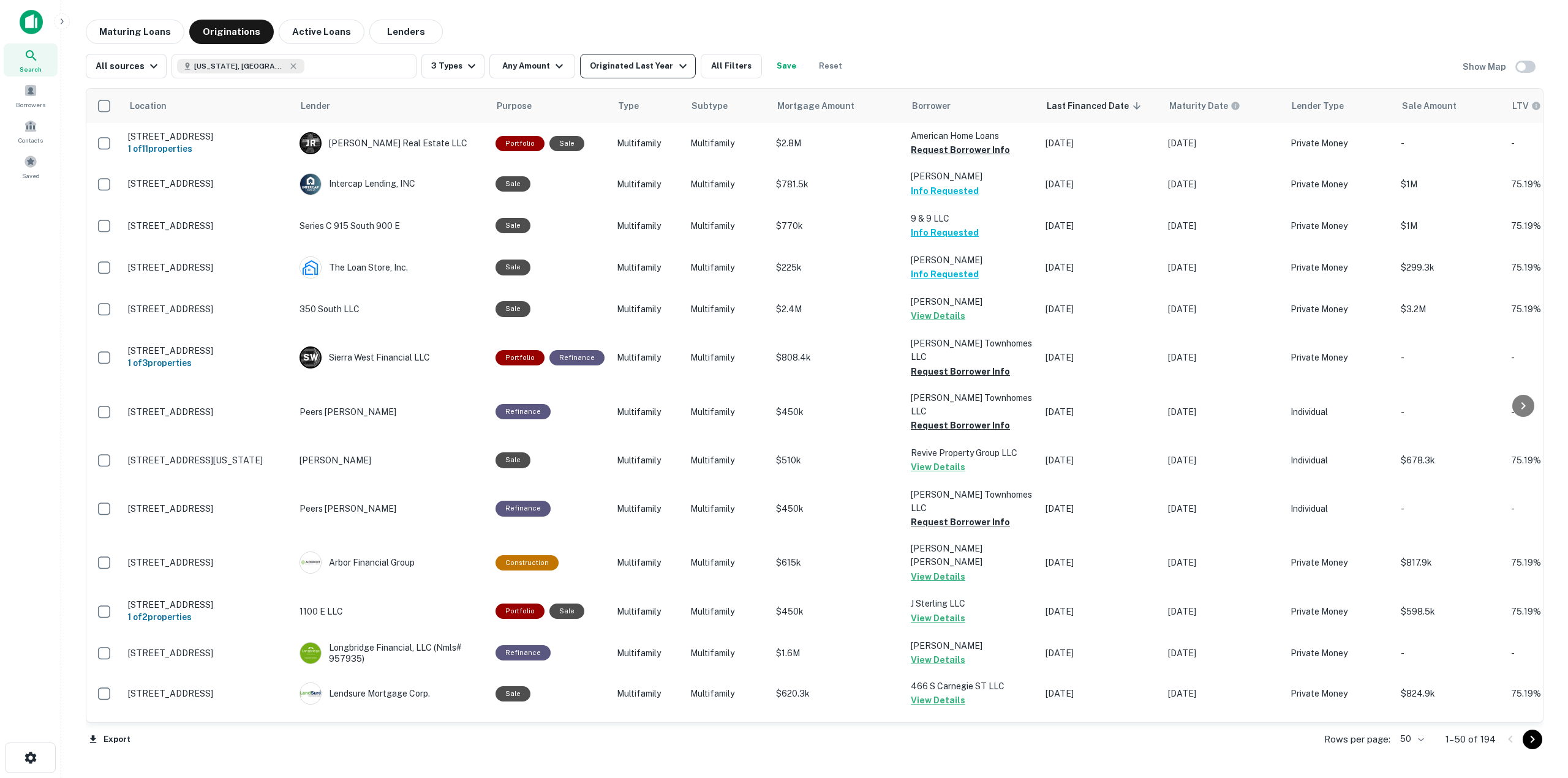
click at [610, 75] on button "Originated Last Year" at bounding box center [637, 66] width 115 height 25
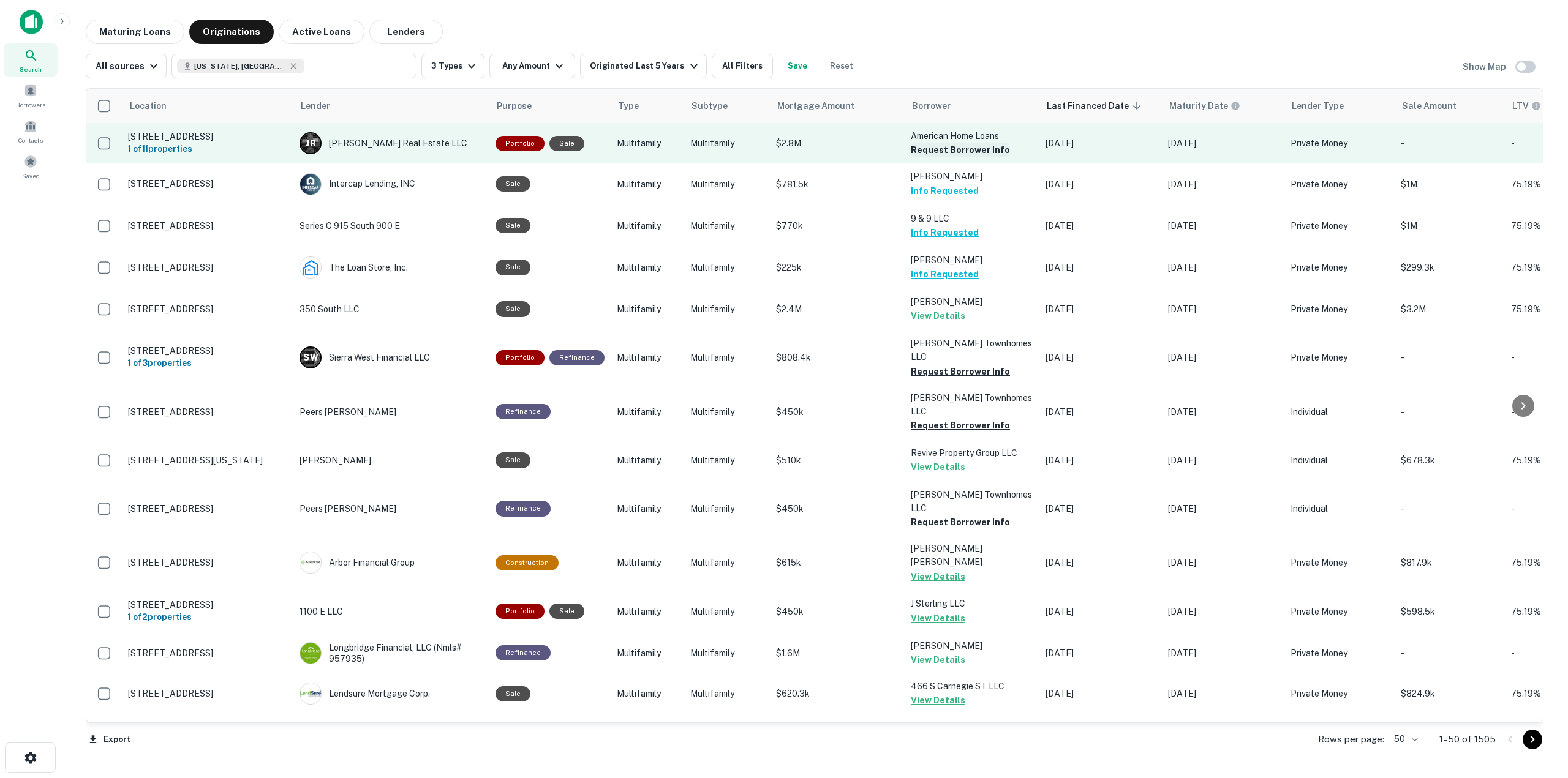
click at [962, 153] on button "Request Borrower Info" at bounding box center [960, 150] width 99 height 15
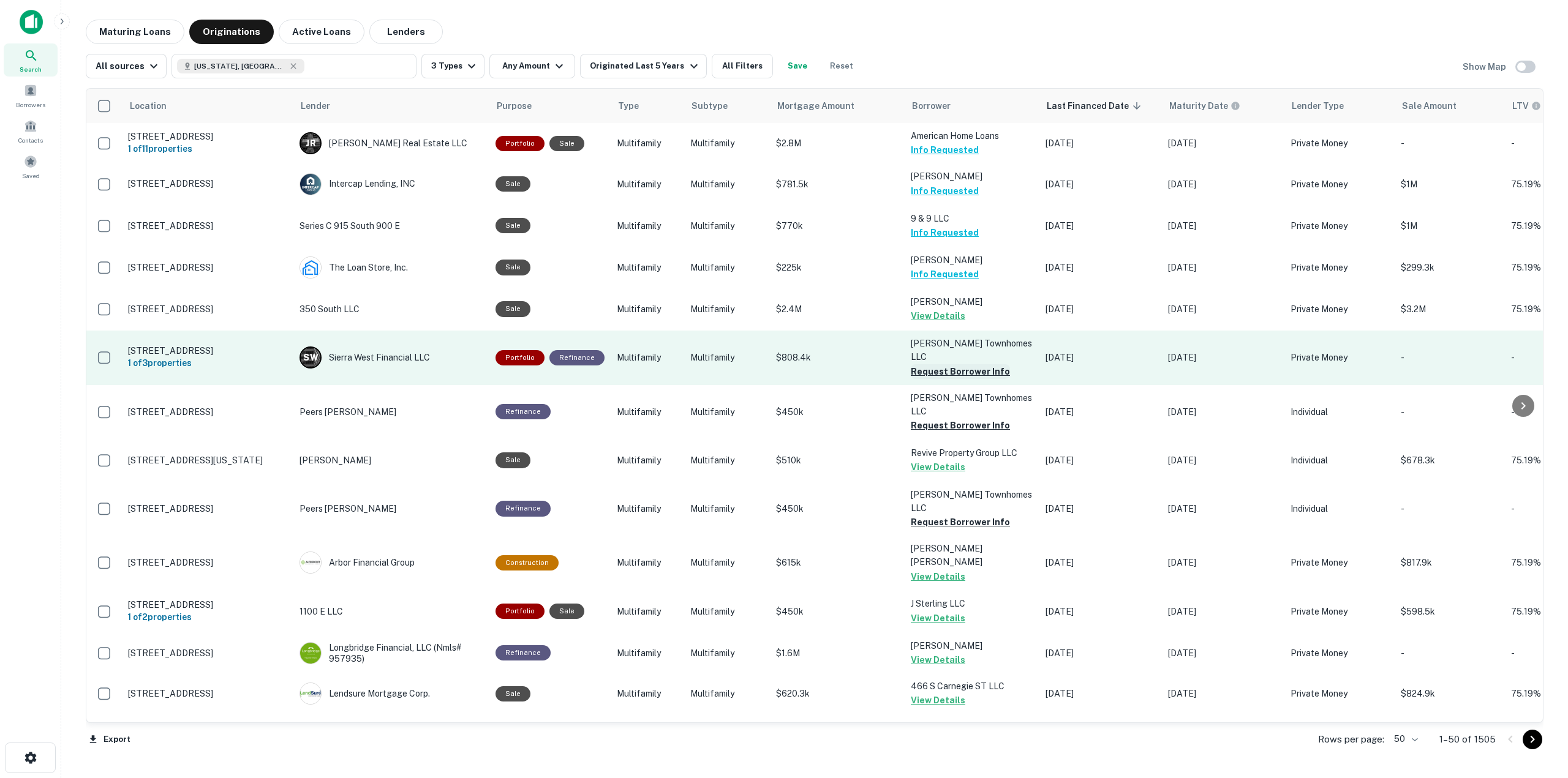
click at [953, 366] on button "Request Borrower Info" at bounding box center [960, 372] width 99 height 15
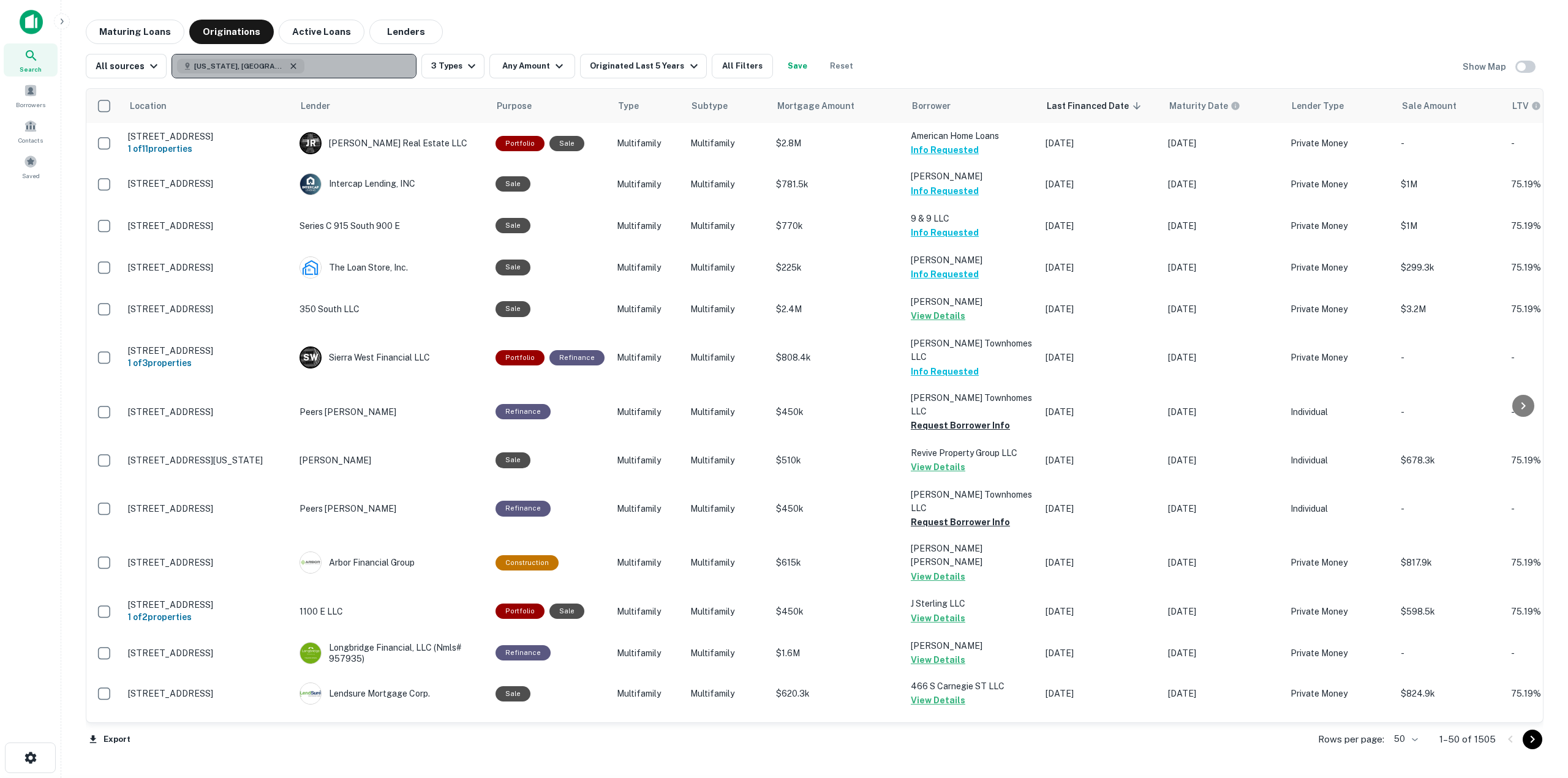
click at [288, 67] on icon "button" at bounding box center [293, 66] width 10 height 10
click at [235, 66] on p "Enter addresses, locations or lender names" at bounding box center [280, 66] width 198 height 15
click at [234, 60] on p "Enter addresses, locations or lender names" at bounding box center [280, 66] width 198 height 15
type input "*****"
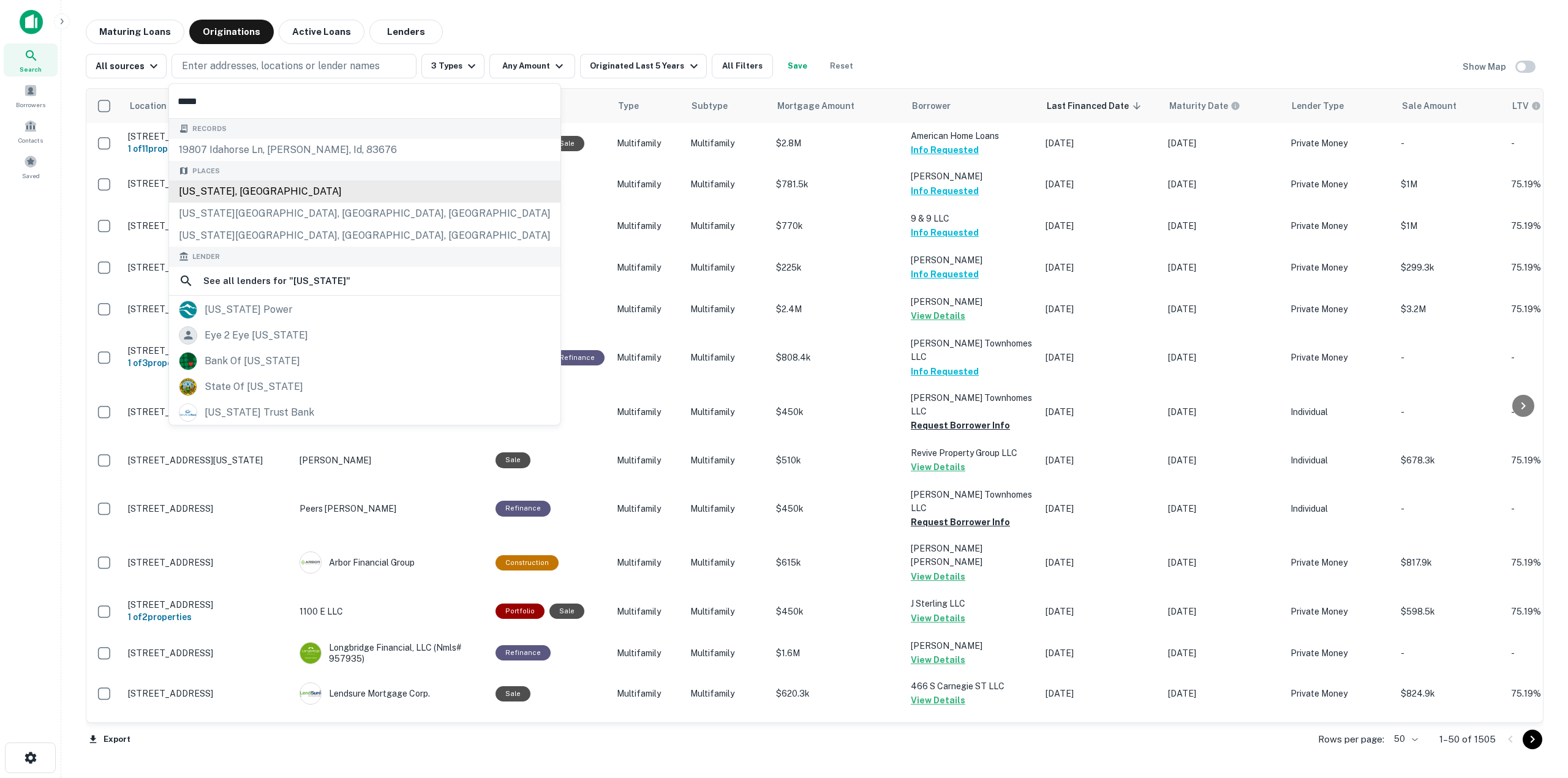
click at [263, 196] on div "[US_STATE], [GEOGRAPHIC_DATA]" at bounding box center [364, 191] width 391 height 22
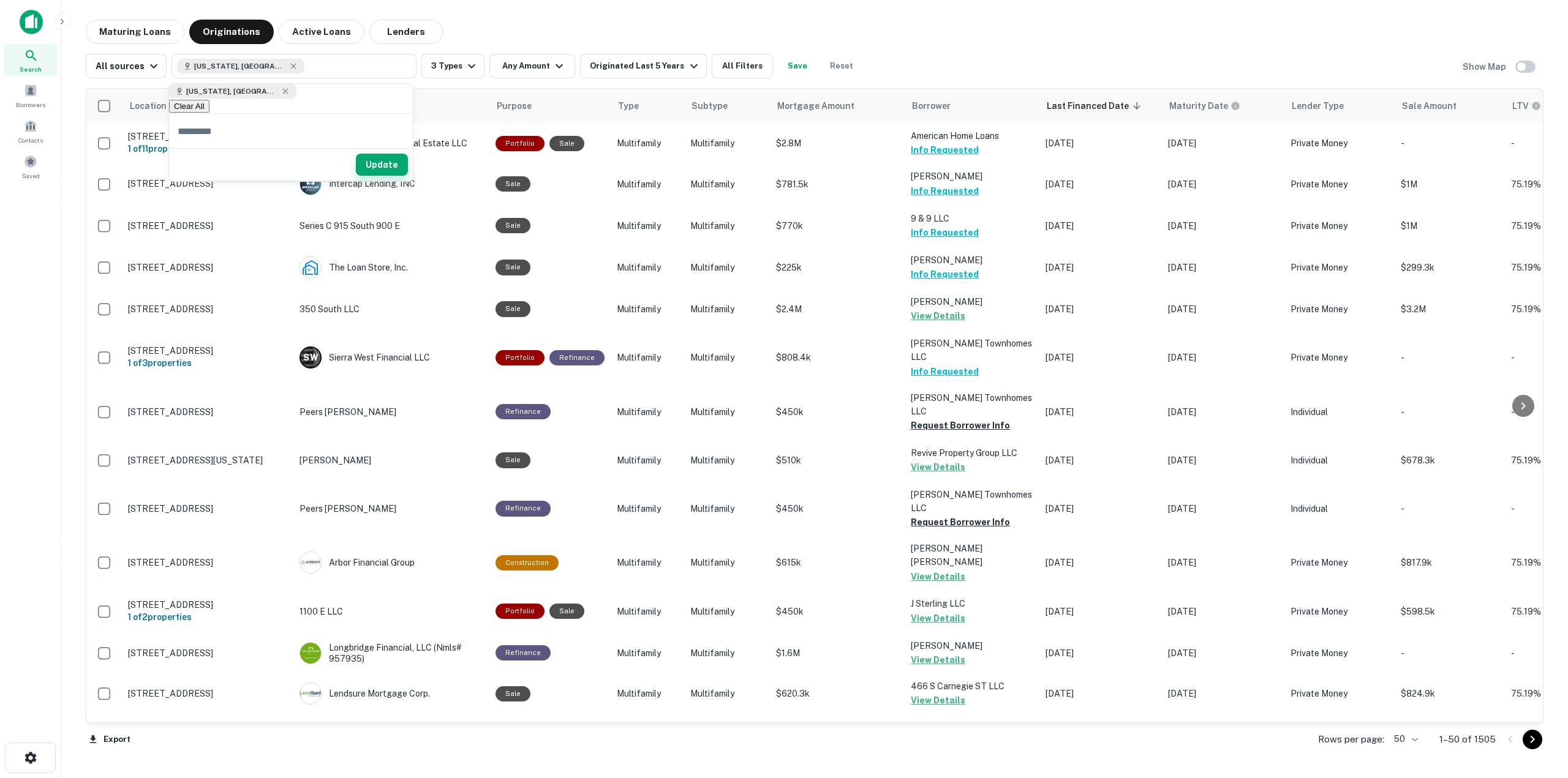
click at [395, 169] on button "Update" at bounding box center [382, 164] width 52 height 22
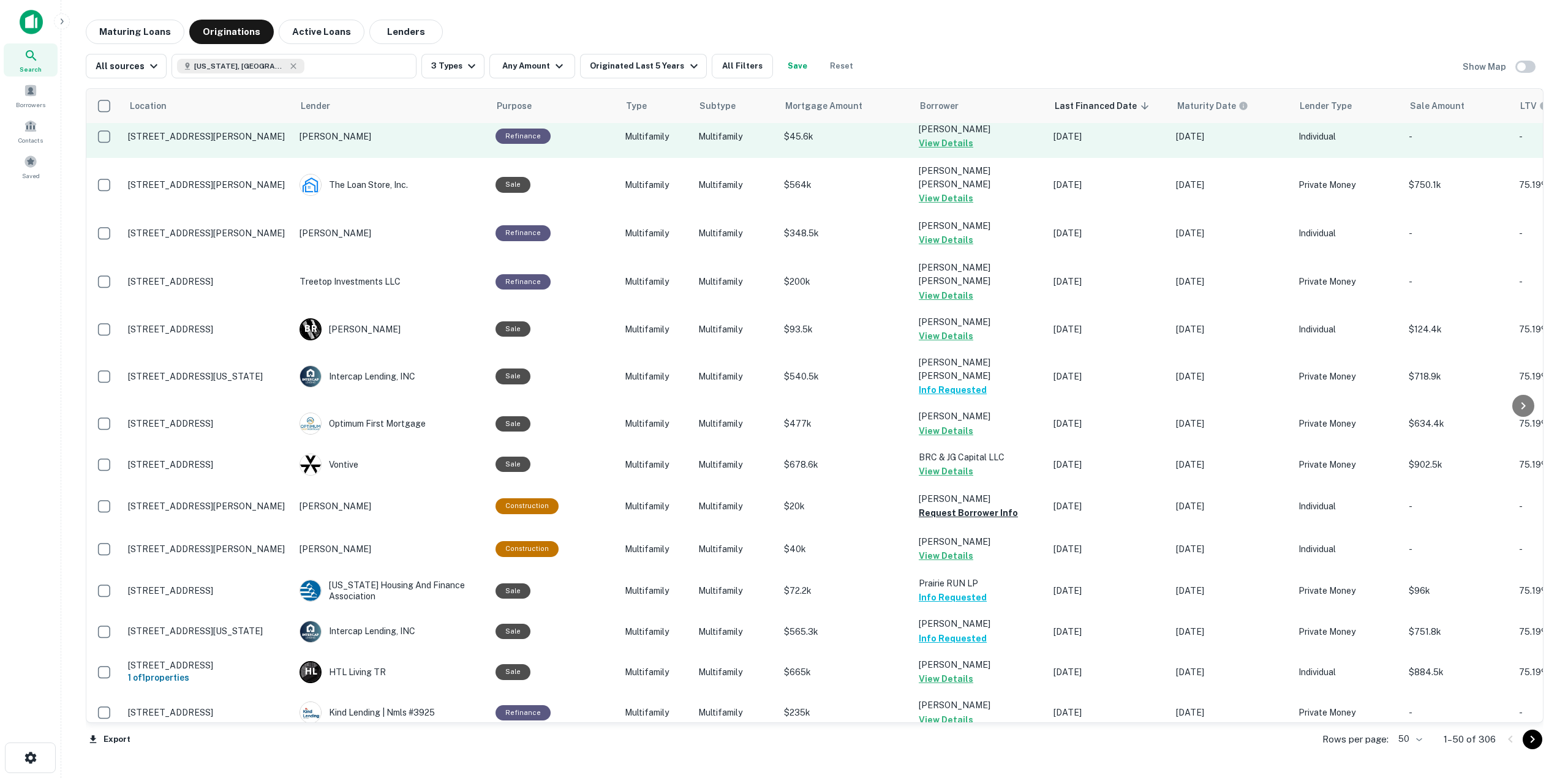
scroll to position [1224, 0]
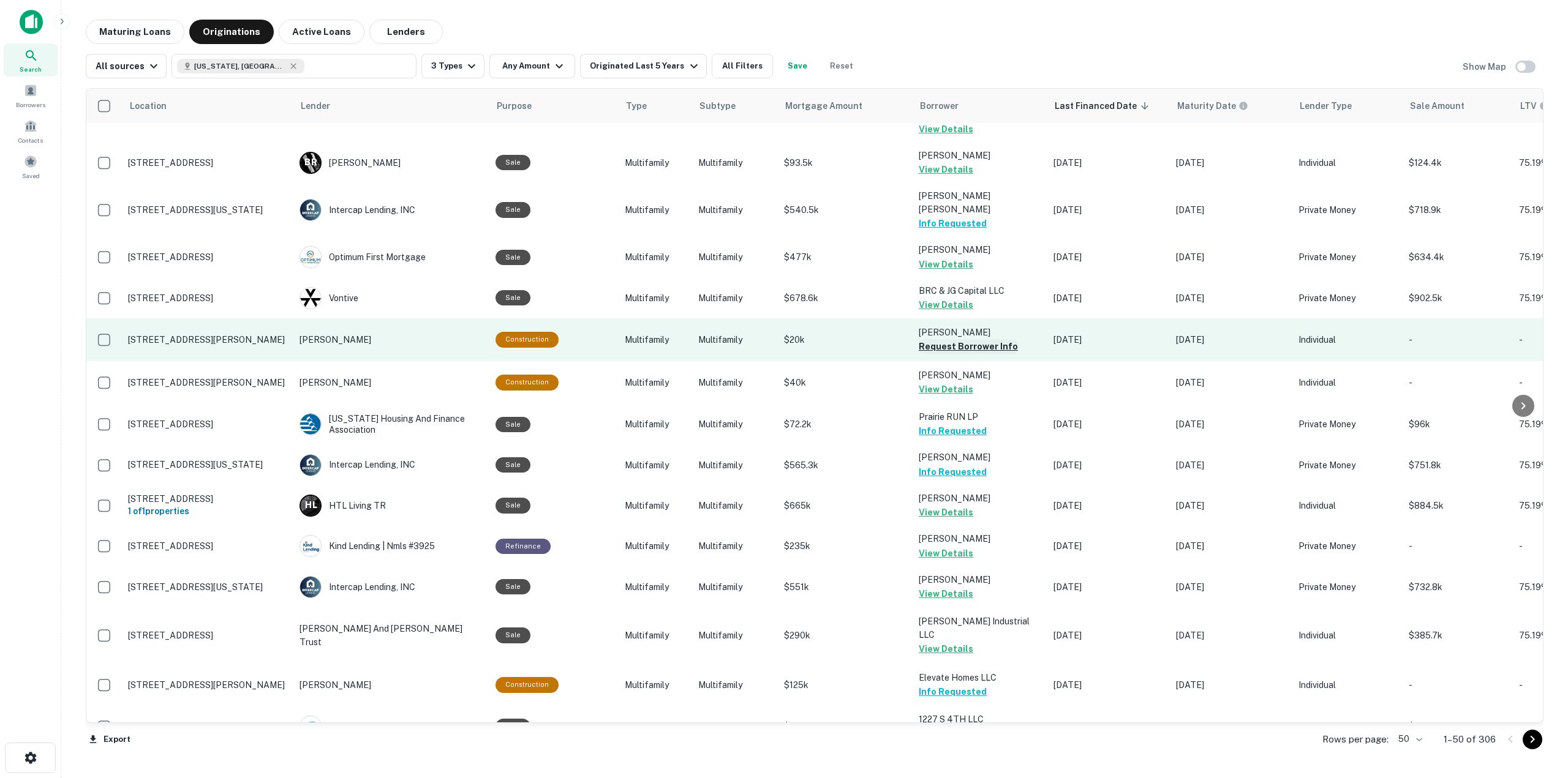
click at [919, 339] on button "Request Borrower Info" at bounding box center [968, 346] width 99 height 15
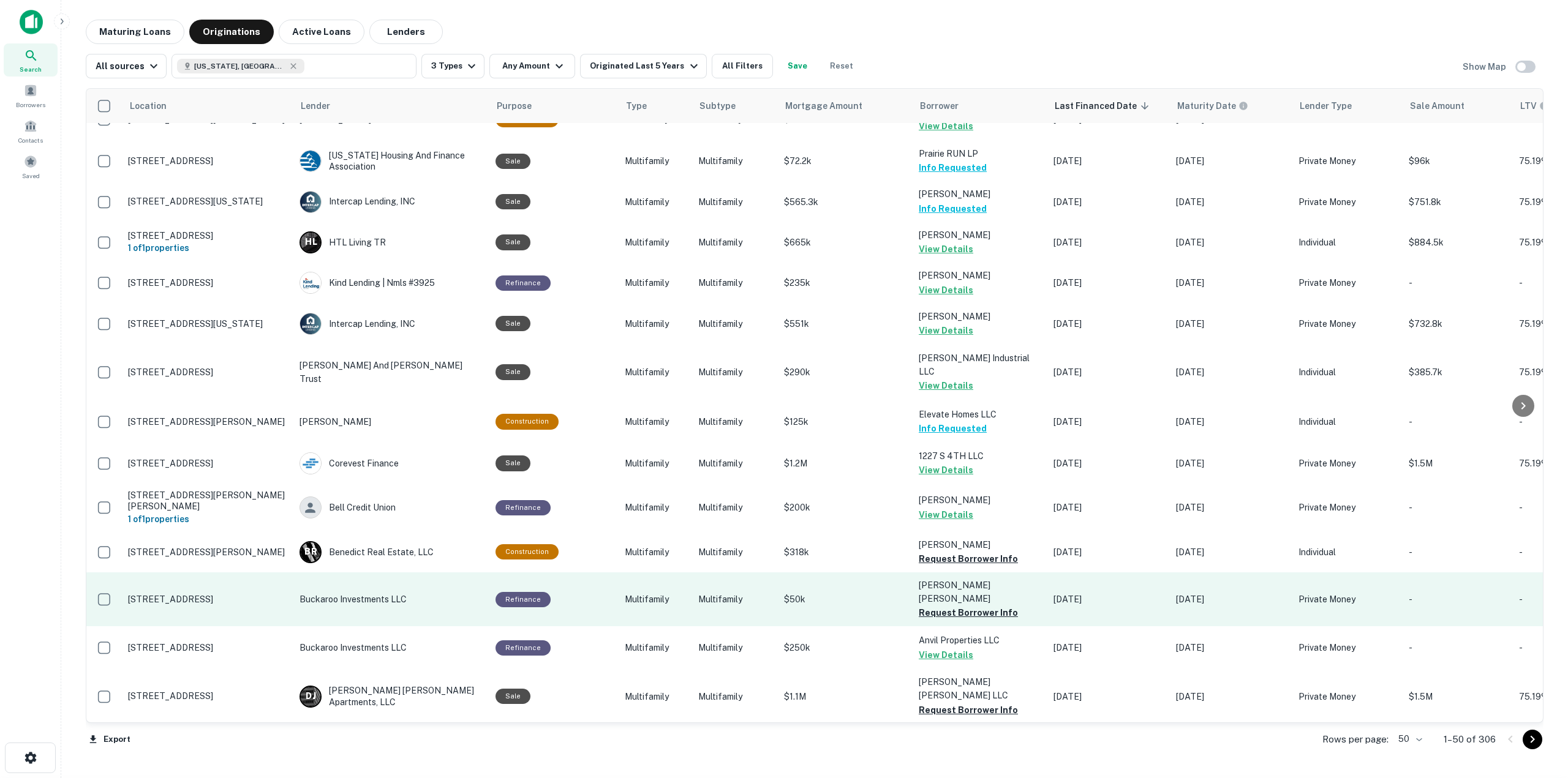
scroll to position [1489, 0]
click at [947, 604] on button "Request Borrower Info" at bounding box center [968, 611] width 99 height 15
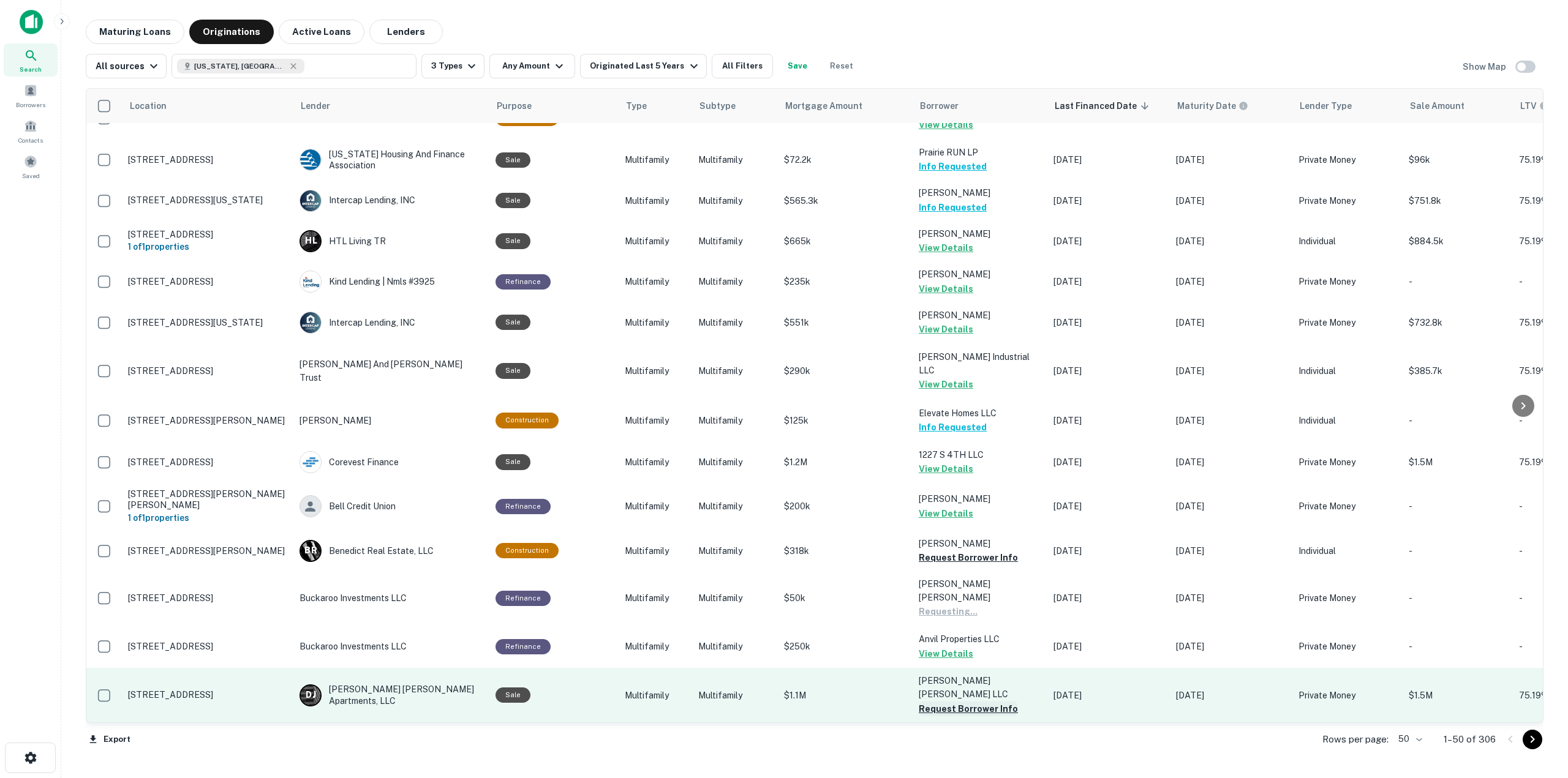
click at [980, 701] on button "Request Borrower Info" at bounding box center [968, 709] width 99 height 15
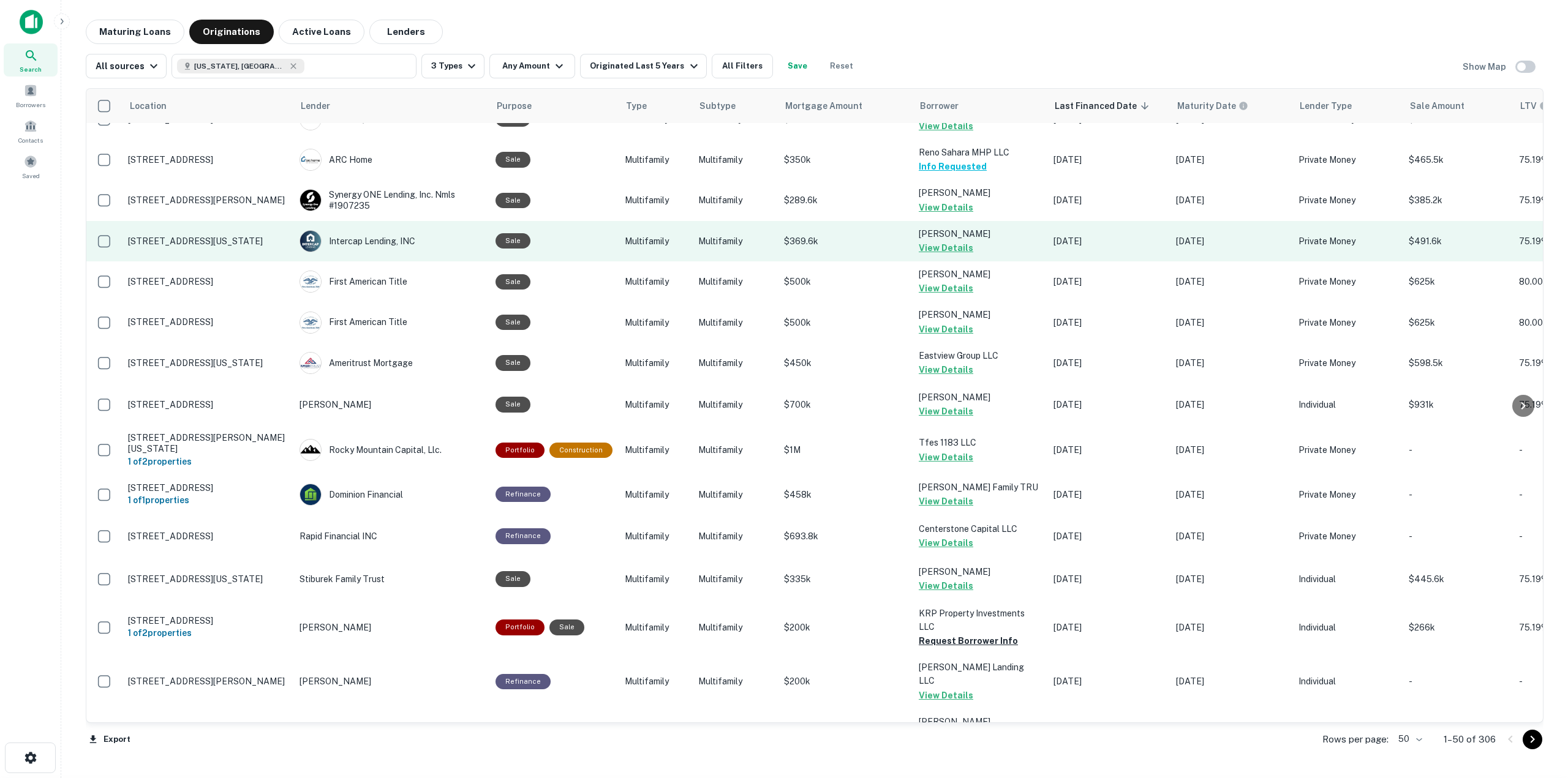
scroll to position [142, 0]
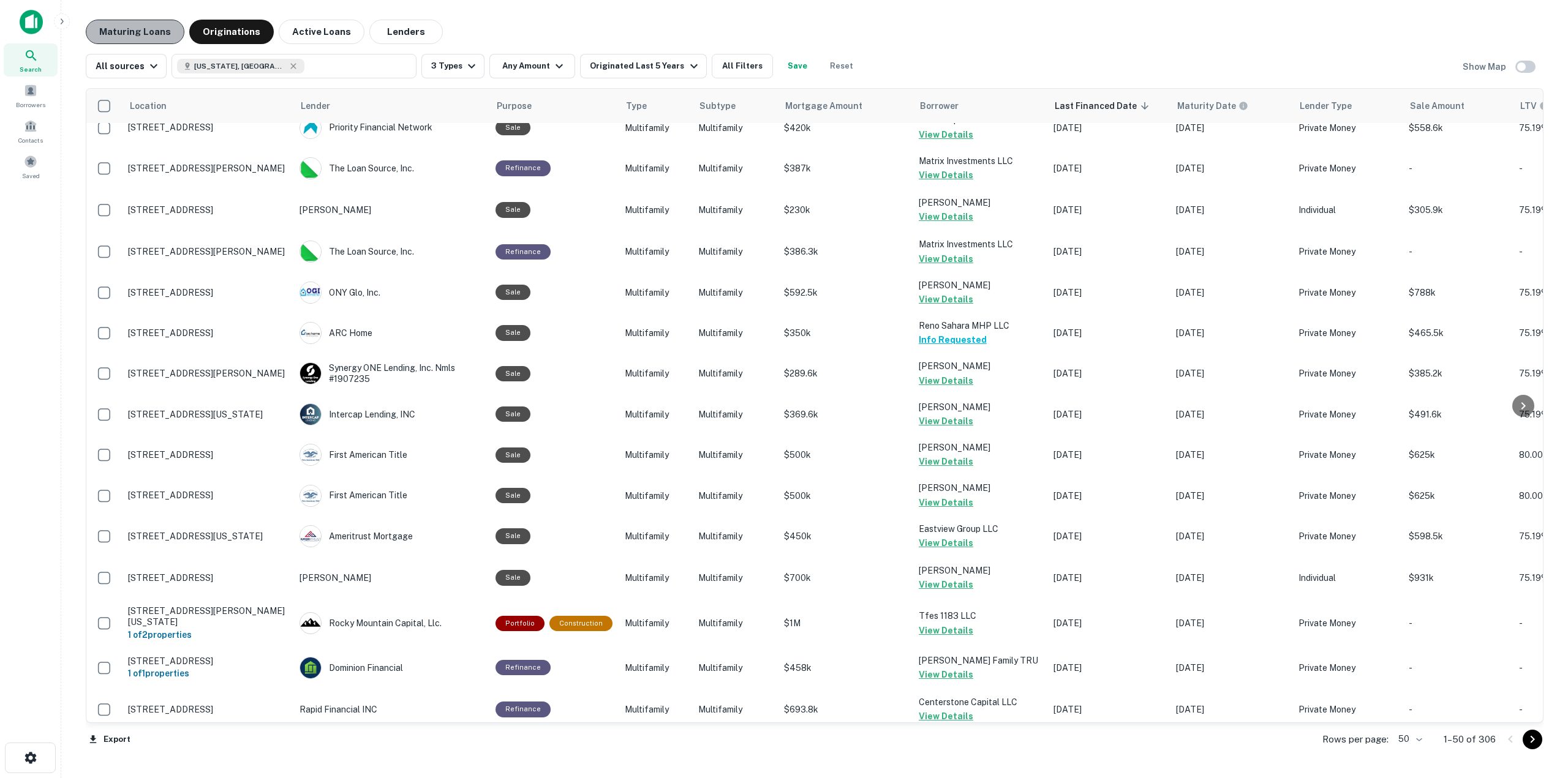
click at [151, 36] on button "Maturing Loans" at bounding box center [135, 31] width 99 height 25
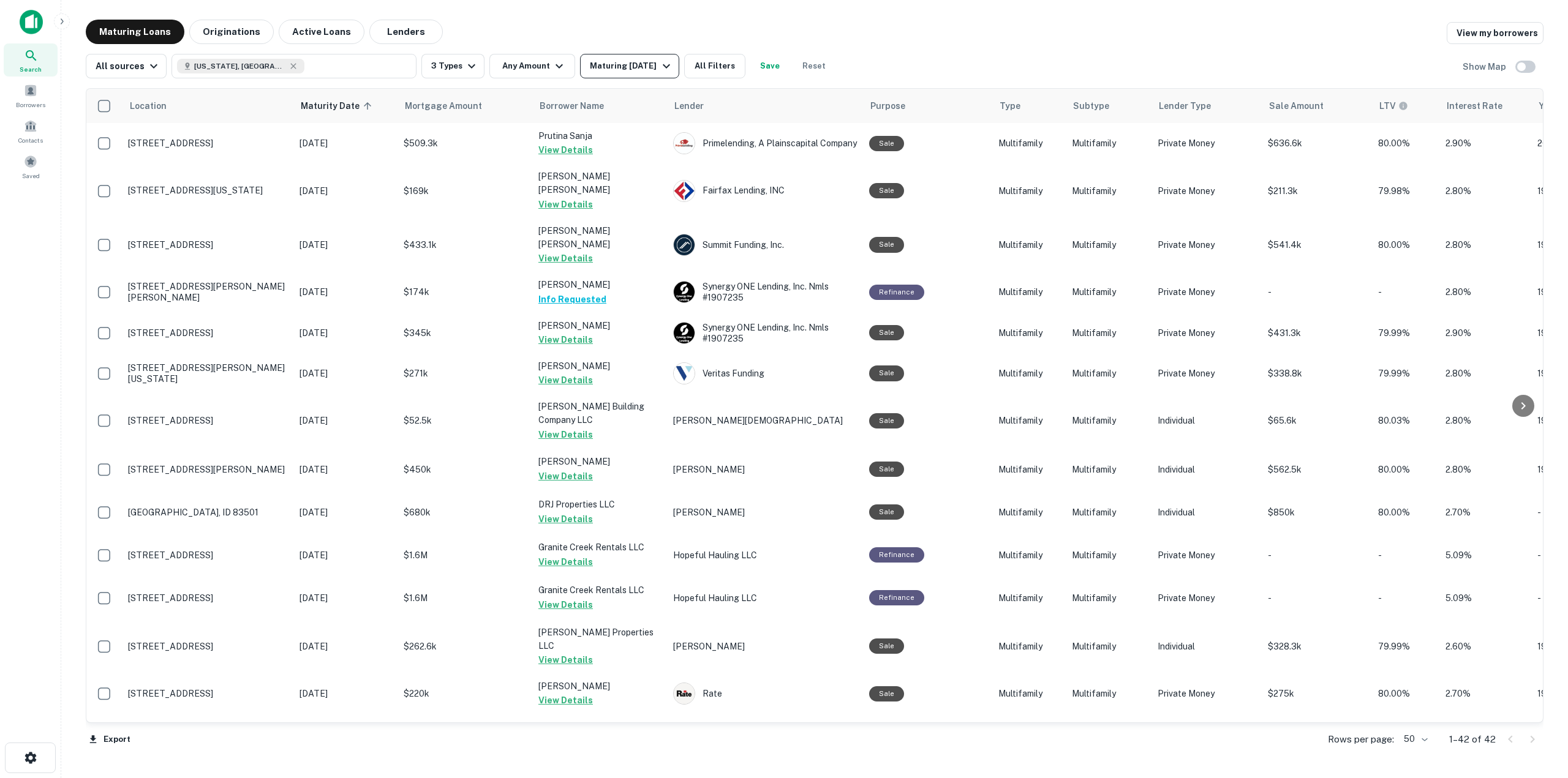
click at [620, 77] on button "Maturing [DATE]" at bounding box center [629, 66] width 99 height 25
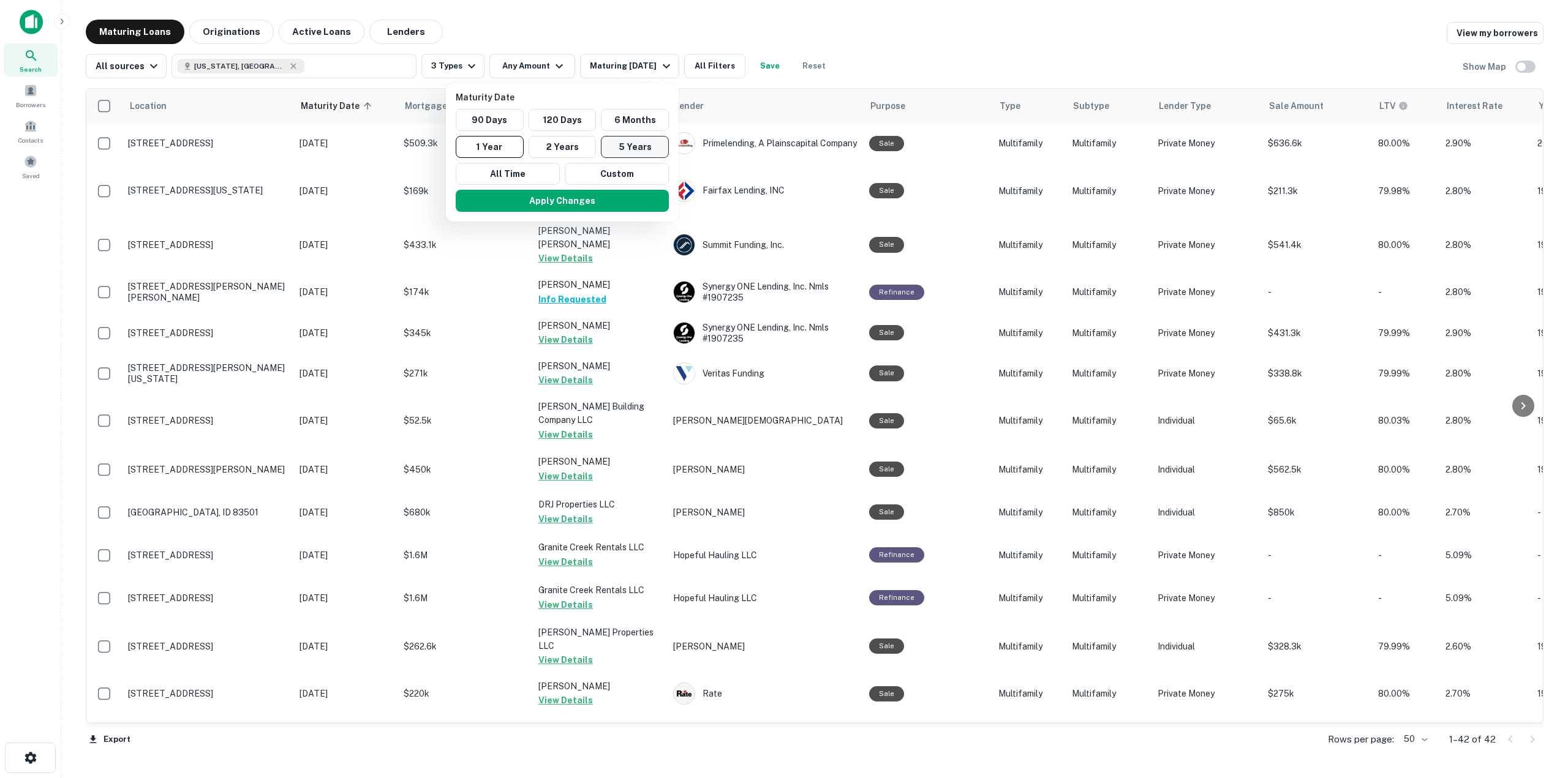
click at [641, 143] on button "5 Years" at bounding box center [635, 147] width 68 height 22
click at [631, 196] on button "Apply Changes" at bounding box center [569, 200] width 213 height 22
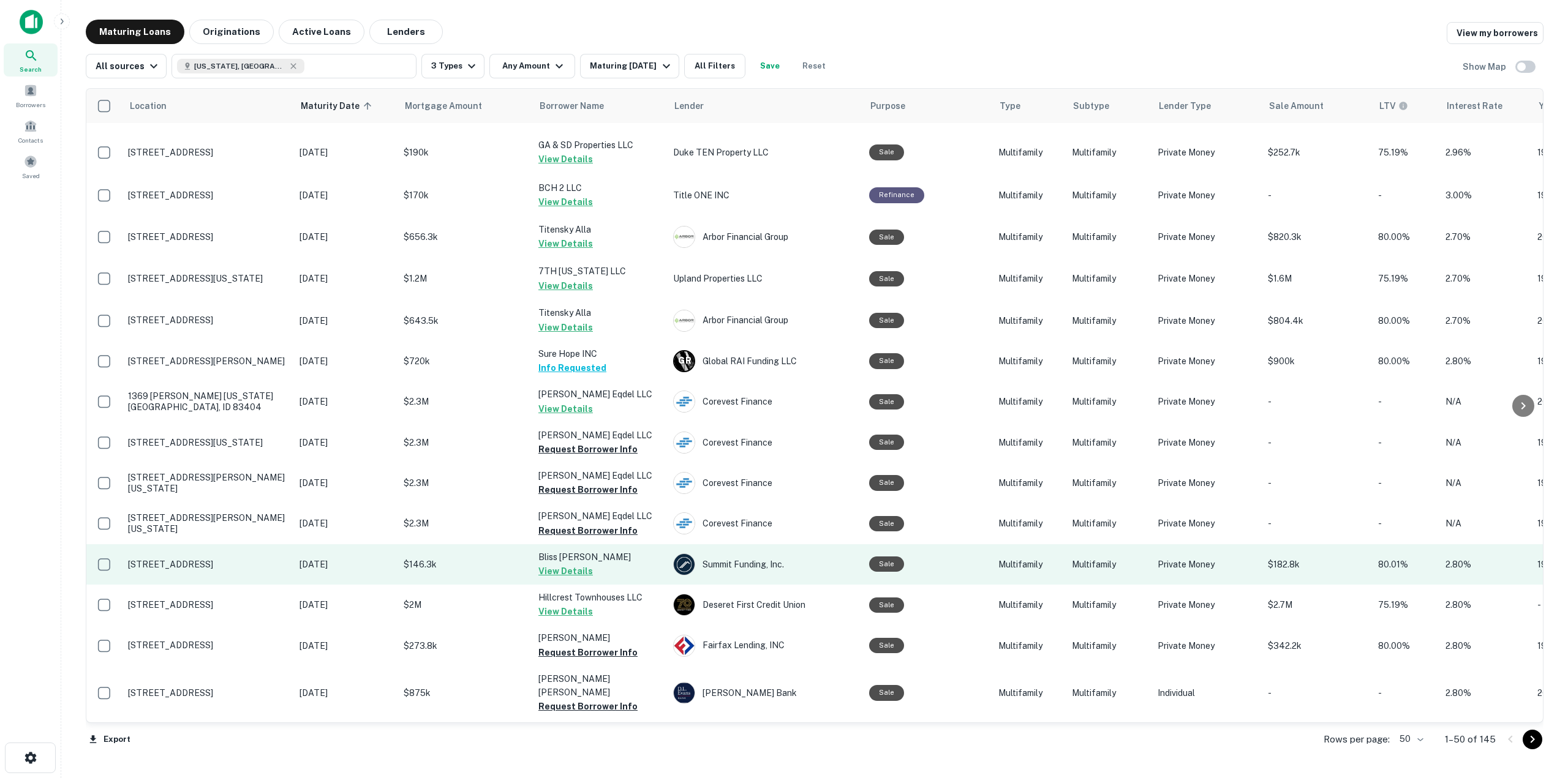
scroll to position [1518, 0]
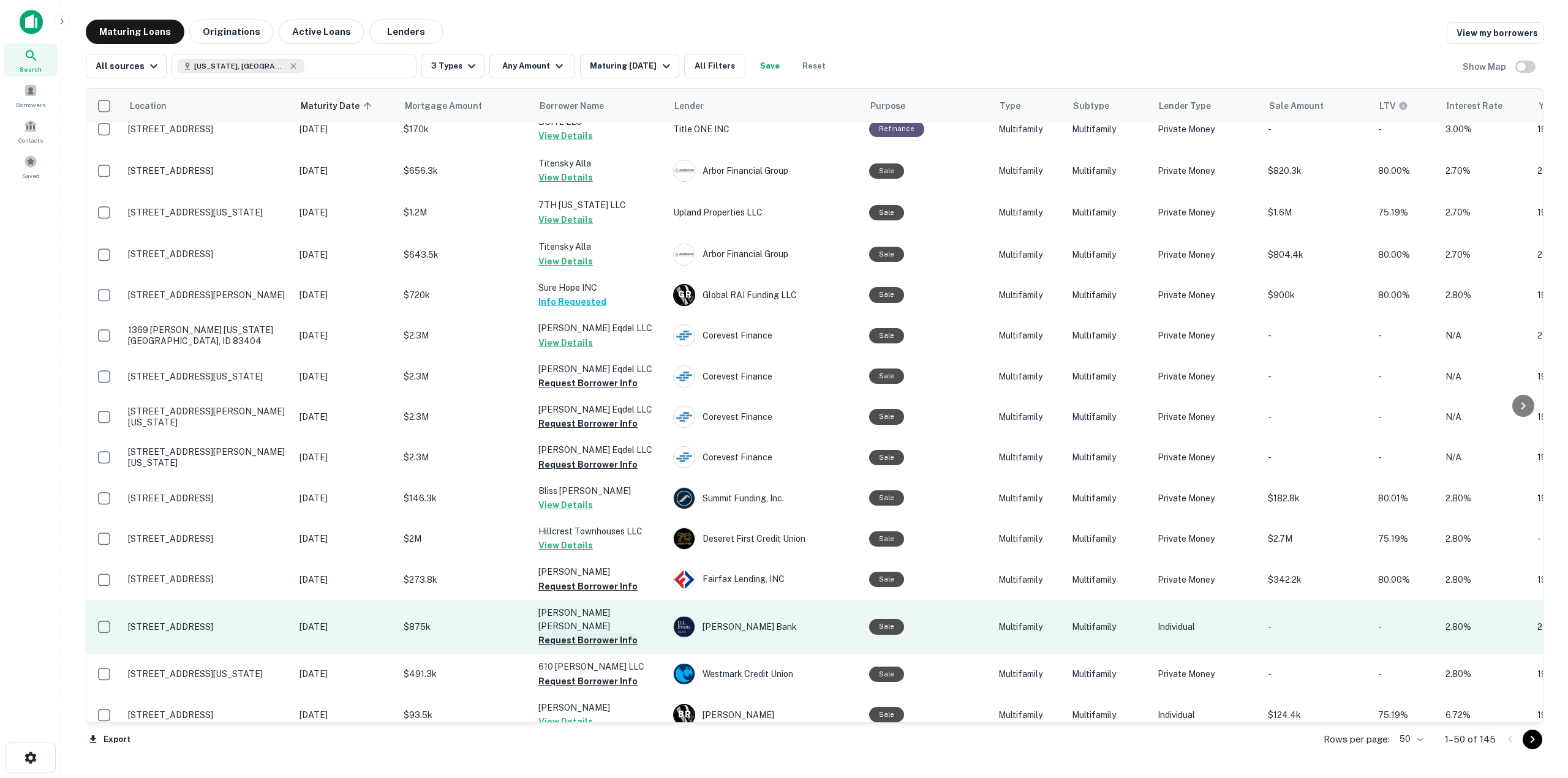
click at [617, 633] on button "Request Borrower Info" at bounding box center [587, 641] width 99 height 15
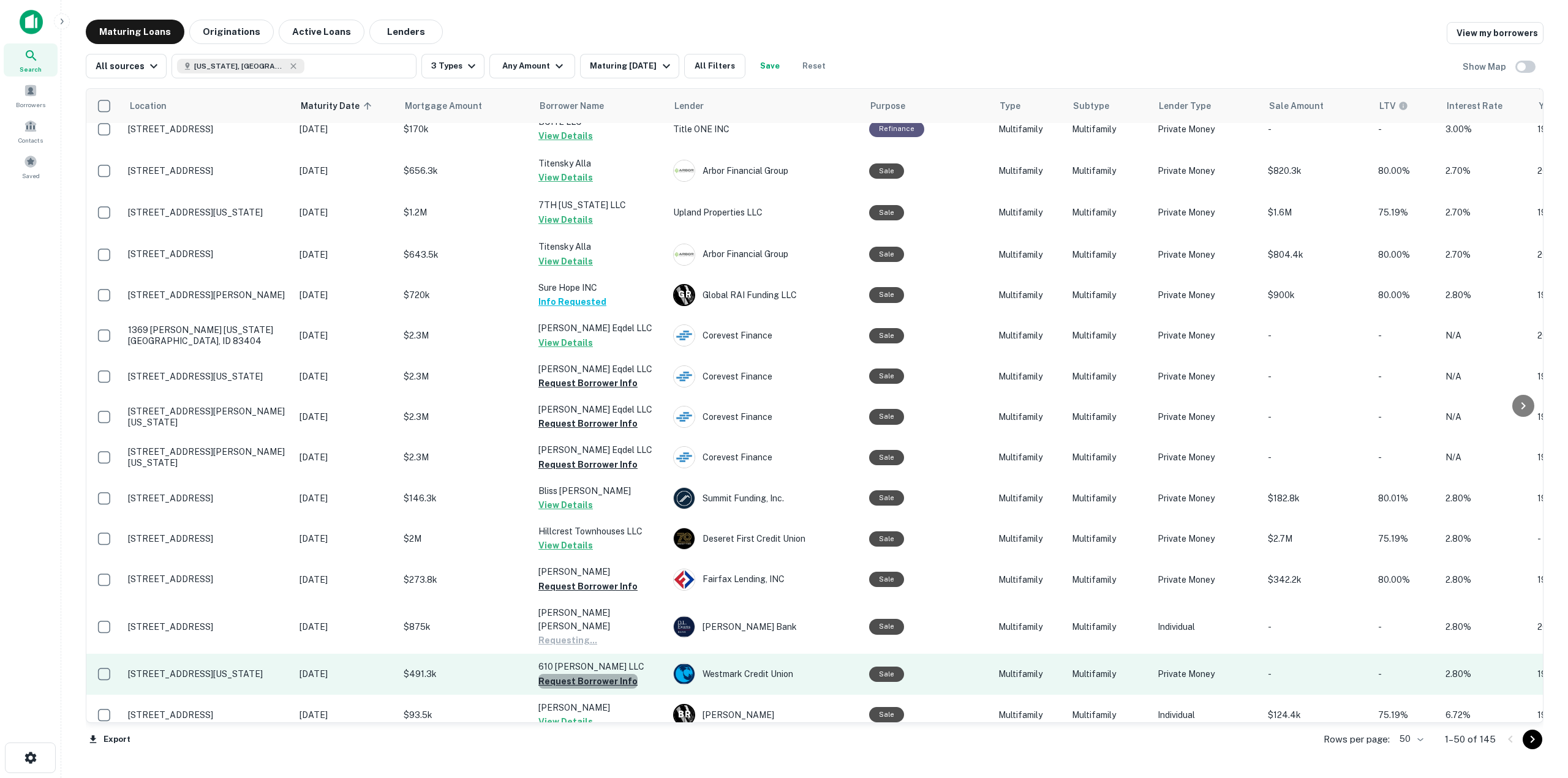
click at [616, 674] on button "Request Borrower Info" at bounding box center [587, 681] width 99 height 15
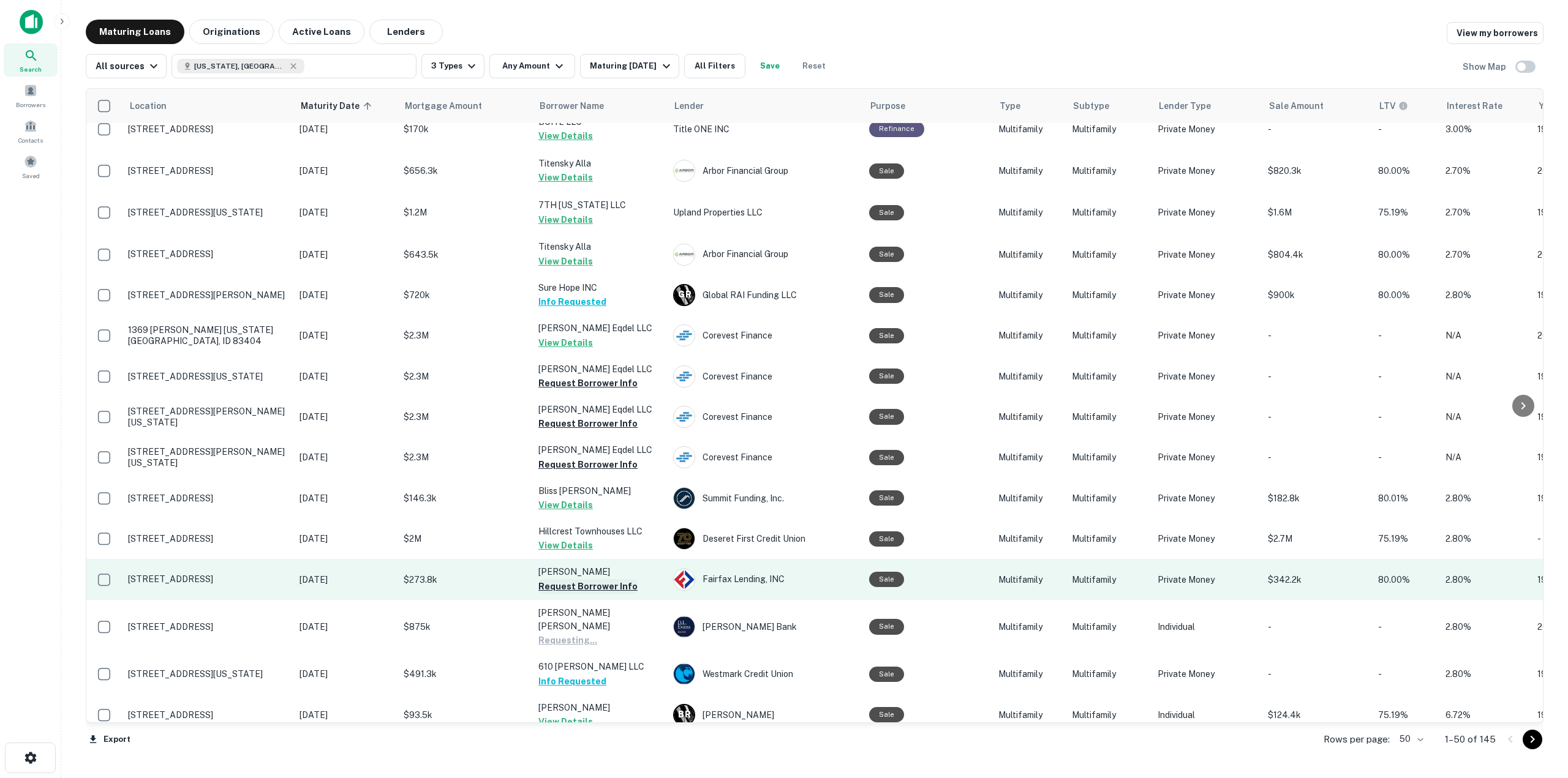
click at [548, 579] on button "Request Borrower Info" at bounding box center [587, 587] width 99 height 15
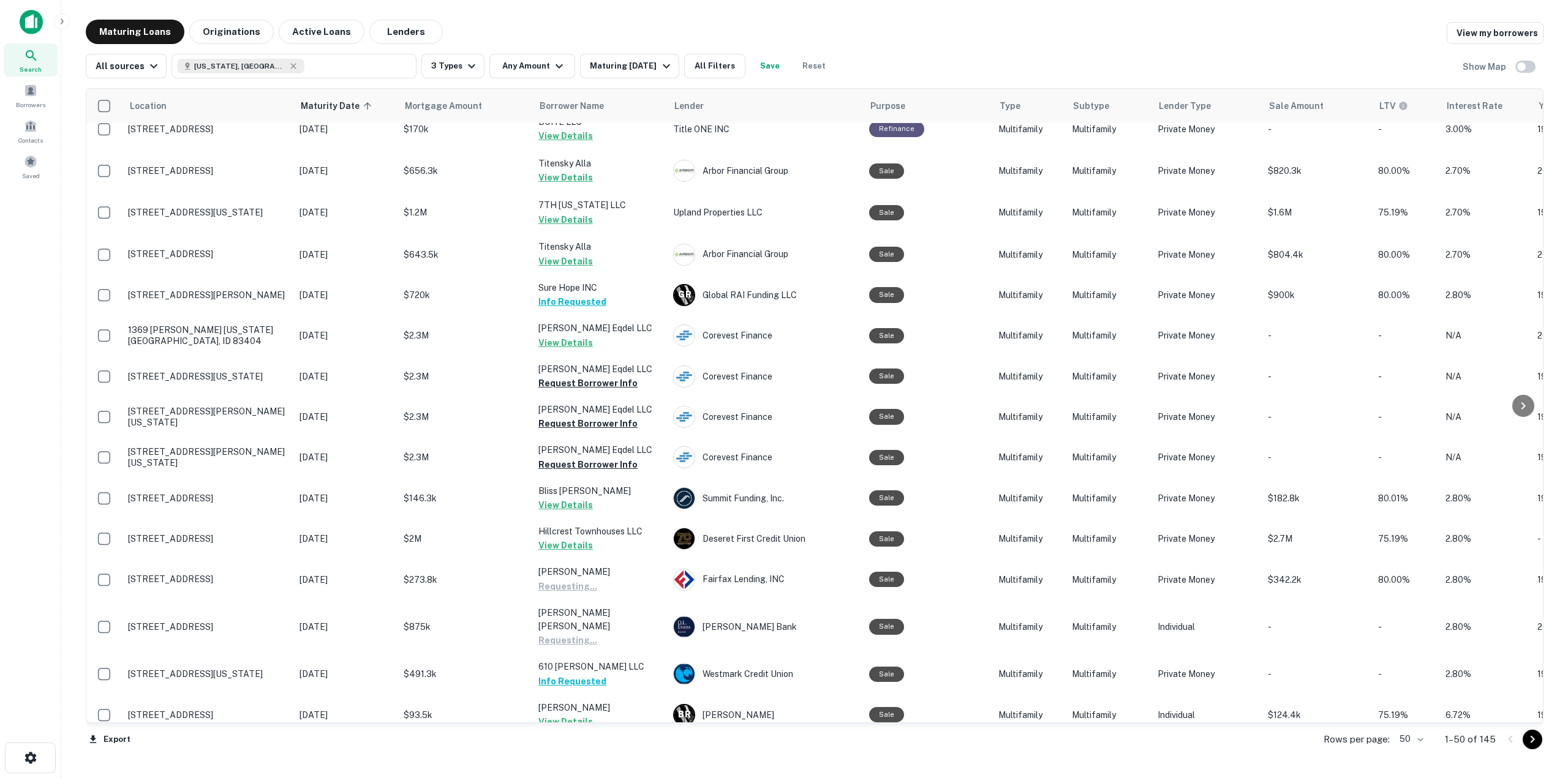
click at [619, 768] on button "Request Borrower Info" at bounding box center [587, 775] width 99 height 15
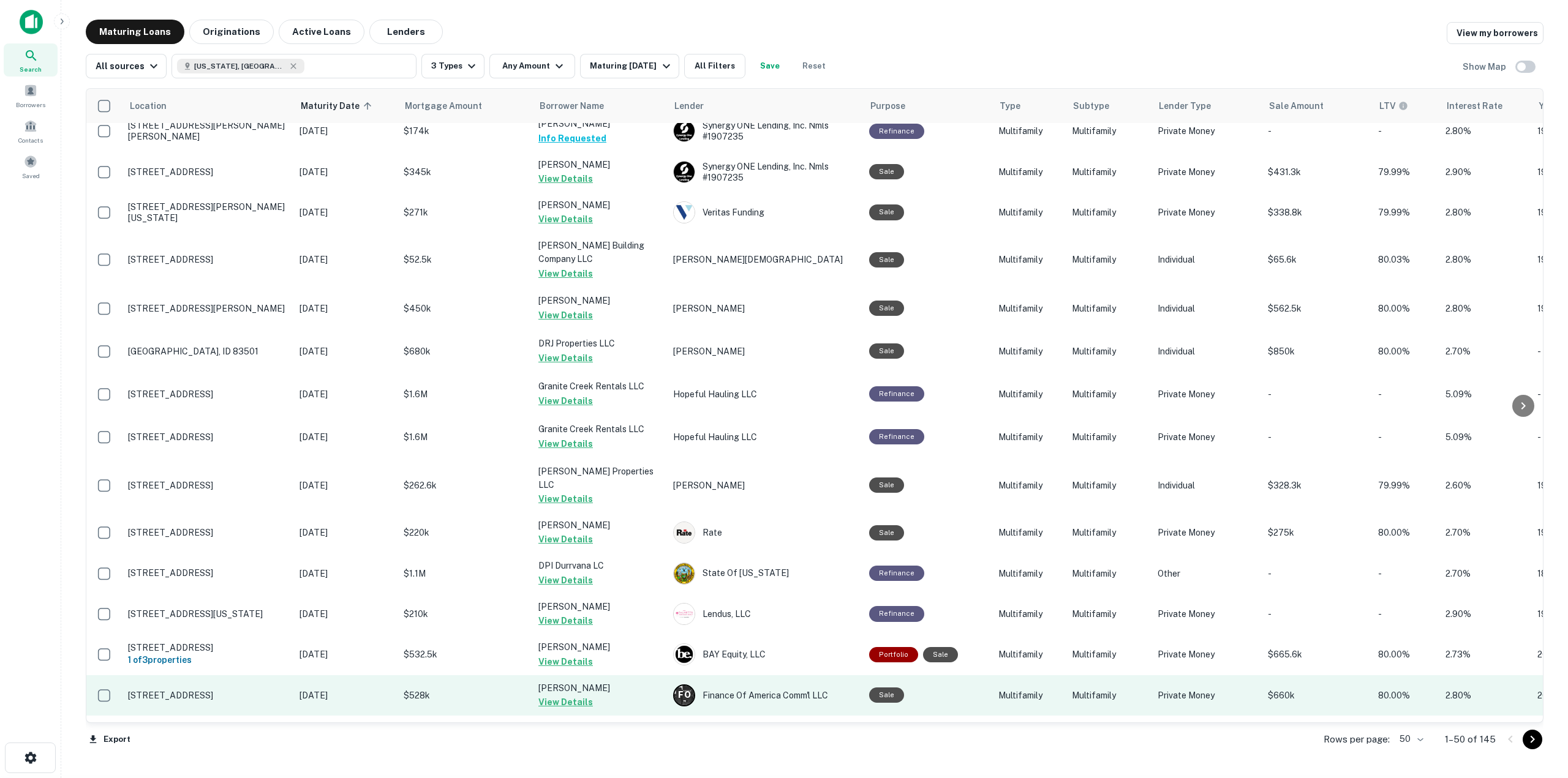
scroll to position [0, 0]
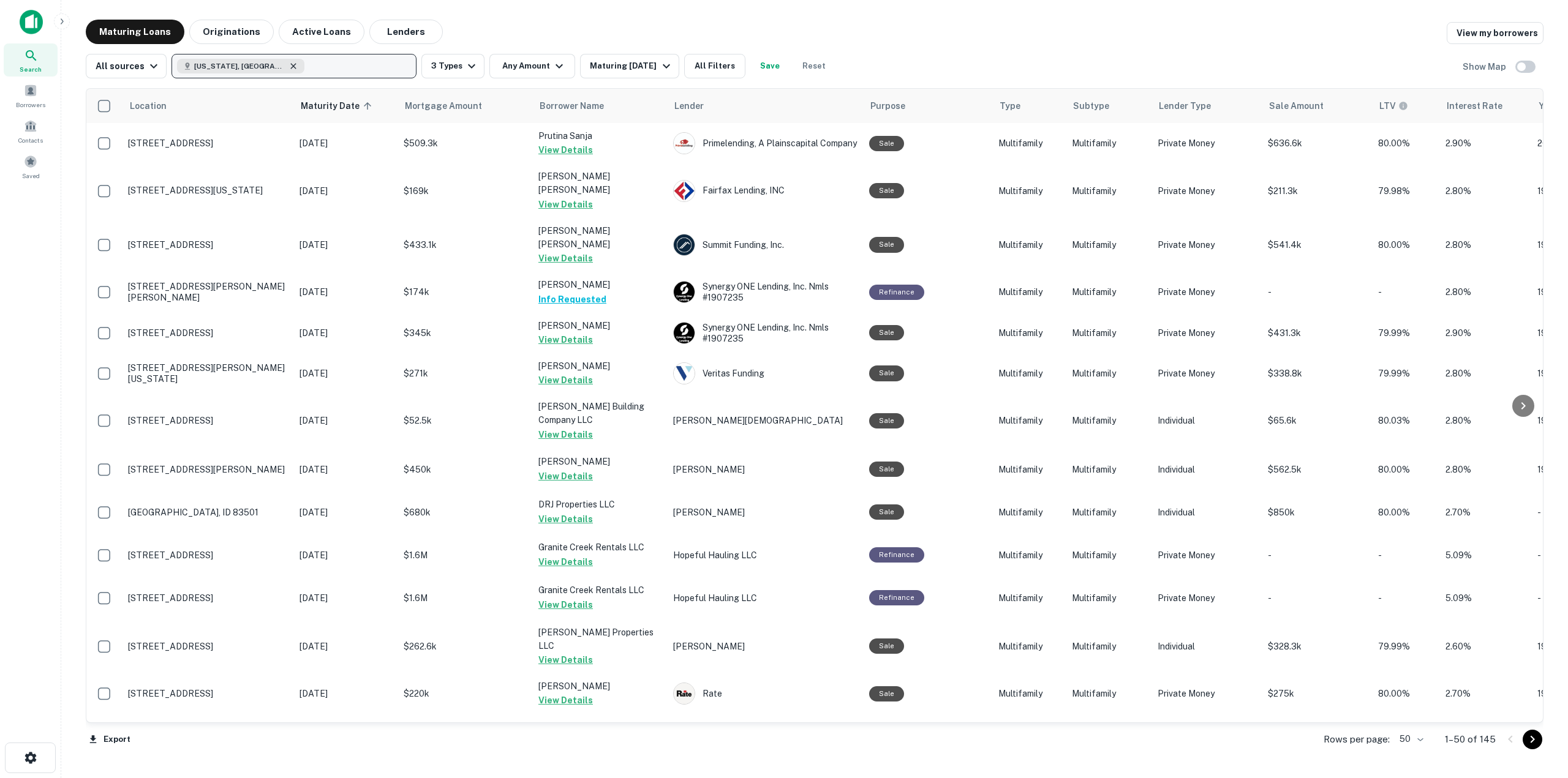
click at [288, 69] on icon "button" at bounding box center [293, 66] width 10 height 10
click at [237, 69] on p "Enter addresses, locations or lender names" at bounding box center [280, 66] width 198 height 15
click at [230, 57] on button "Enter addresses, locations or lender names" at bounding box center [294, 66] width 245 height 25
type input "******"
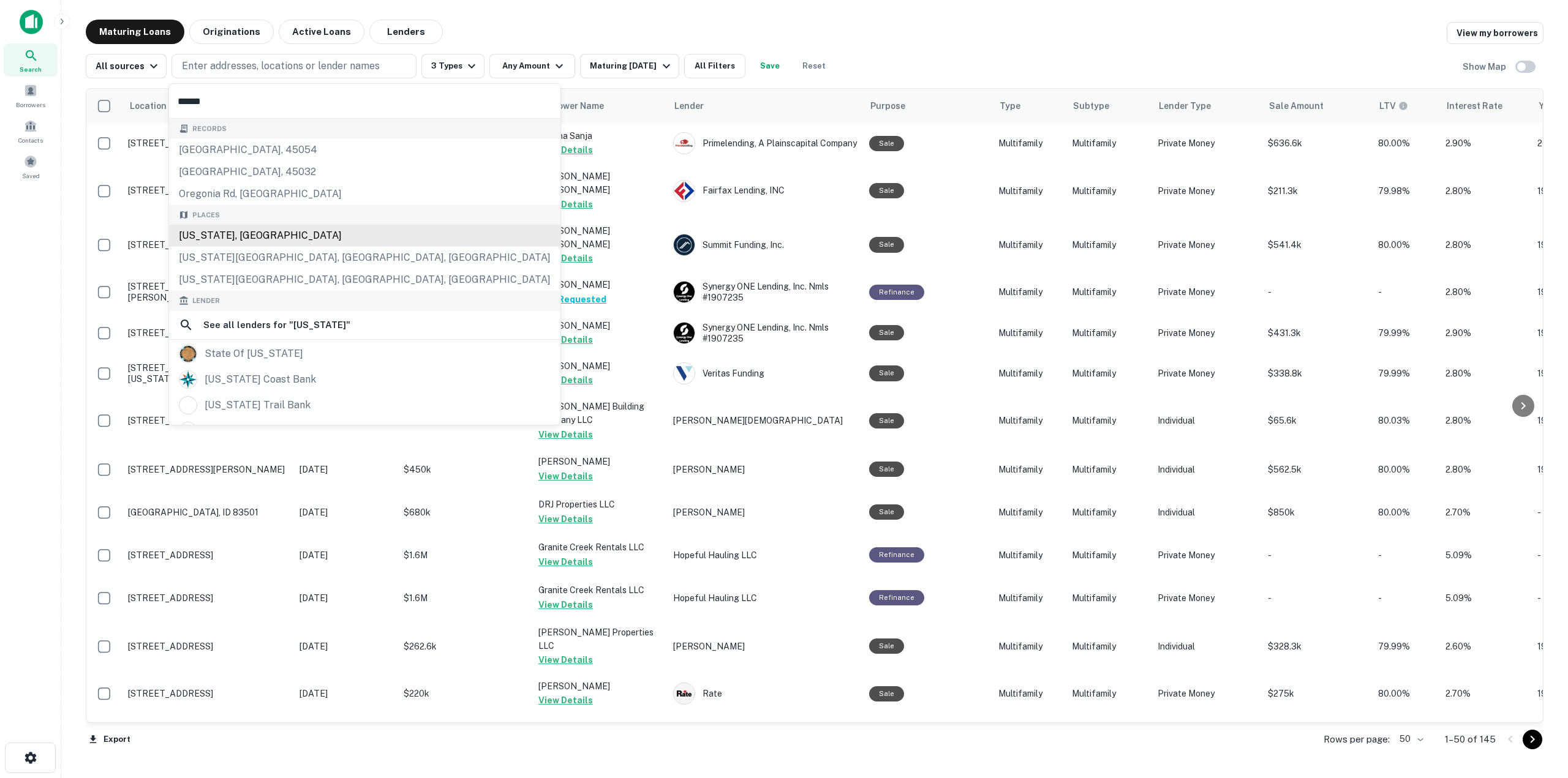
click at [256, 240] on div "[US_STATE], [GEOGRAPHIC_DATA]" at bounding box center [364, 236] width 391 height 22
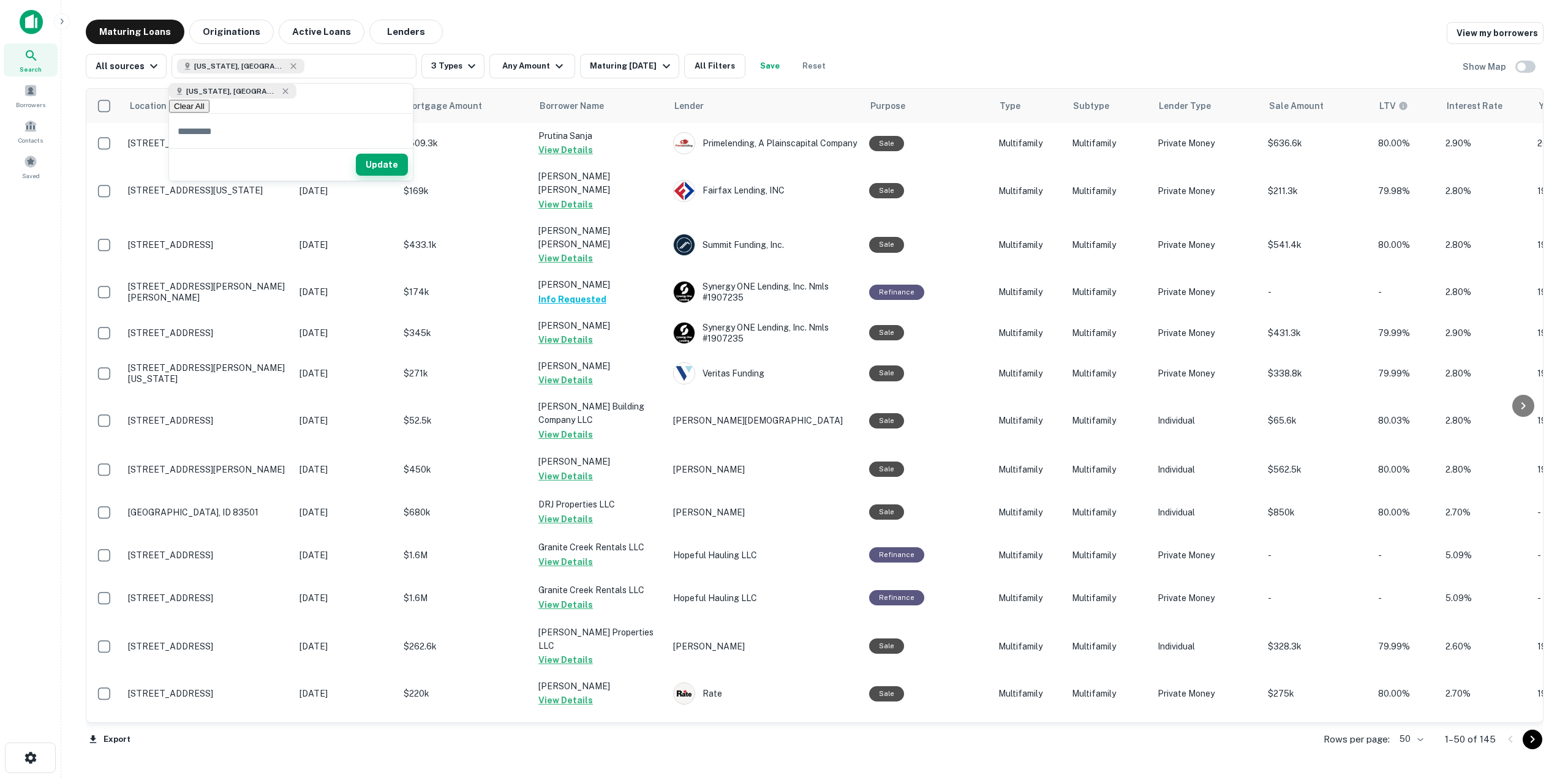
click at [388, 167] on button "Update" at bounding box center [382, 164] width 52 height 22
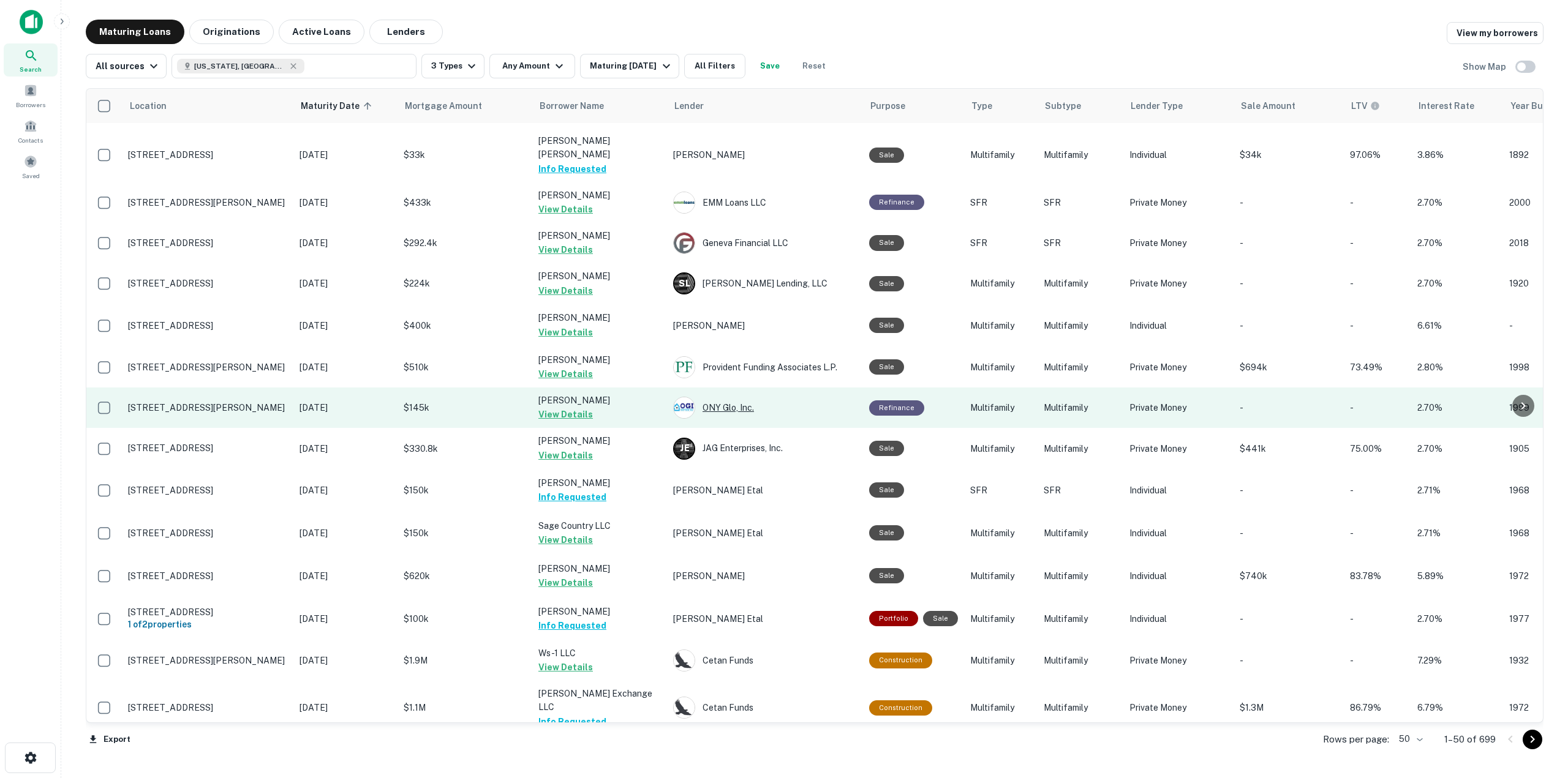
scroll to position [1527, 0]
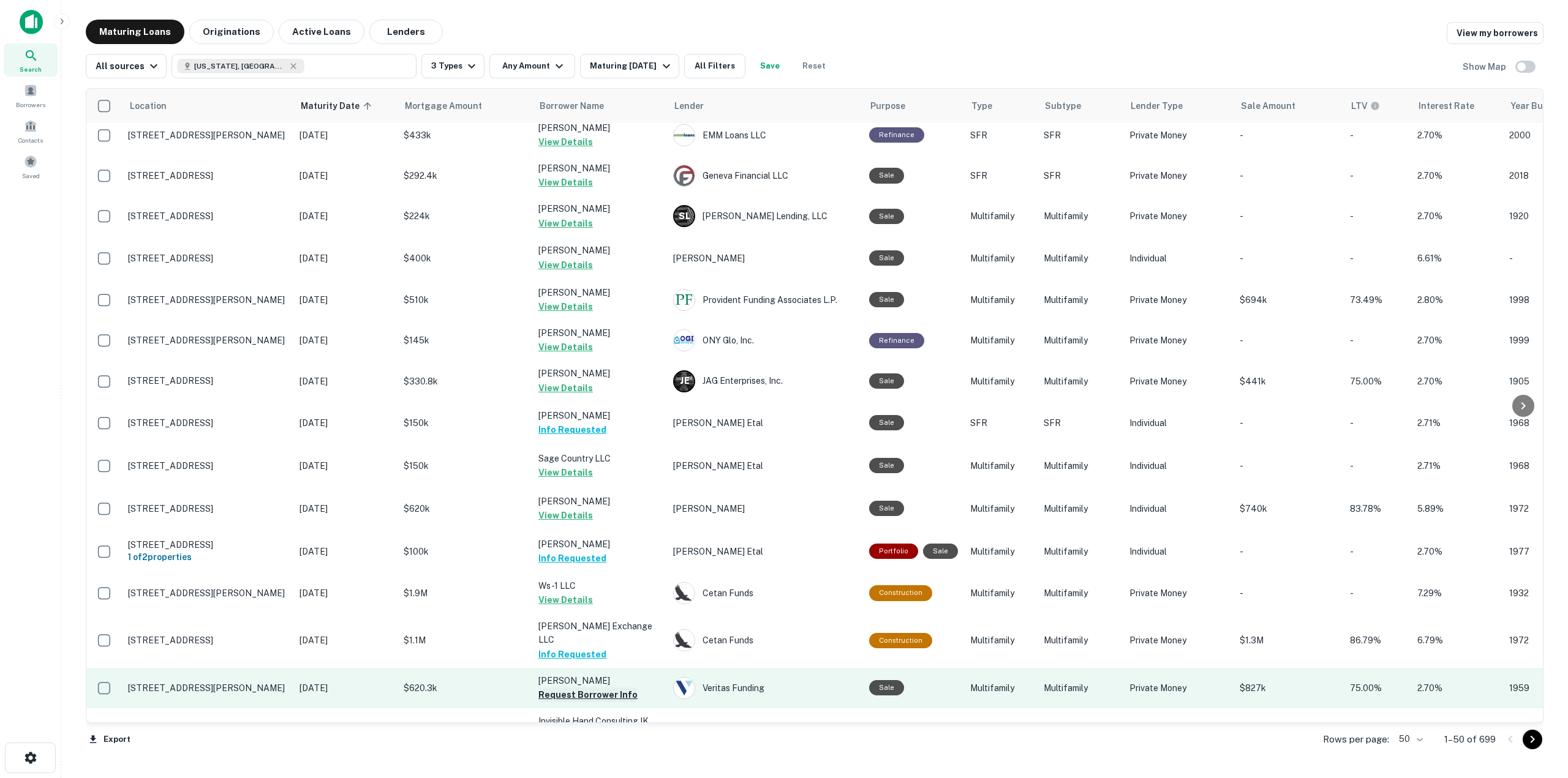
click at [611, 687] on button "Request Borrower Info" at bounding box center [587, 695] width 99 height 15
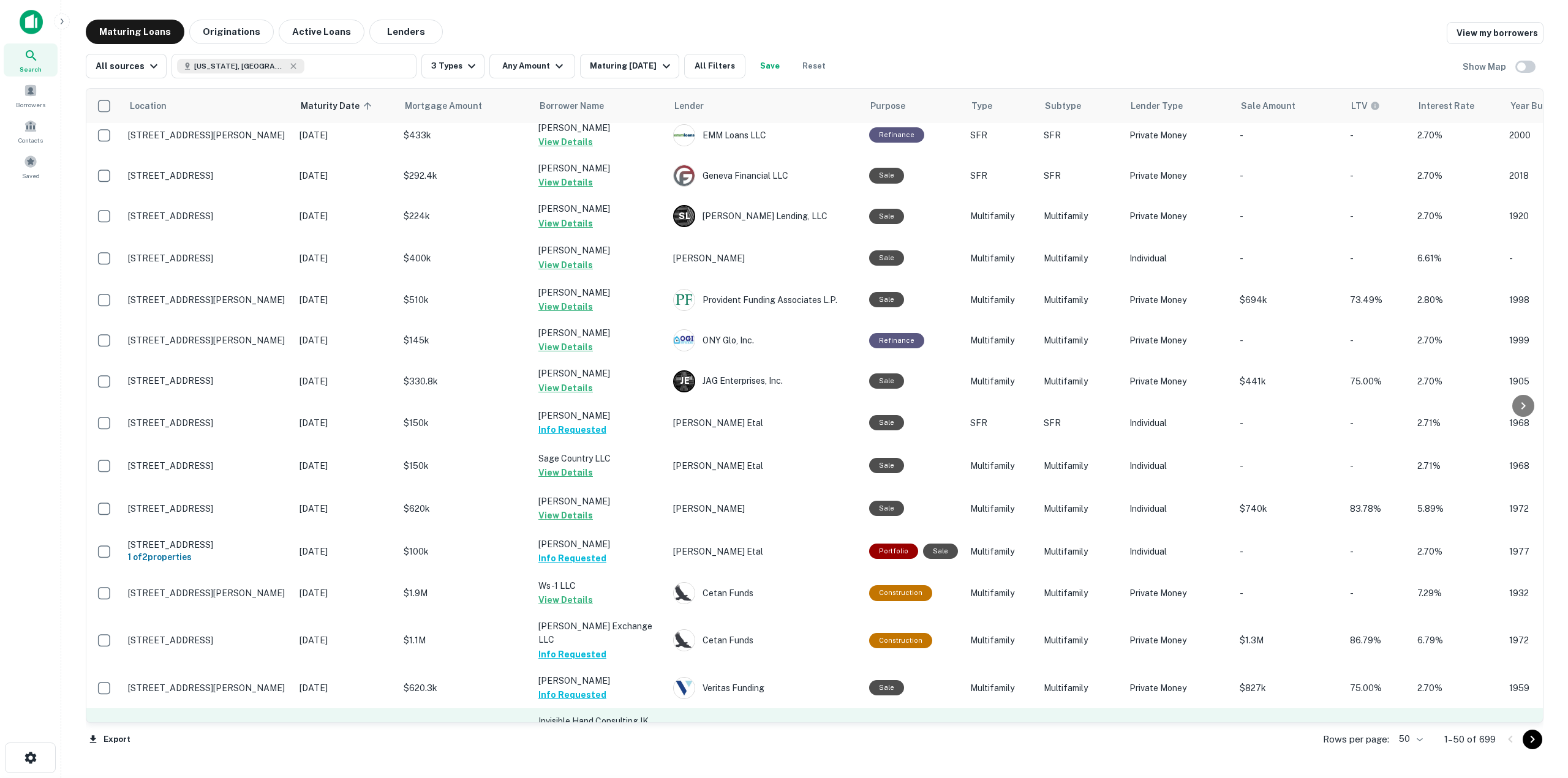
click at [612, 741] on button "Request Borrower Info" at bounding box center [587, 749] width 99 height 15
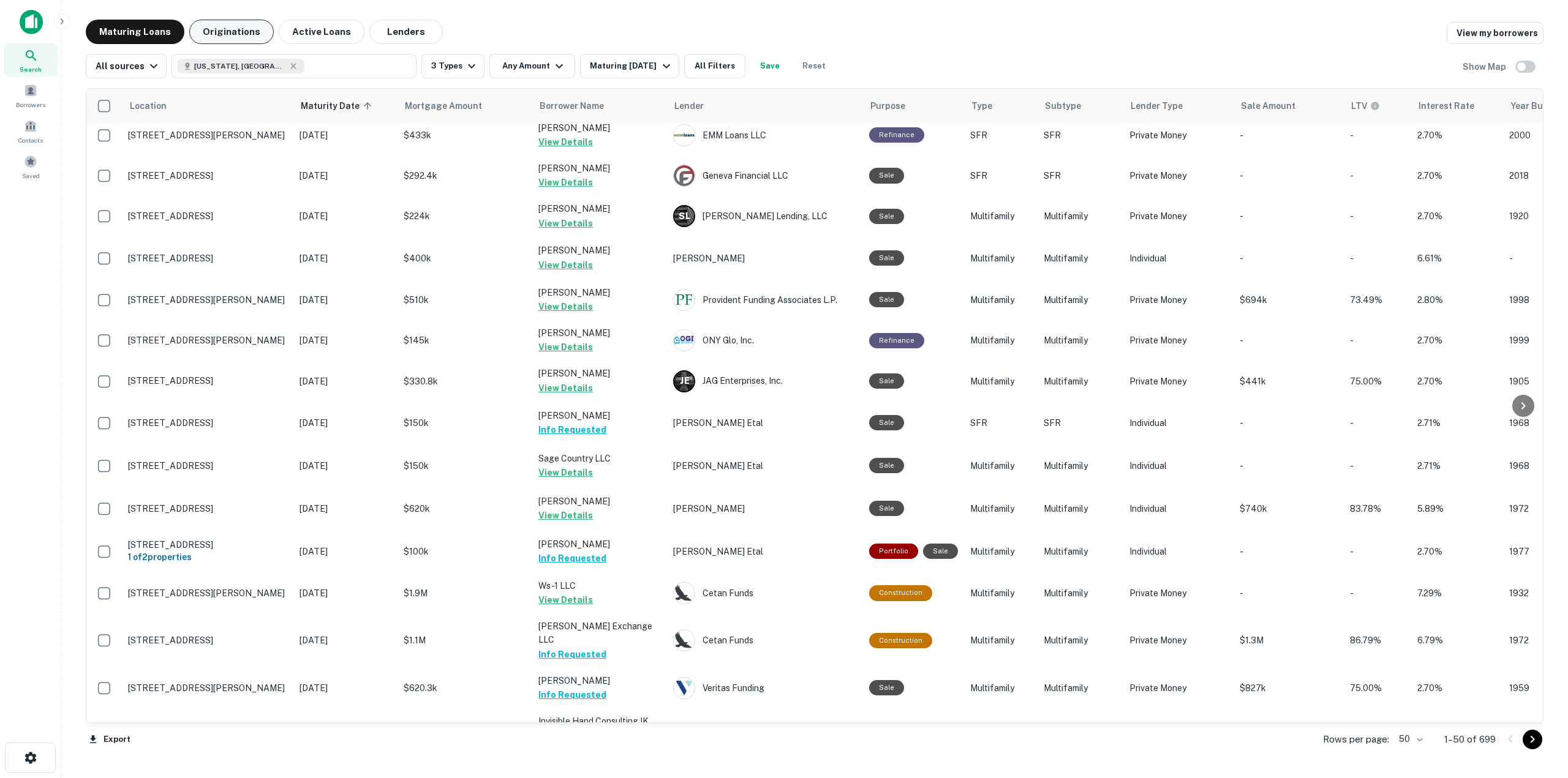
click at [251, 31] on button "Originations" at bounding box center [231, 31] width 85 height 25
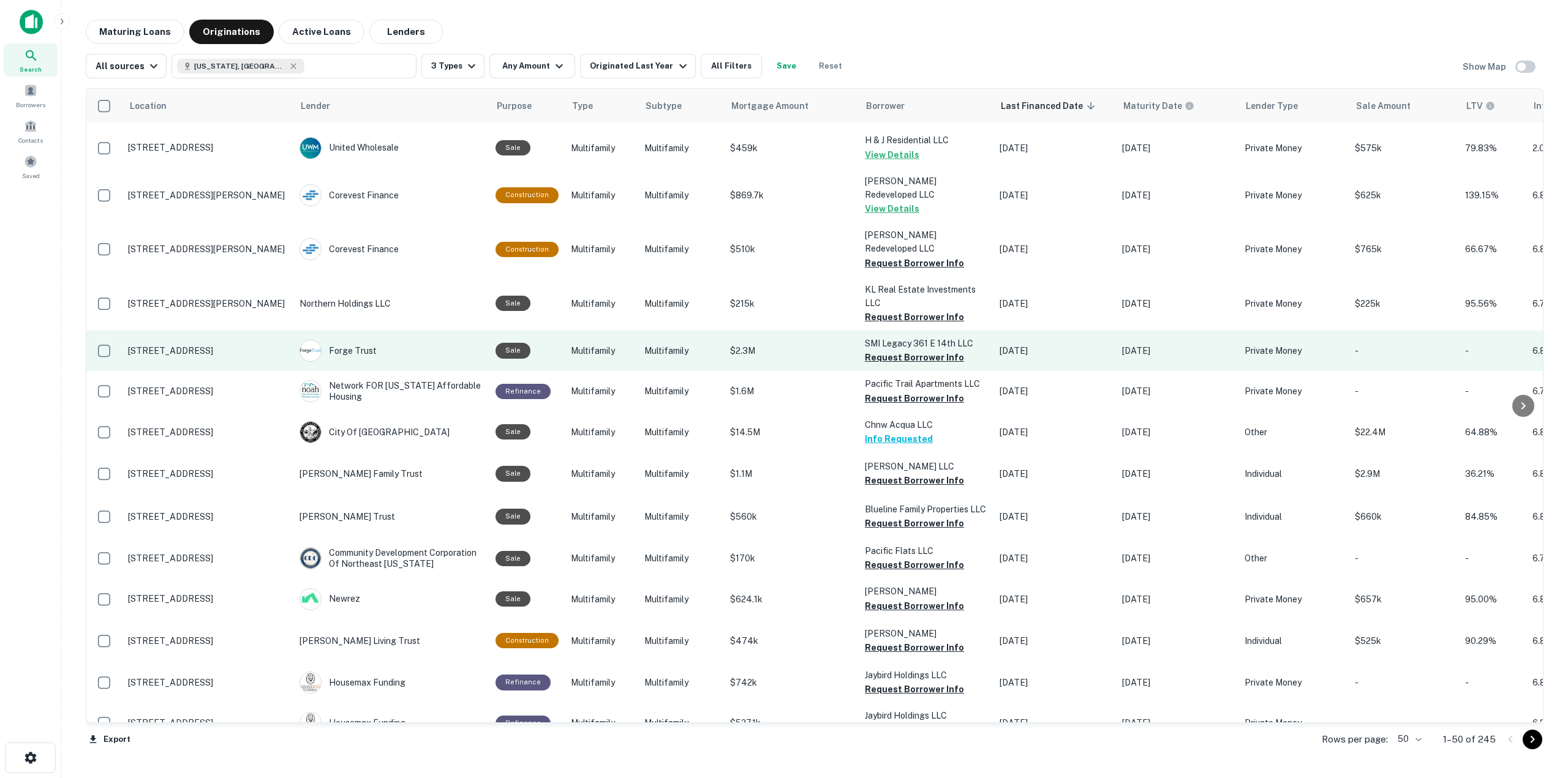
scroll to position [976, 0]
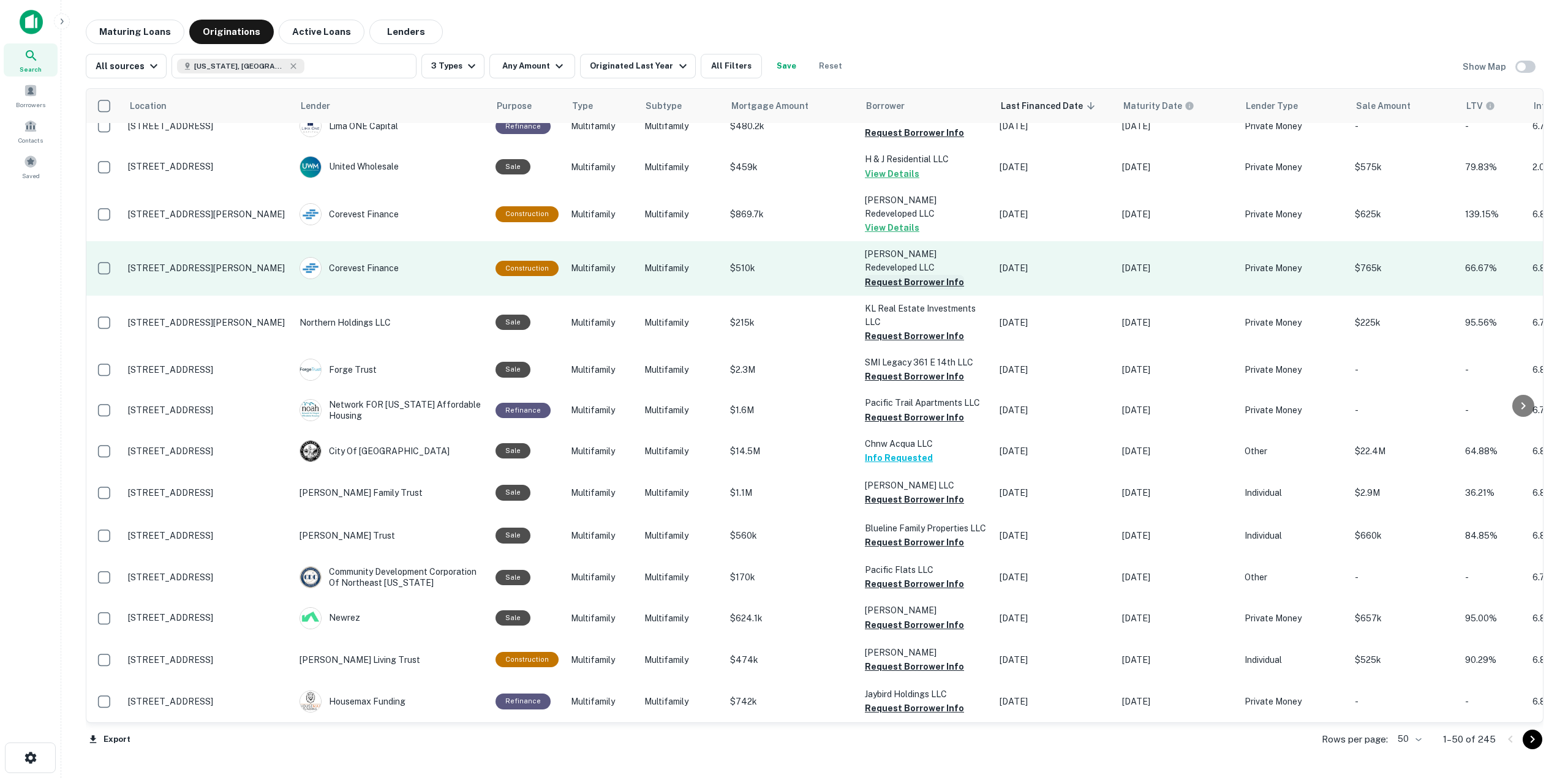
click at [923, 275] on button "Request Borrower Info" at bounding box center [914, 282] width 99 height 15
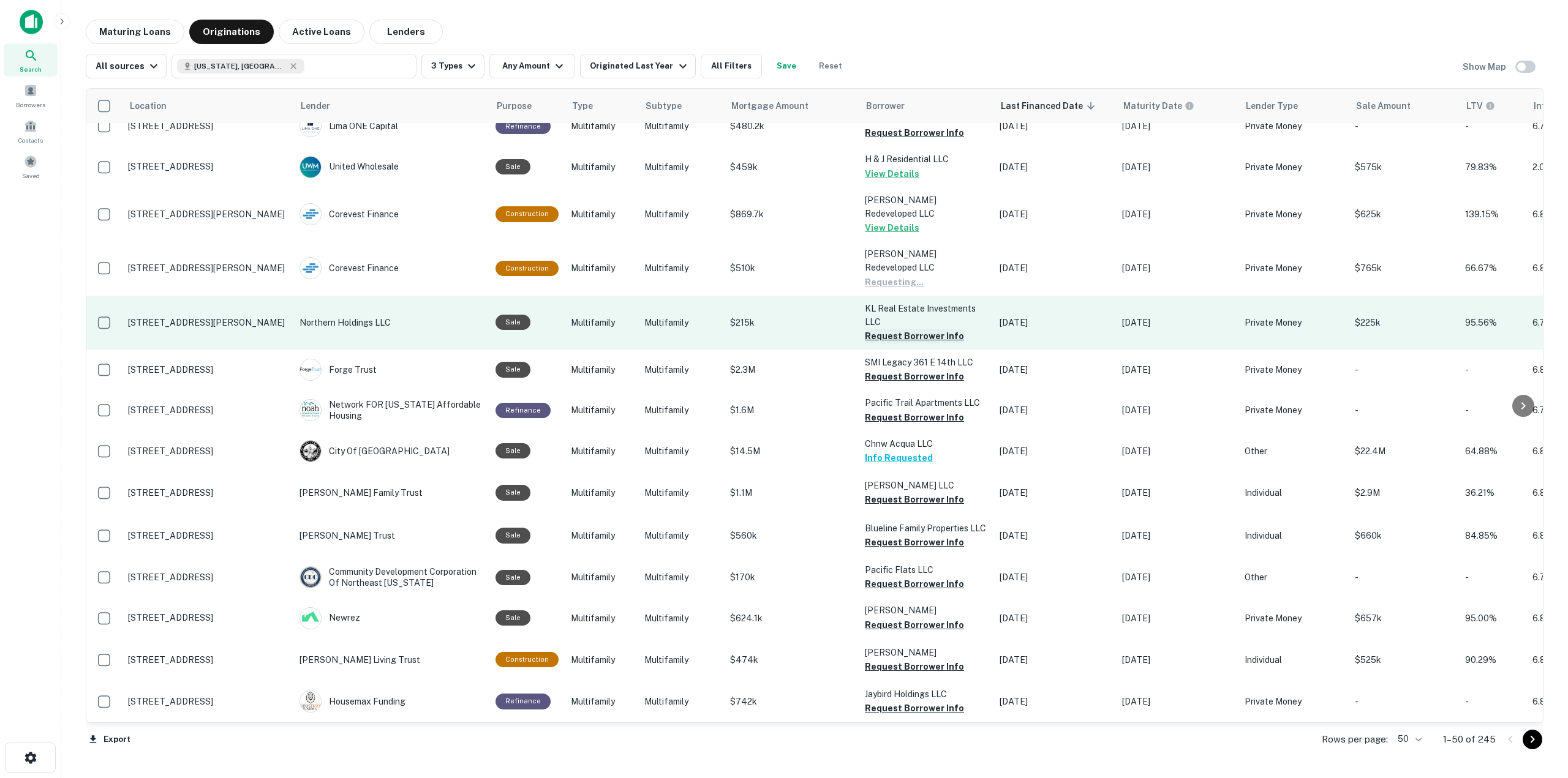
click at [942, 329] on button "Request Borrower Info" at bounding box center [914, 336] width 99 height 15
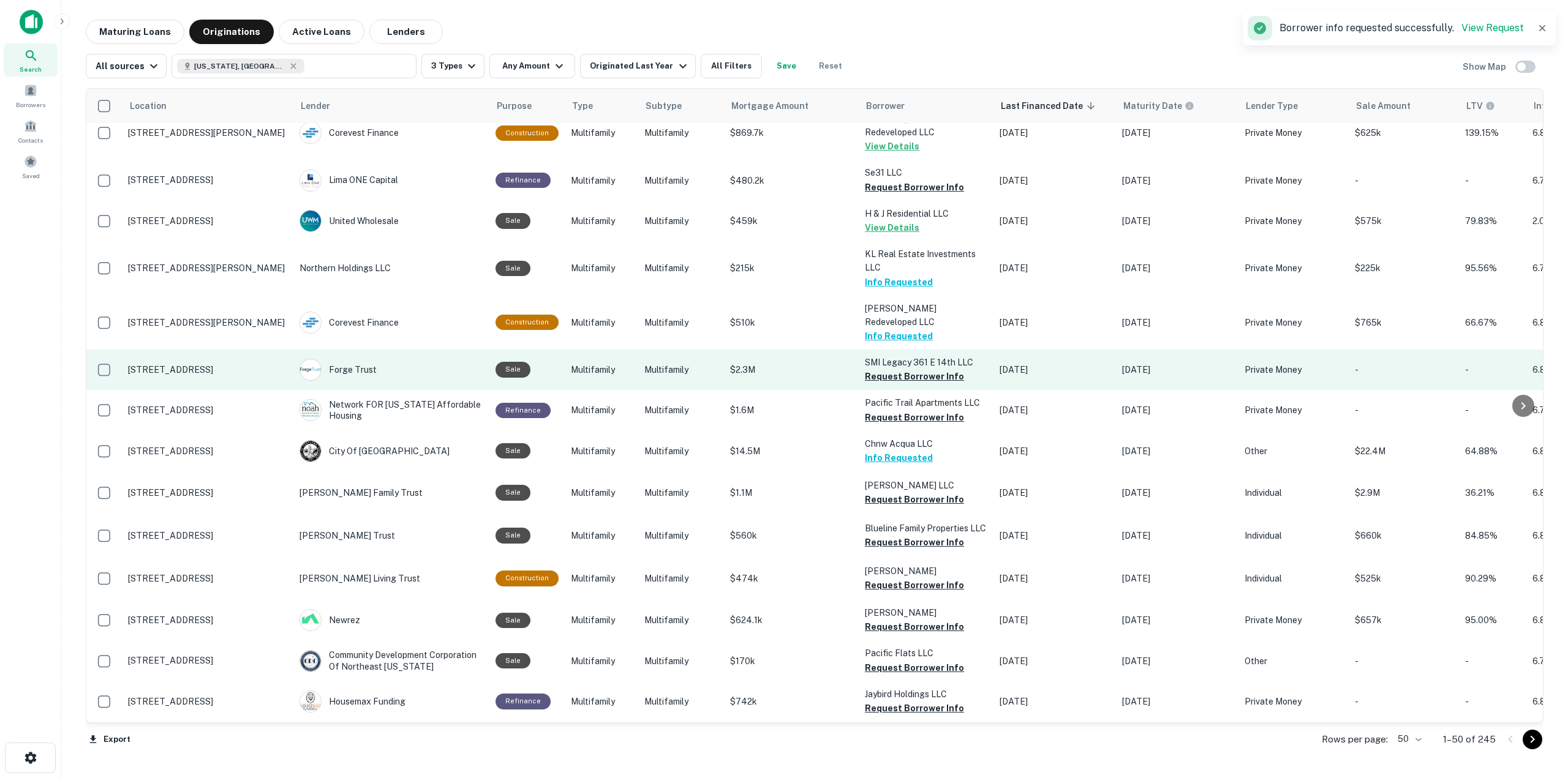
click at [932, 350] on td "SMI Legacy 361 E 14th LLC Request Borrower Info" at bounding box center [926, 370] width 135 height 41
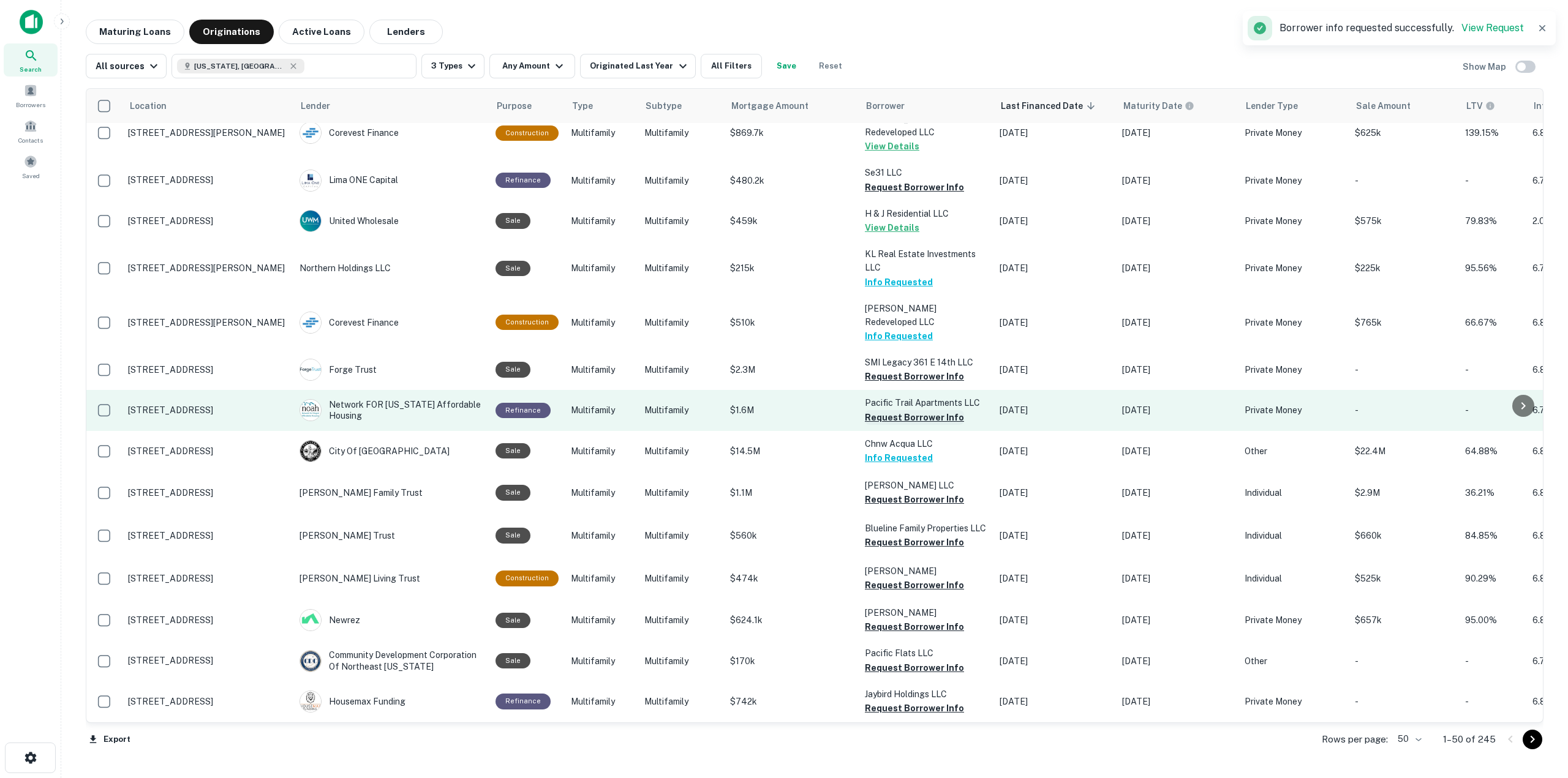
click at [933, 410] on button "Request Borrower Info" at bounding box center [914, 418] width 99 height 15
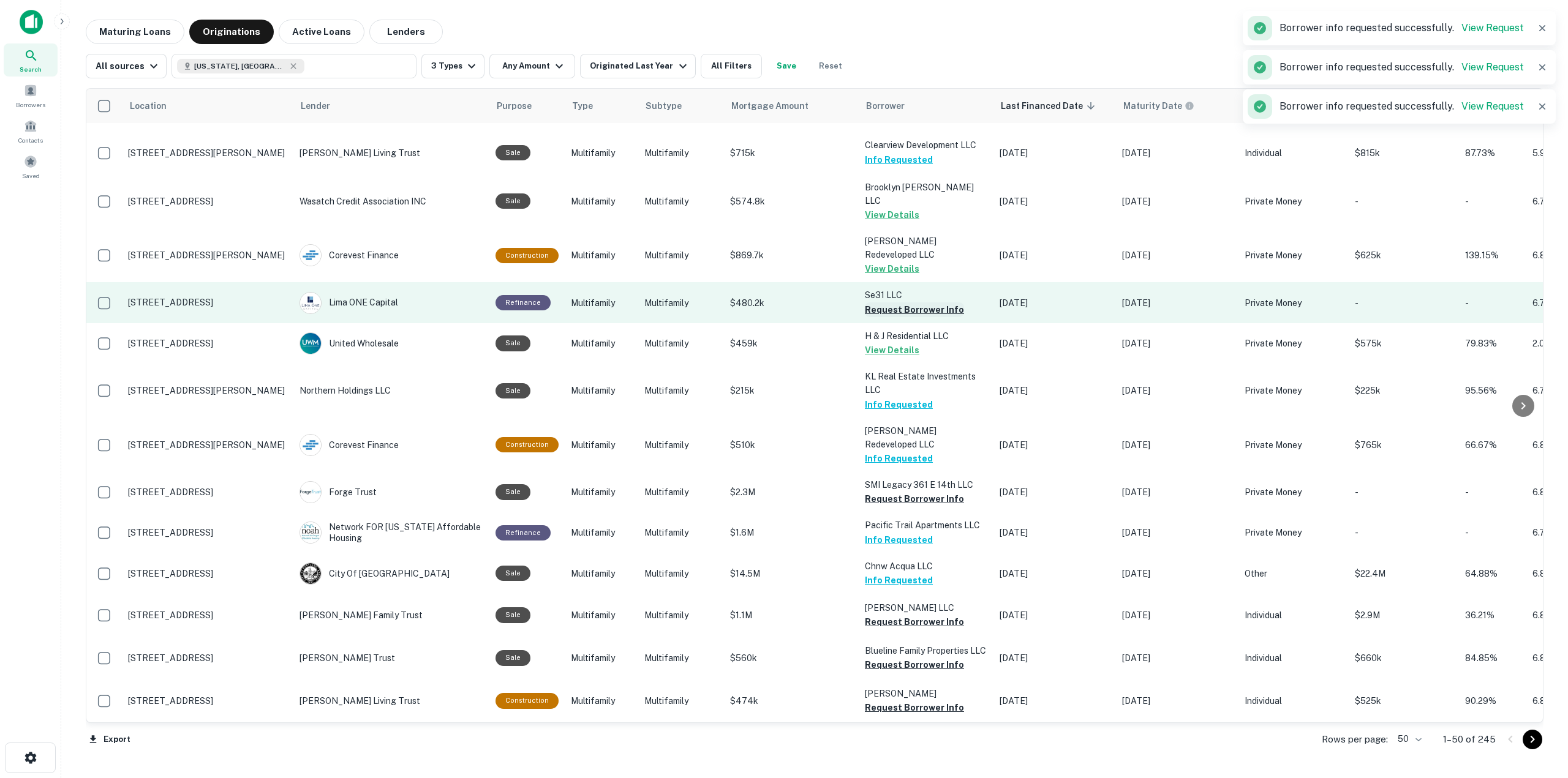
click at [900, 302] on button "Request Borrower Info" at bounding box center [914, 310] width 99 height 15
